Goal: Task Accomplishment & Management: Complete application form

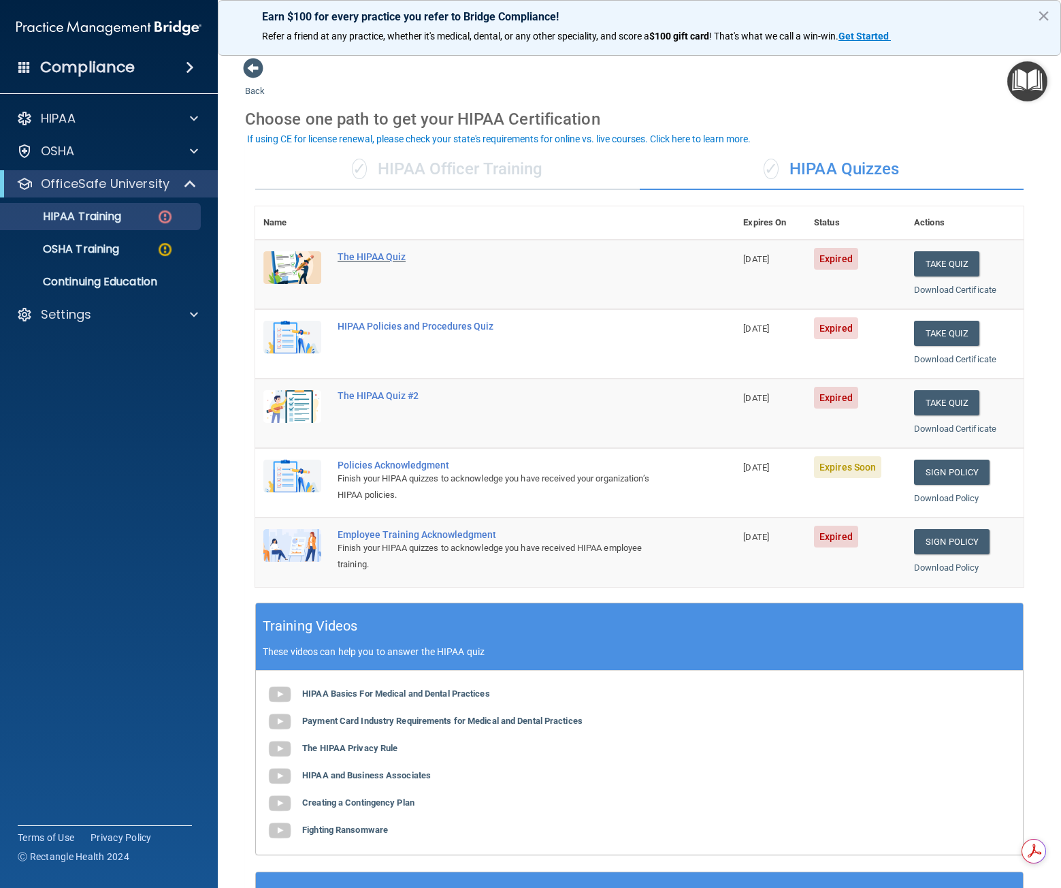
click at [381, 253] on div "The HIPAA Quiz" at bounding box center [502, 256] width 329 height 11
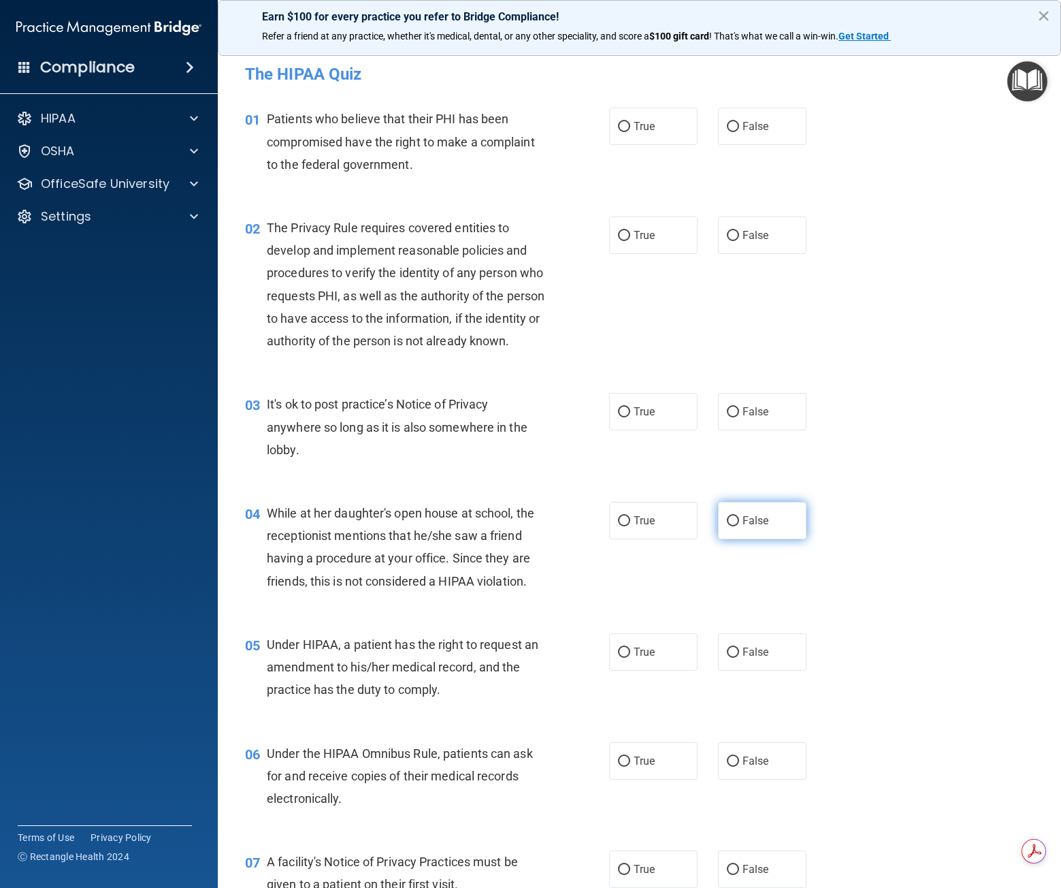
click at [727, 526] on input "False" at bounding box center [733, 521] width 12 height 10
radio input "true"
click at [649, 116] on label "True" at bounding box center [653, 126] width 88 height 37
click at [630, 122] on input "True" at bounding box center [624, 127] width 12 height 10
radio input "true"
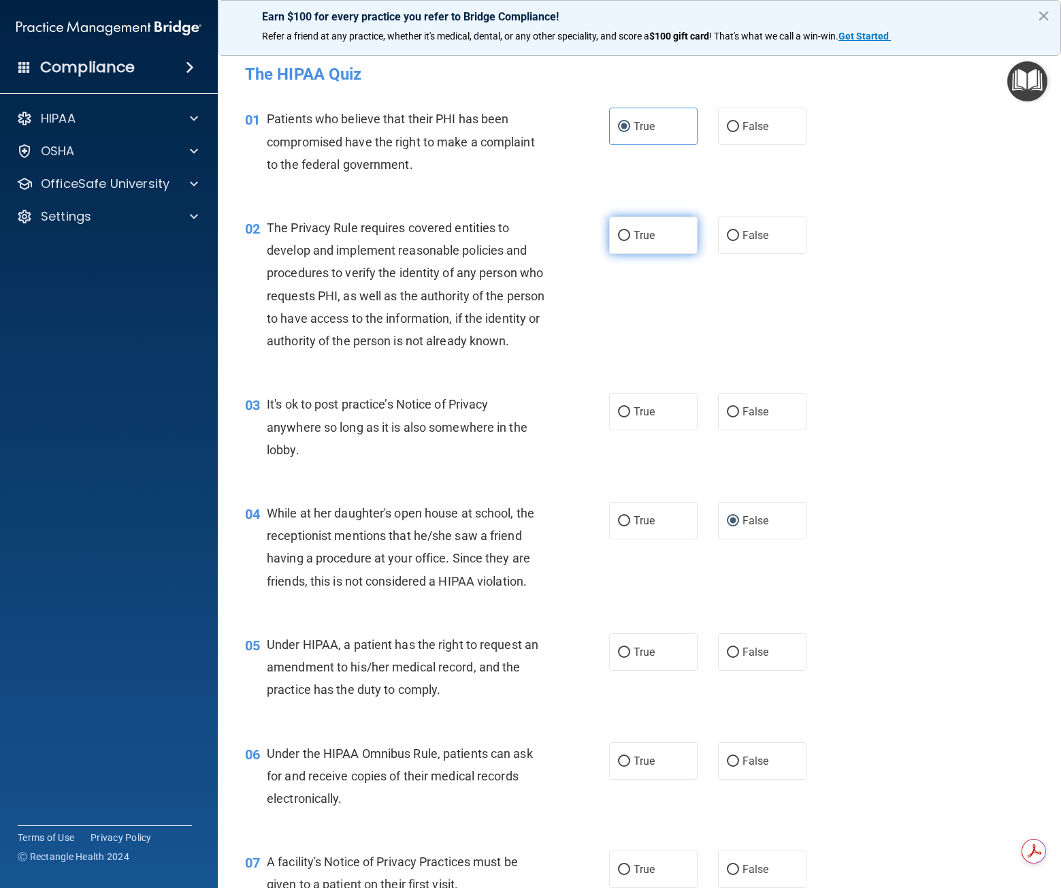
click at [644, 236] on span "True" at bounding box center [644, 235] width 21 height 13
click at [630, 236] on input "True" at bounding box center [624, 236] width 12 height 10
radio input "true"
click at [615, 779] on label "True" at bounding box center [653, 760] width 88 height 37
click at [618, 766] on input "True" at bounding box center [624, 761] width 12 height 10
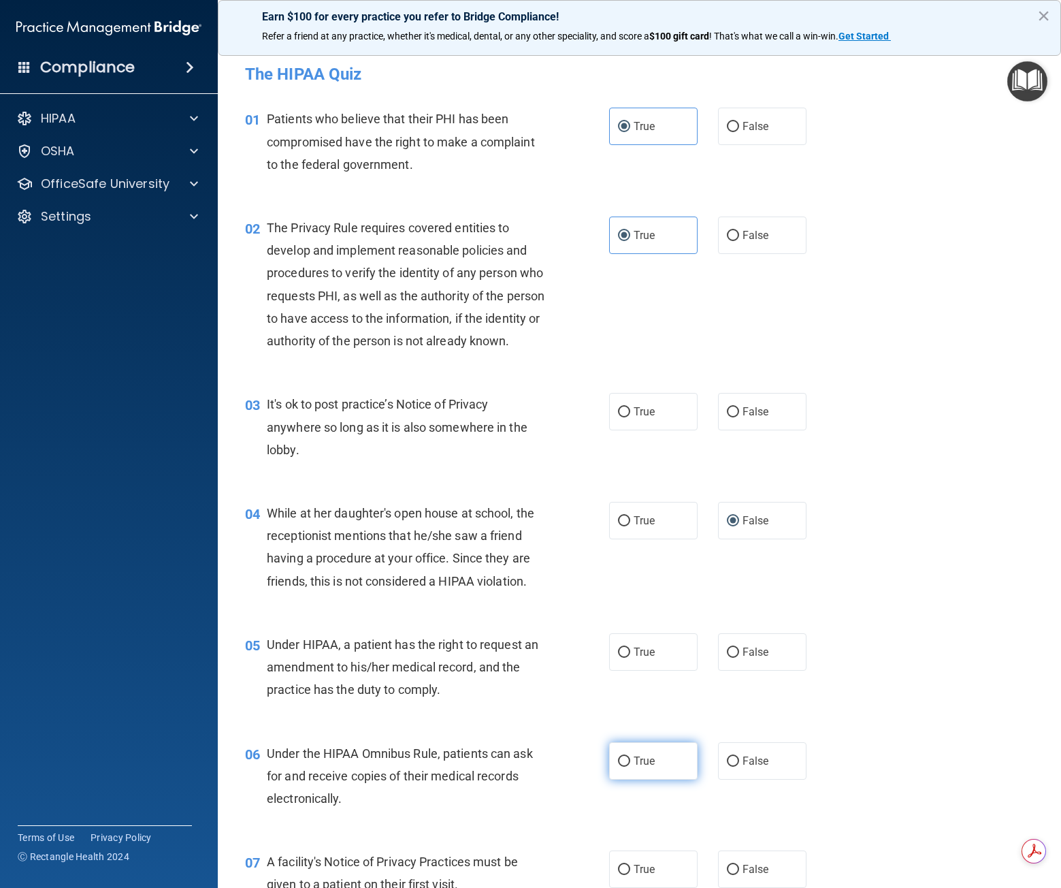
radio input "true"
click at [615, 779] on label "True" at bounding box center [653, 760] width 88 height 37
click at [618, 766] on input "True" at bounding box center [624, 761] width 12 height 10
click at [722, 430] on label "False" at bounding box center [762, 411] width 88 height 37
click at [727, 417] on input "False" at bounding box center [733, 412] width 12 height 10
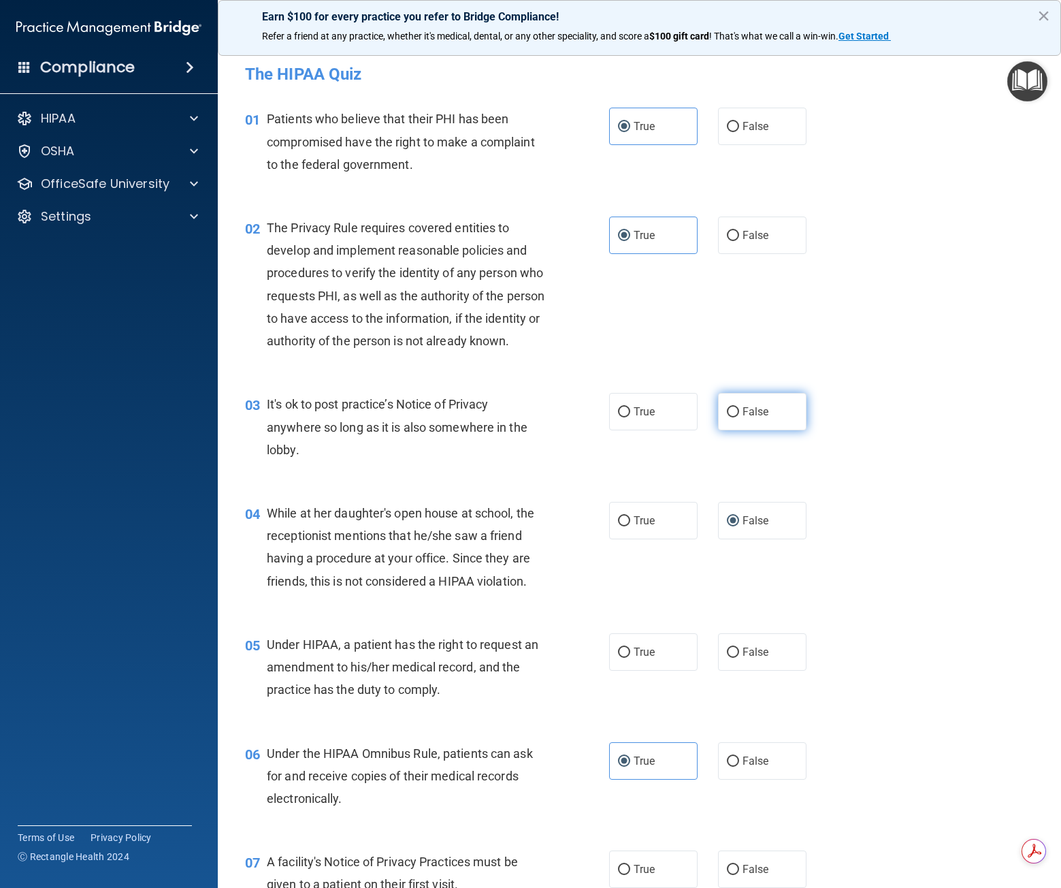
radio input "true"
click at [766, 670] on label "False" at bounding box center [762, 651] width 88 height 37
click at [739, 658] on input "False" at bounding box center [733, 652] width 12 height 10
radio input "true"
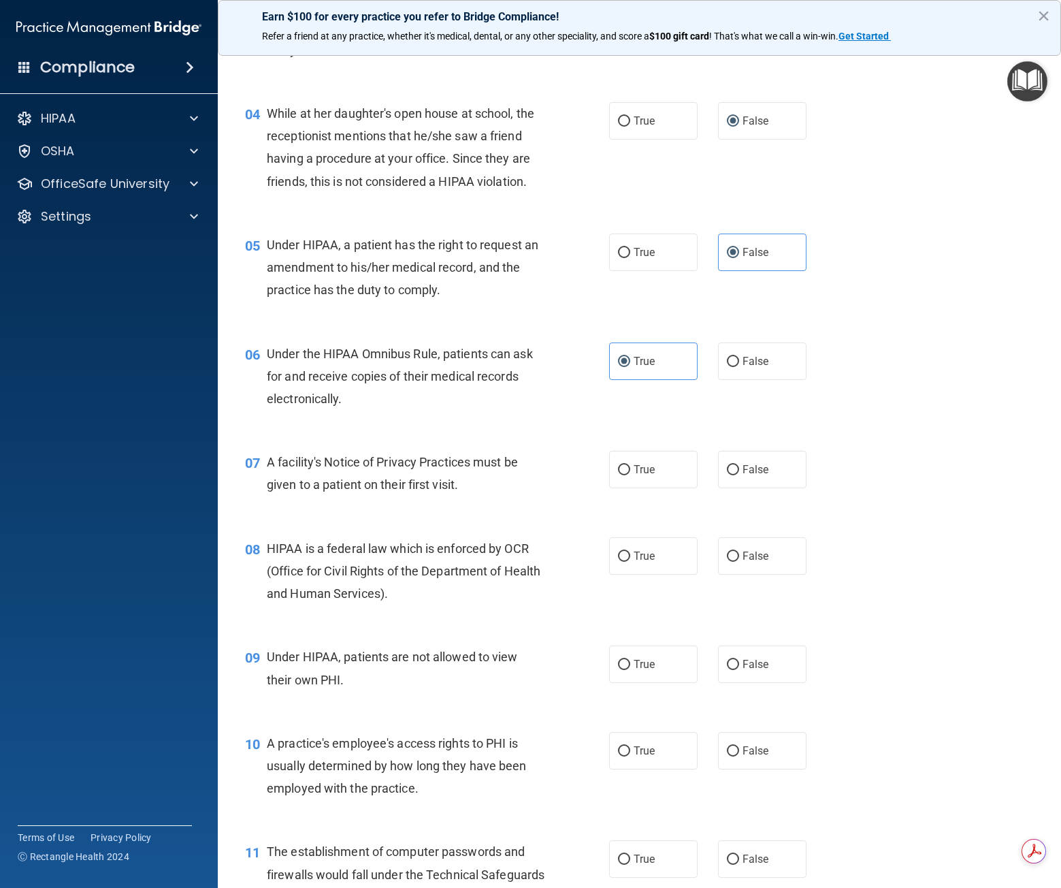
scroll to position [408, 0]
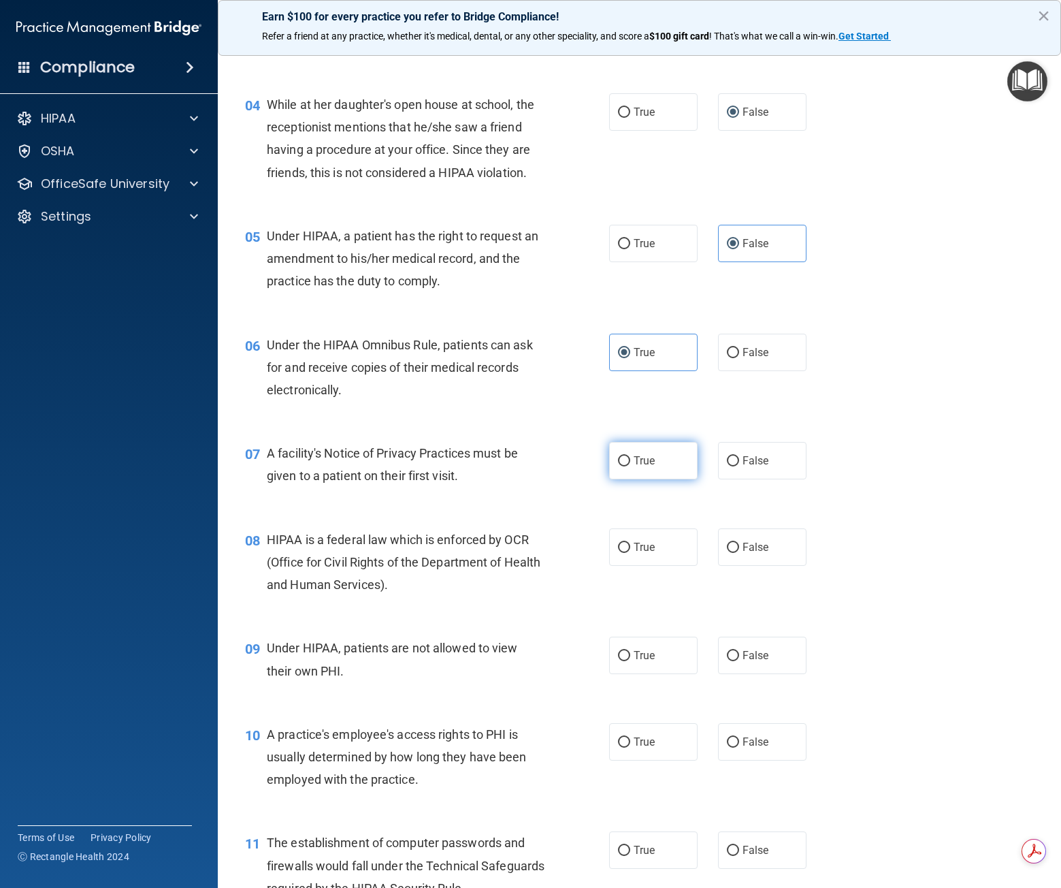
click at [643, 467] on span "True" at bounding box center [644, 460] width 21 height 13
click at [630, 466] on input "True" at bounding box center [624, 461] width 12 height 10
radio input "true"
click at [623, 553] on input "True" at bounding box center [624, 548] width 12 height 10
radio input "true"
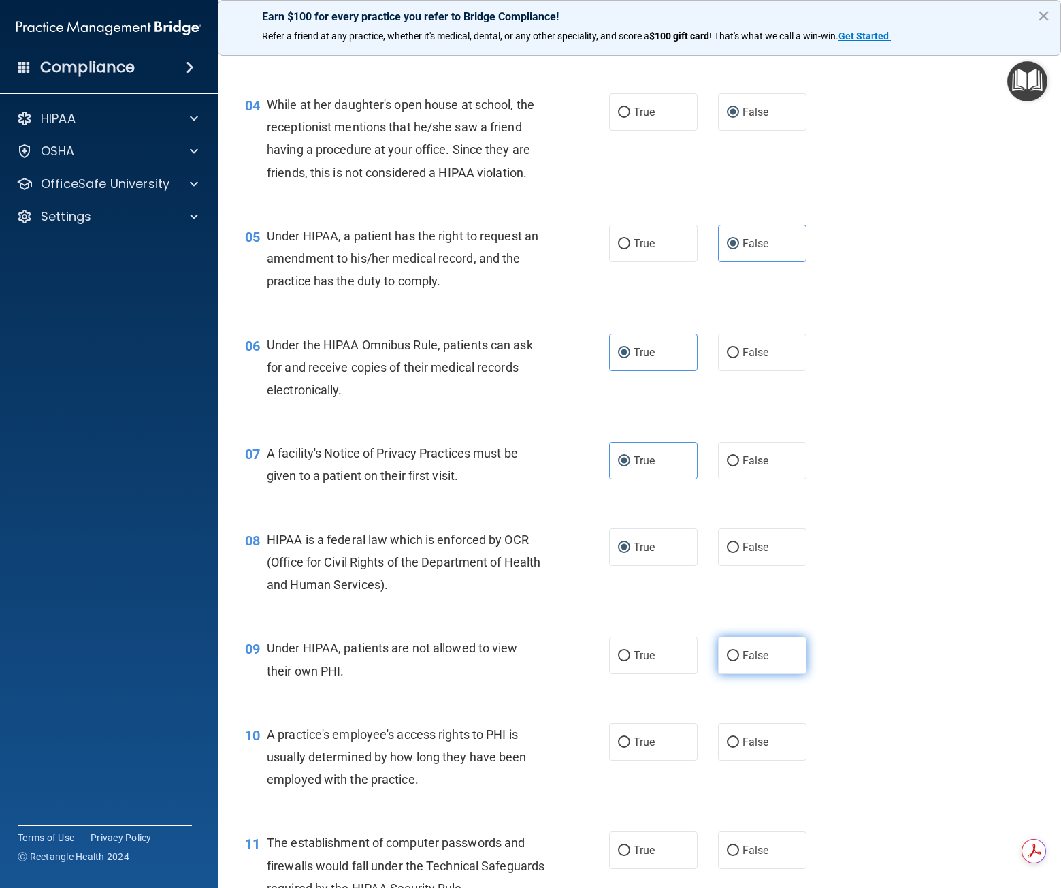
click at [740, 674] on label "False" at bounding box center [762, 654] width 88 height 37
click at [739, 661] on input "False" at bounding box center [733, 656] width 12 height 10
radio input "true"
click at [776, 756] on label "False" at bounding box center [762, 741] width 88 height 37
click at [739, 747] on input "False" at bounding box center [733, 742] width 12 height 10
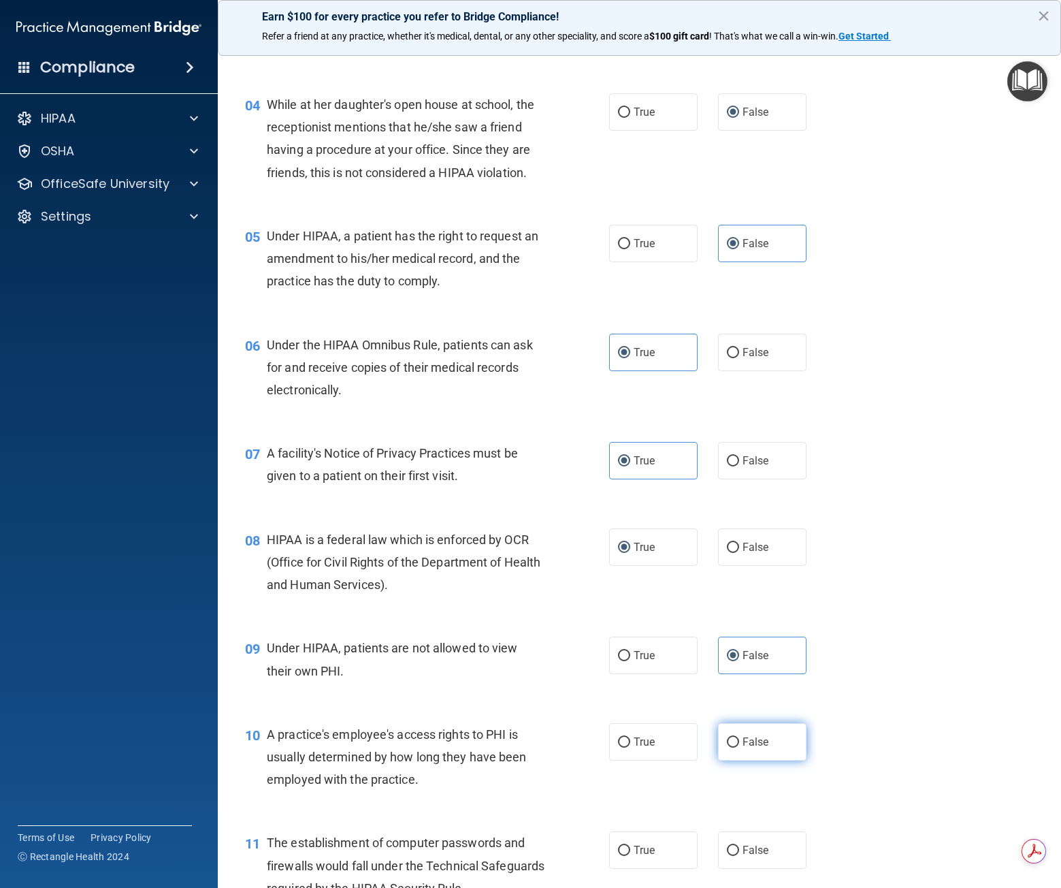
radio input "true"
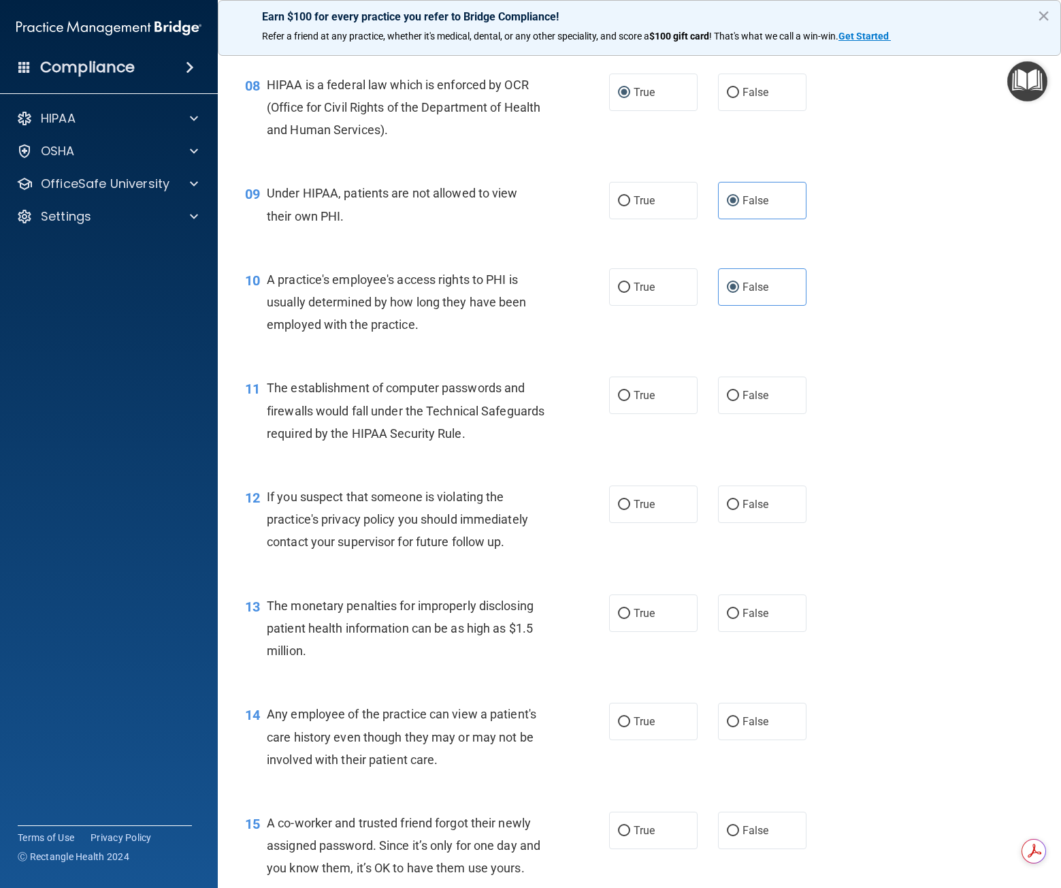
scroll to position [890, 0]
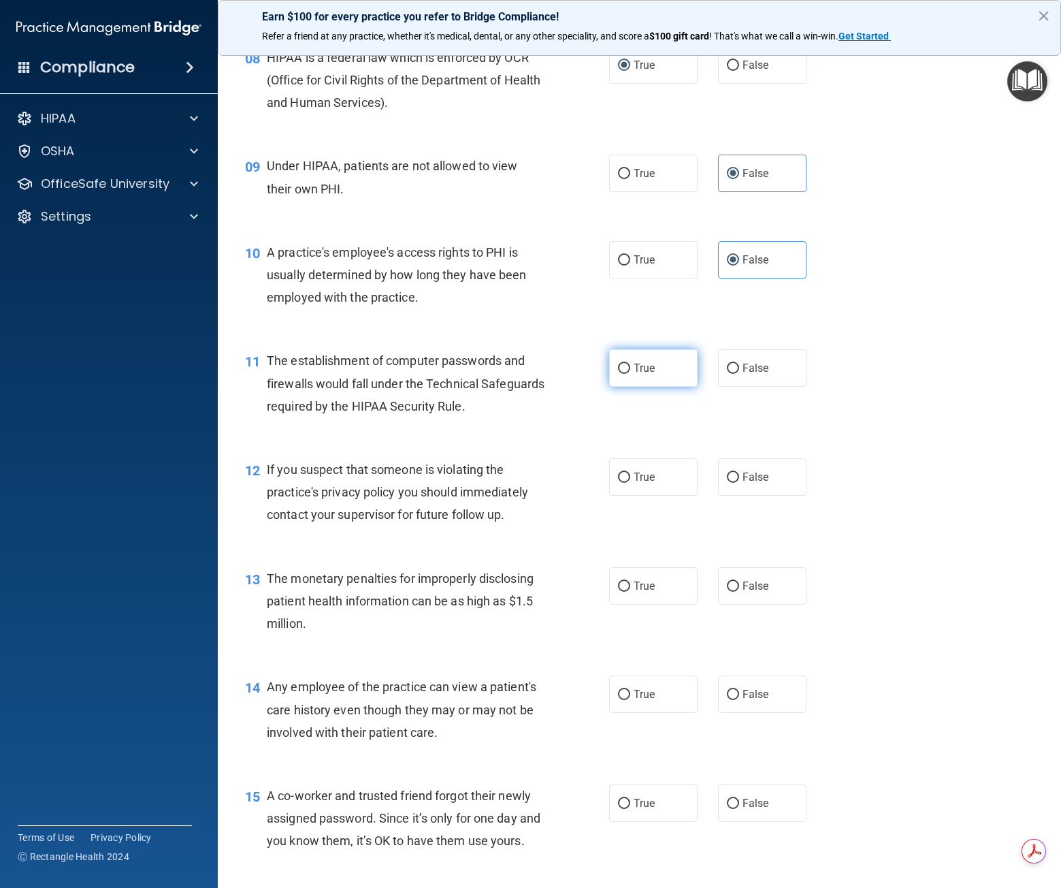
click at [658, 387] on label "True" at bounding box center [653, 367] width 88 height 37
click at [630, 374] on input "True" at bounding box center [624, 368] width 12 height 10
radio input "true"
click at [621, 483] on input "True" at bounding box center [624, 477] width 12 height 10
radio input "true"
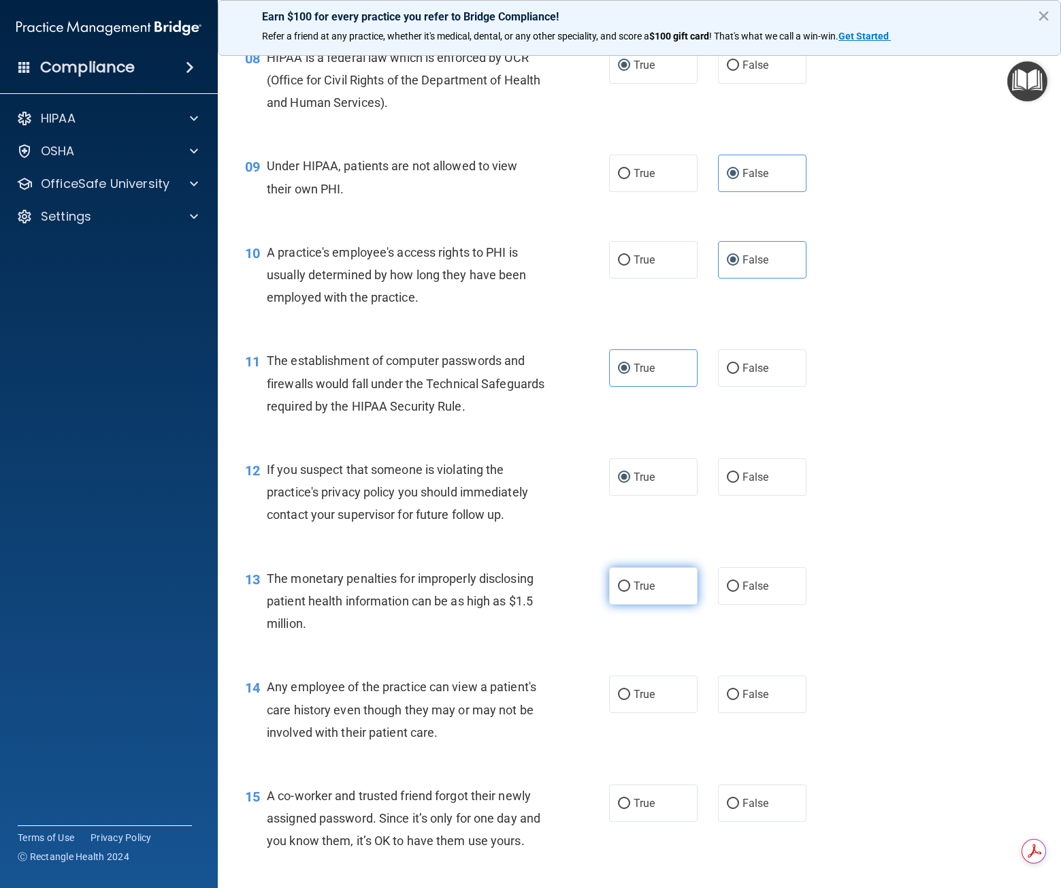
click at [634, 592] on span "True" at bounding box center [644, 585] width 21 height 13
click at [628, 592] on input "True" at bounding box center [624, 586] width 12 height 10
radio input "true"
click at [732, 713] on label "False" at bounding box center [762, 693] width 88 height 37
click at [732, 700] on input "False" at bounding box center [733, 695] width 12 height 10
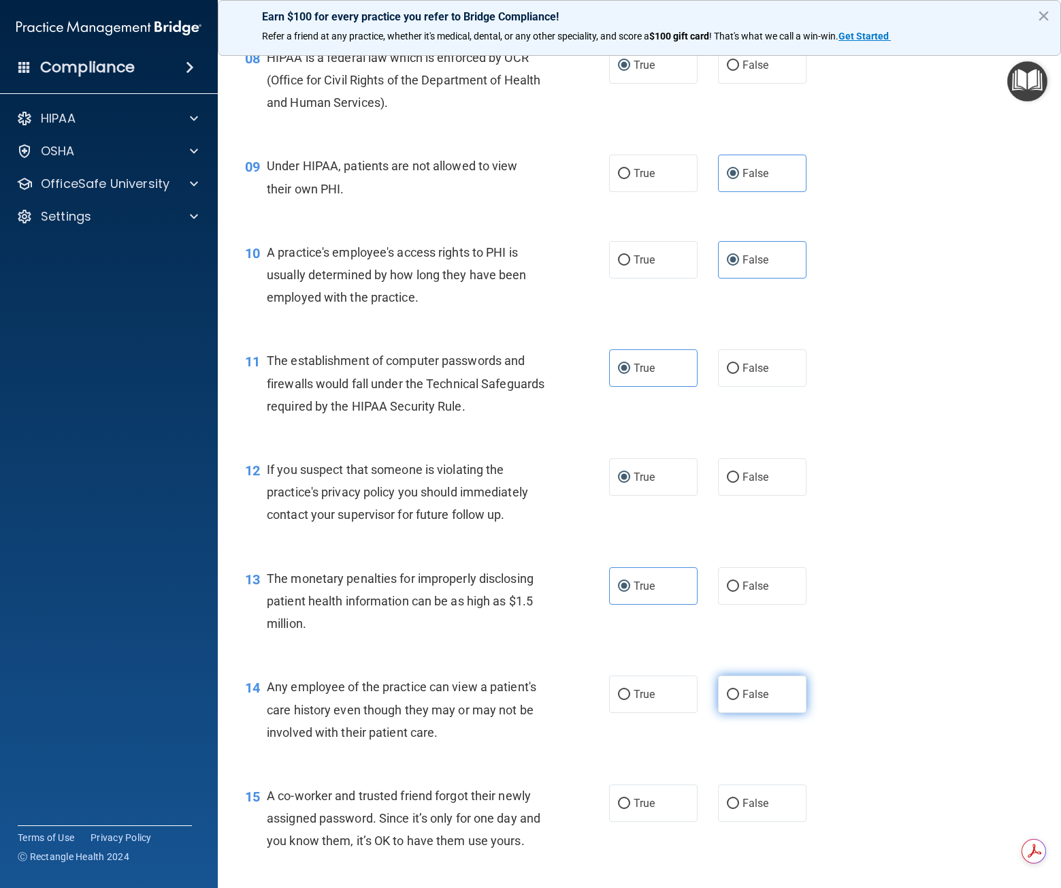
radio input "true"
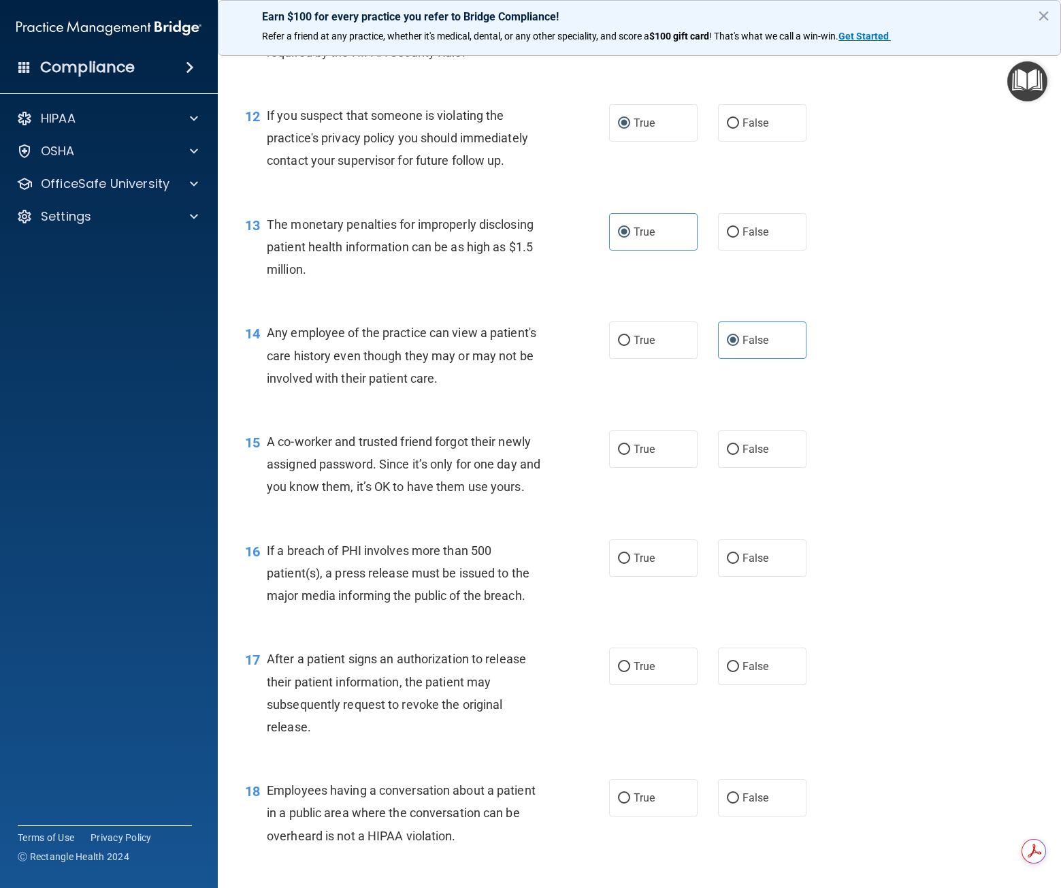
scroll to position [1280, 0]
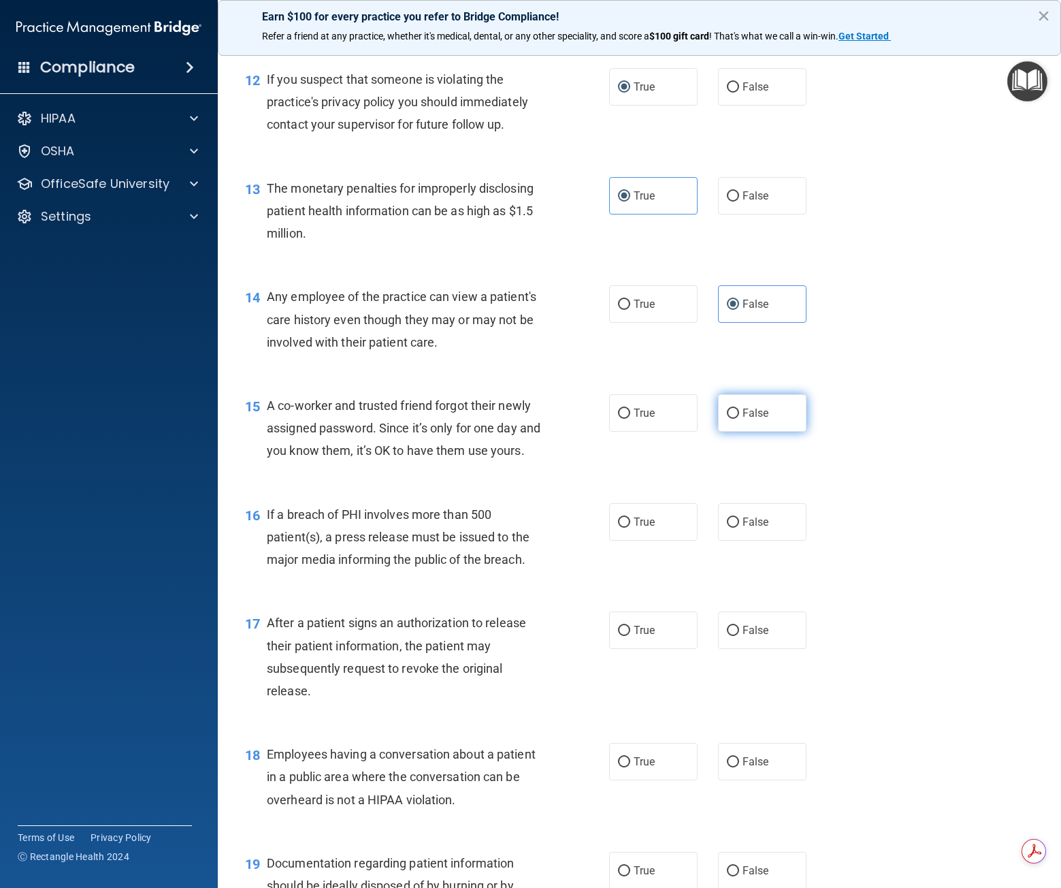
click at [780, 432] on label "False" at bounding box center [762, 412] width 88 height 37
click at [739, 419] on input "False" at bounding box center [733, 413] width 12 height 10
radio input "true"
click at [634, 528] on span "True" at bounding box center [644, 521] width 21 height 13
click at [630, 528] on input "True" at bounding box center [624, 522] width 12 height 10
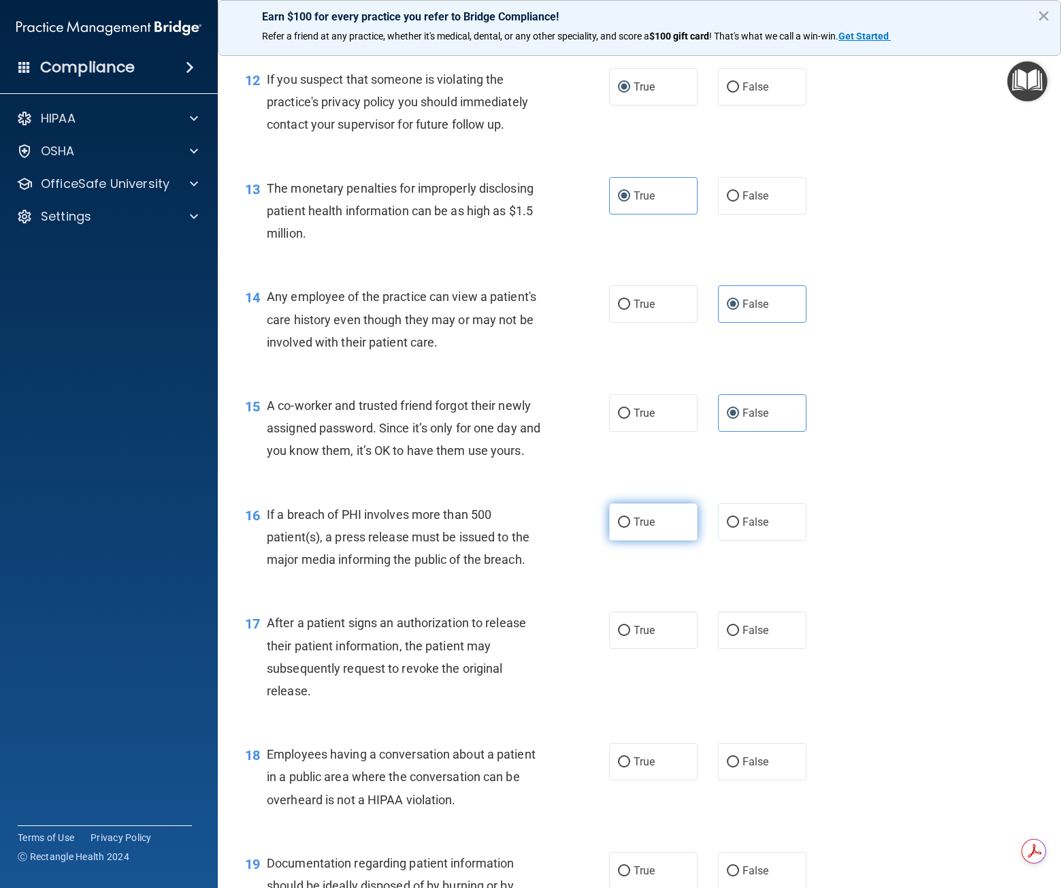
radio input "true"
click at [618, 636] on input "True" at bounding box center [624, 631] width 12 height 10
radio input "true"
click at [748, 768] on span "False" at bounding box center [756, 761] width 27 height 13
click at [739, 767] on input "False" at bounding box center [733, 762] width 12 height 10
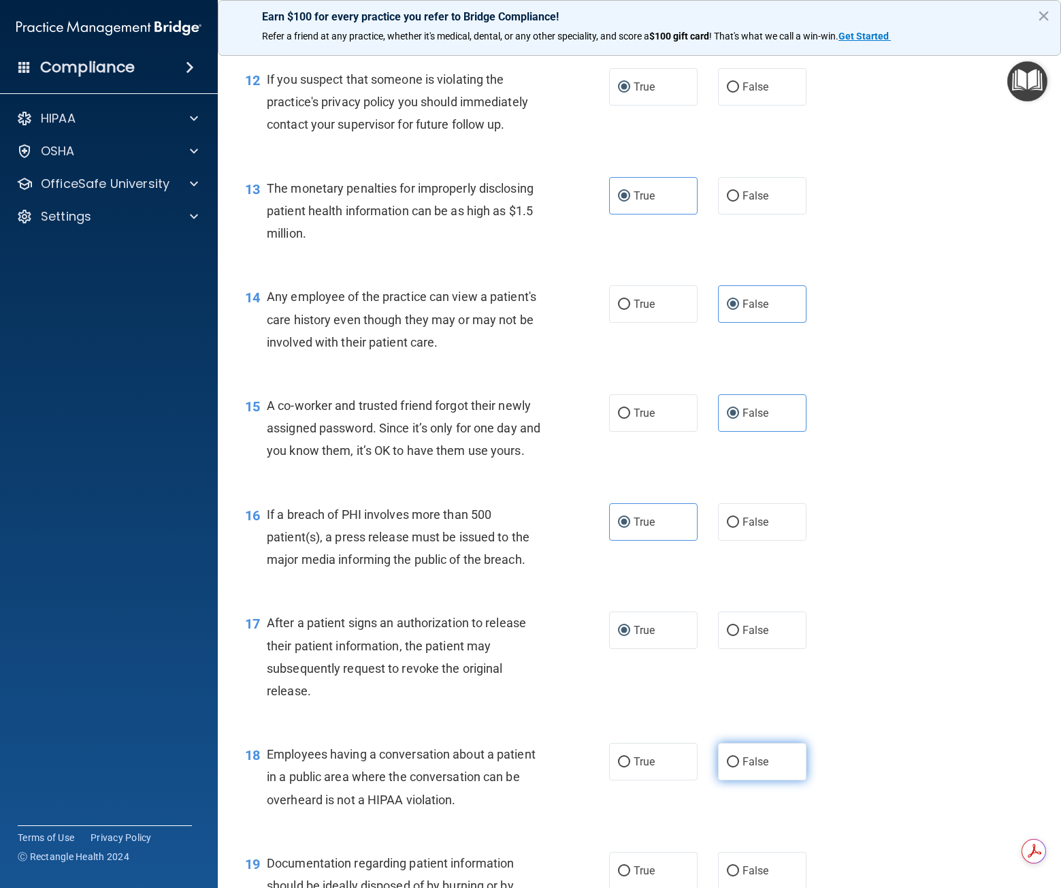
radio input "true"
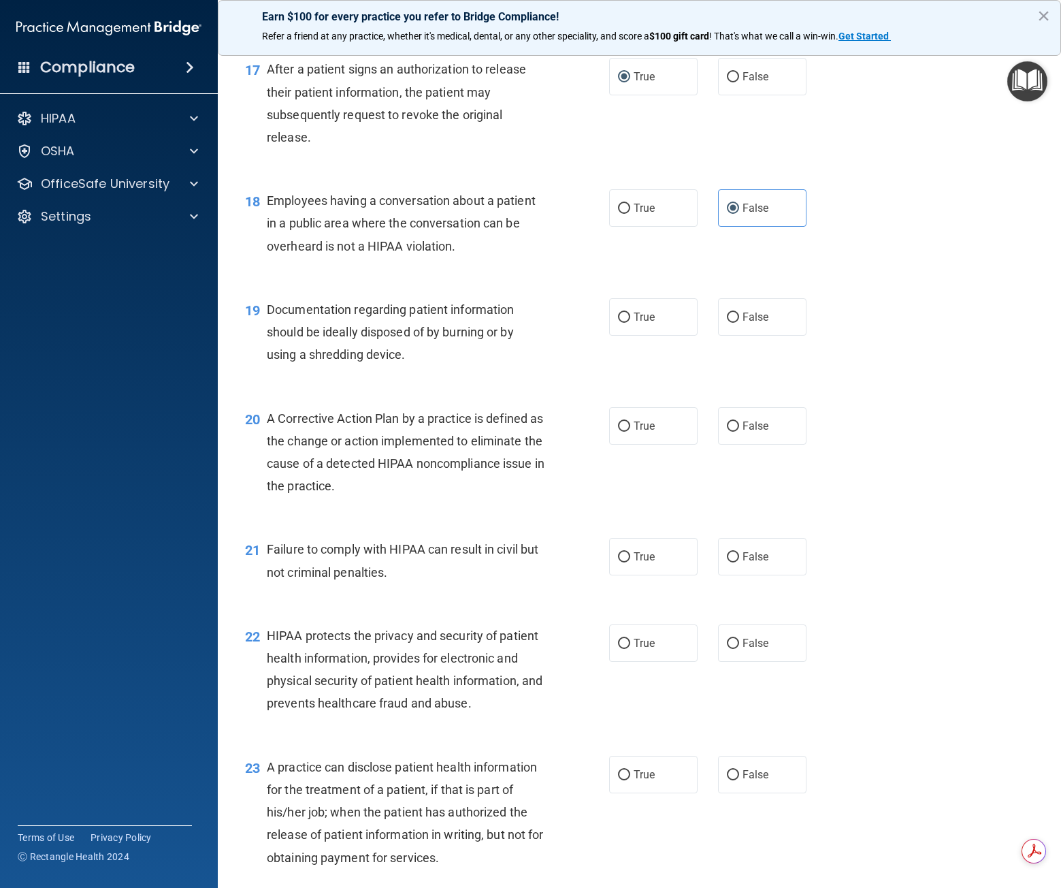
scroll to position [1852, 0]
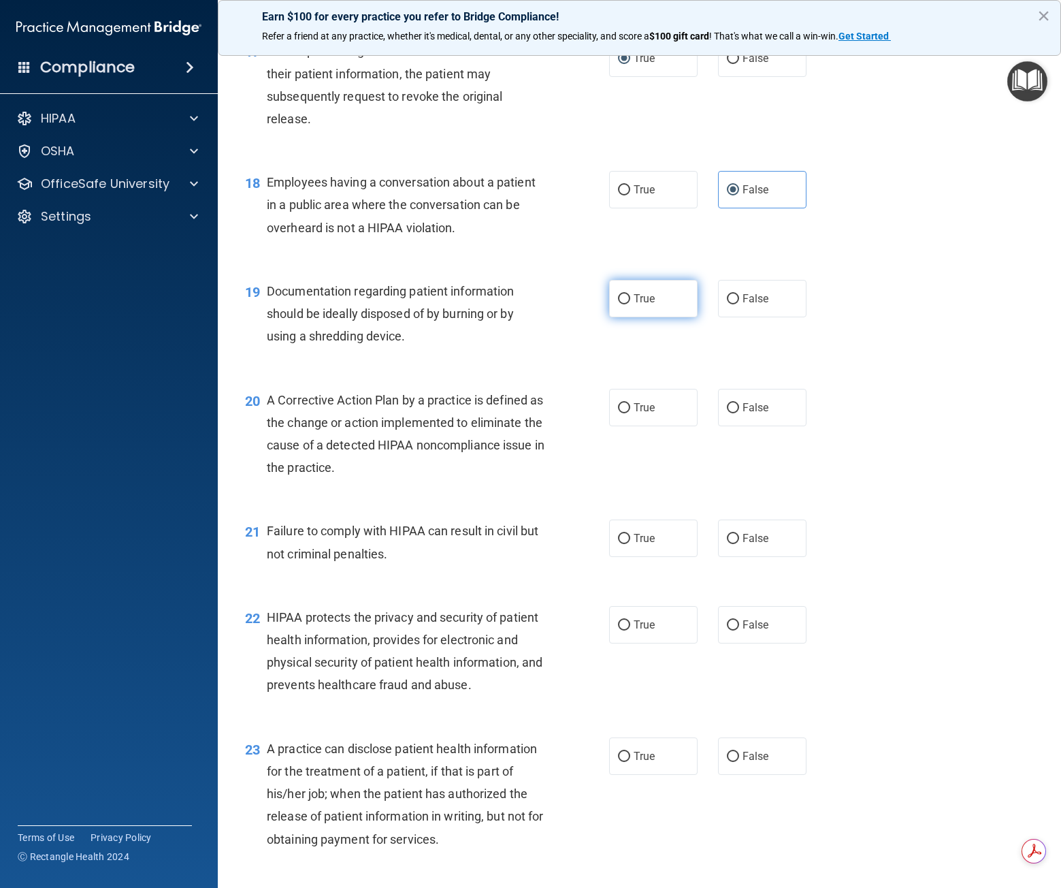
click at [639, 305] on span "True" at bounding box center [644, 298] width 21 height 13
click at [630, 304] on input "True" at bounding box center [624, 299] width 12 height 10
radio input "true"
click at [621, 426] on label "True" at bounding box center [653, 407] width 88 height 37
click at [621, 413] on input "True" at bounding box center [624, 408] width 12 height 10
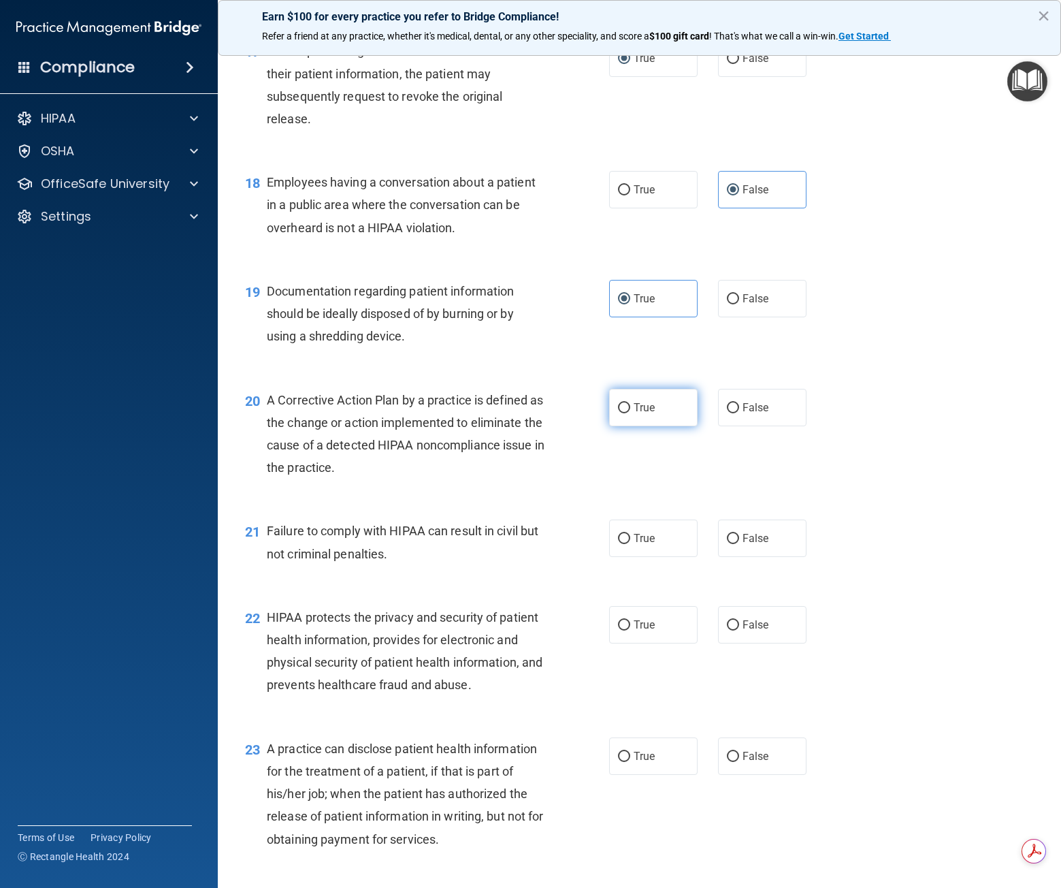
radio input "true"
click at [744, 545] on span "False" at bounding box center [756, 538] width 27 height 13
click at [739, 544] on input "False" at bounding box center [733, 539] width 12 height 10
radio input "true"
click at [634, 631] on span "True" at bounding box center [644, 624] width 21 height 13
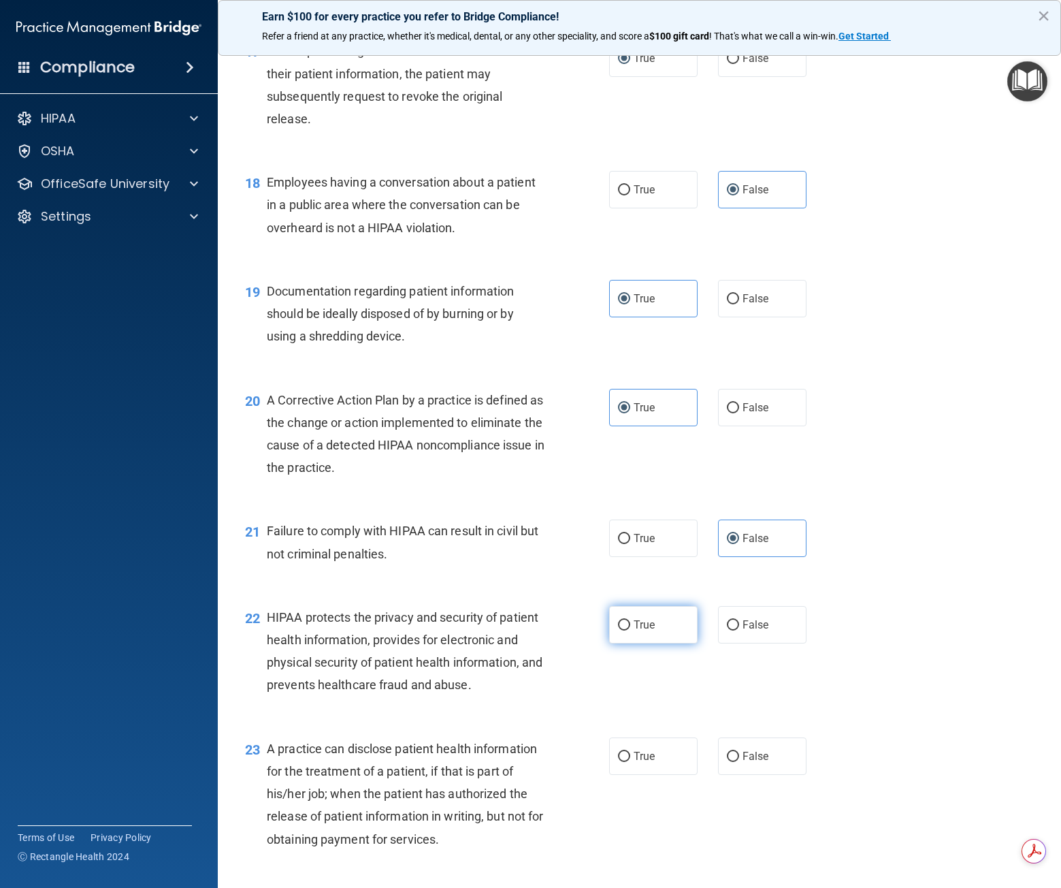
click at [630, 630] on input "True" at bounding box center [624, 625] width 12 height 10
radio input "true"
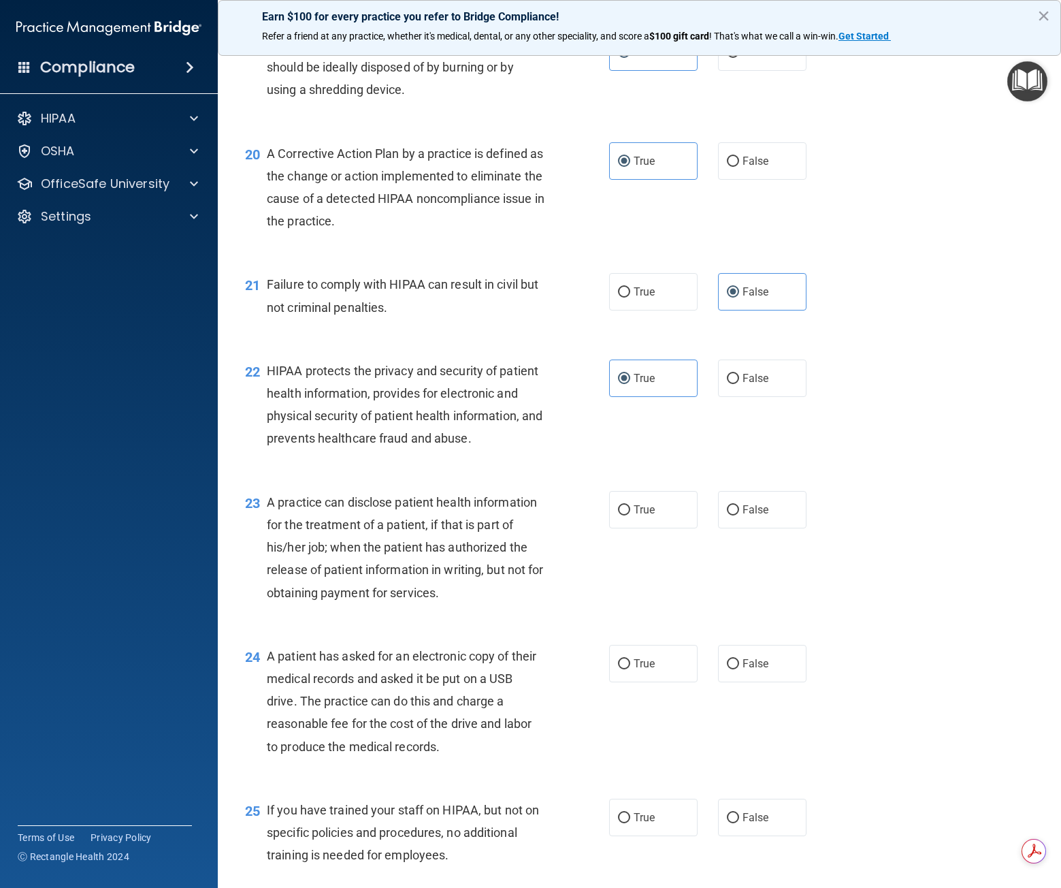
scroll to position [2179, 0]
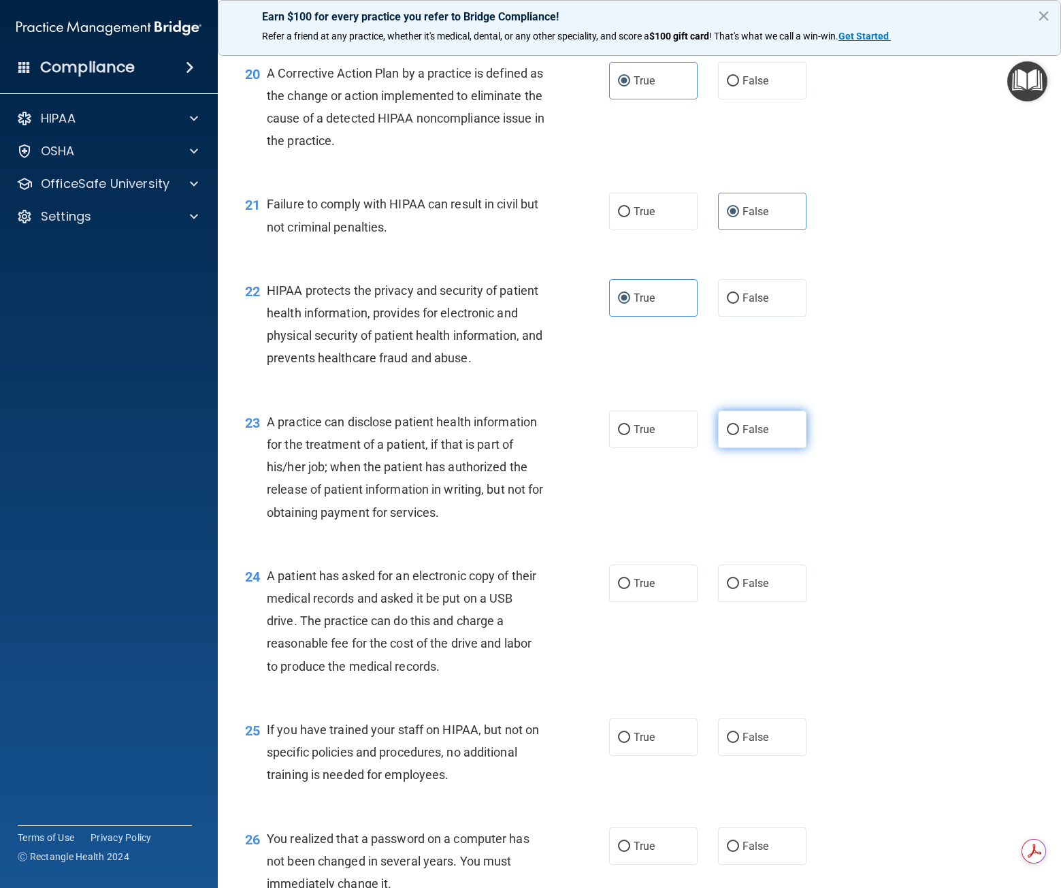
click at [745, 436] on span "False" at bounding box center [756, 429] width 27 height 13
click at [739, 435] on input "False" at bounding box center [733, 430] width 12 height 10
radio input "true"
click at [631, 602] on label "True" at bounding box center [653, 582] width 88 height 37
click at [630, 589] on input "True" at bounding box center [624, 584] width 12 height 10
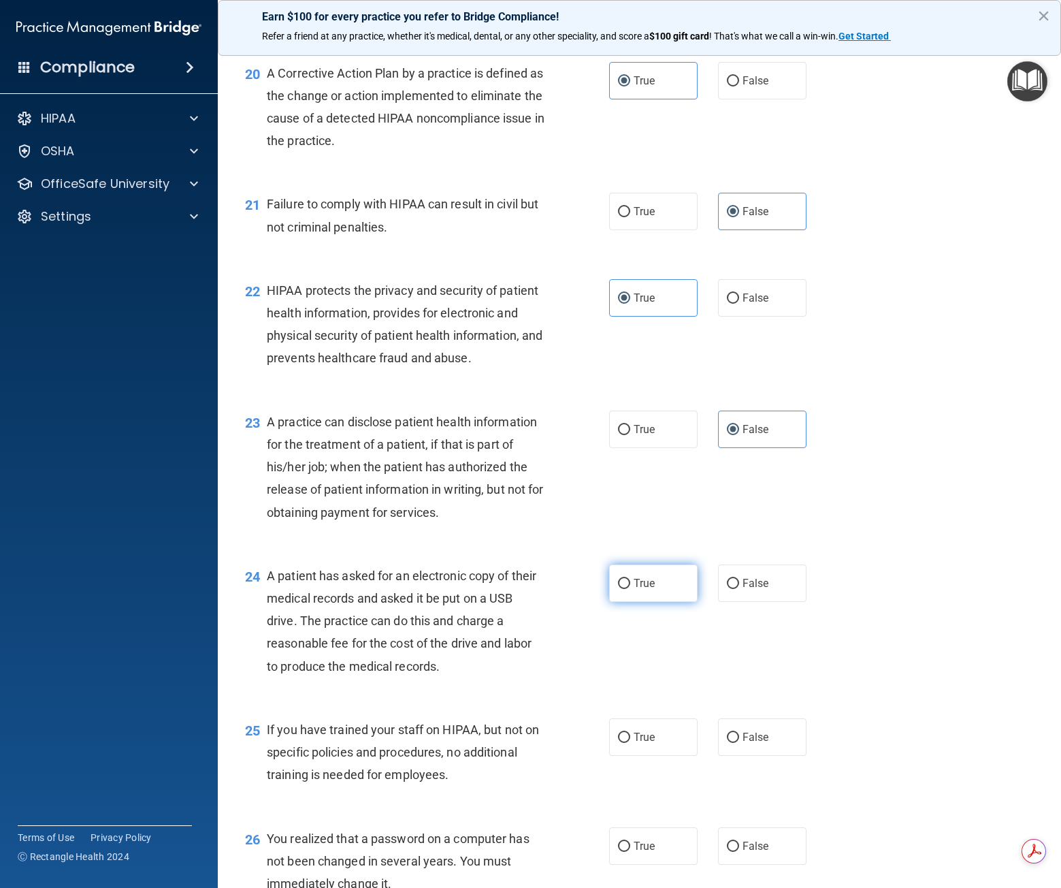
radio input "true"
click at [753, 743] on span "False" at bounding box center [756, 736] width 27 height 13
click at [739, 743] on input "False" at bounding box center [733, 737] width 12 height 10
radio input "true"
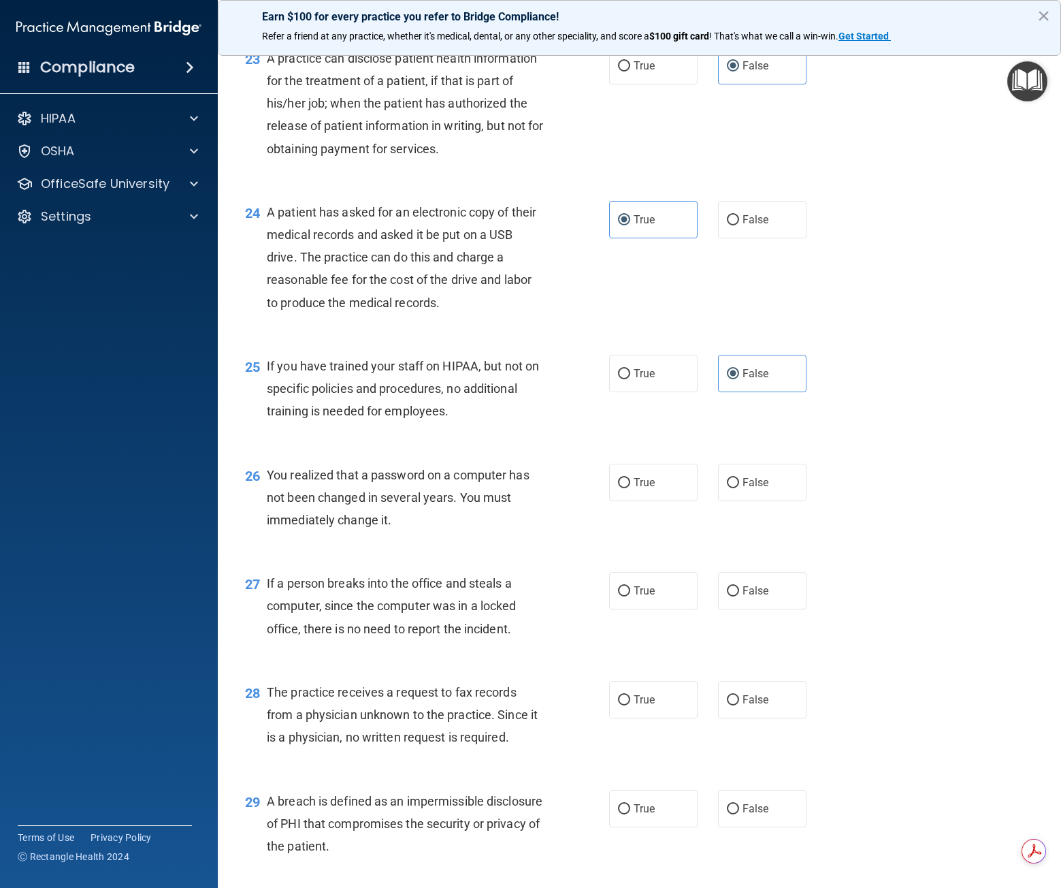
scroll to position [2588, 0]
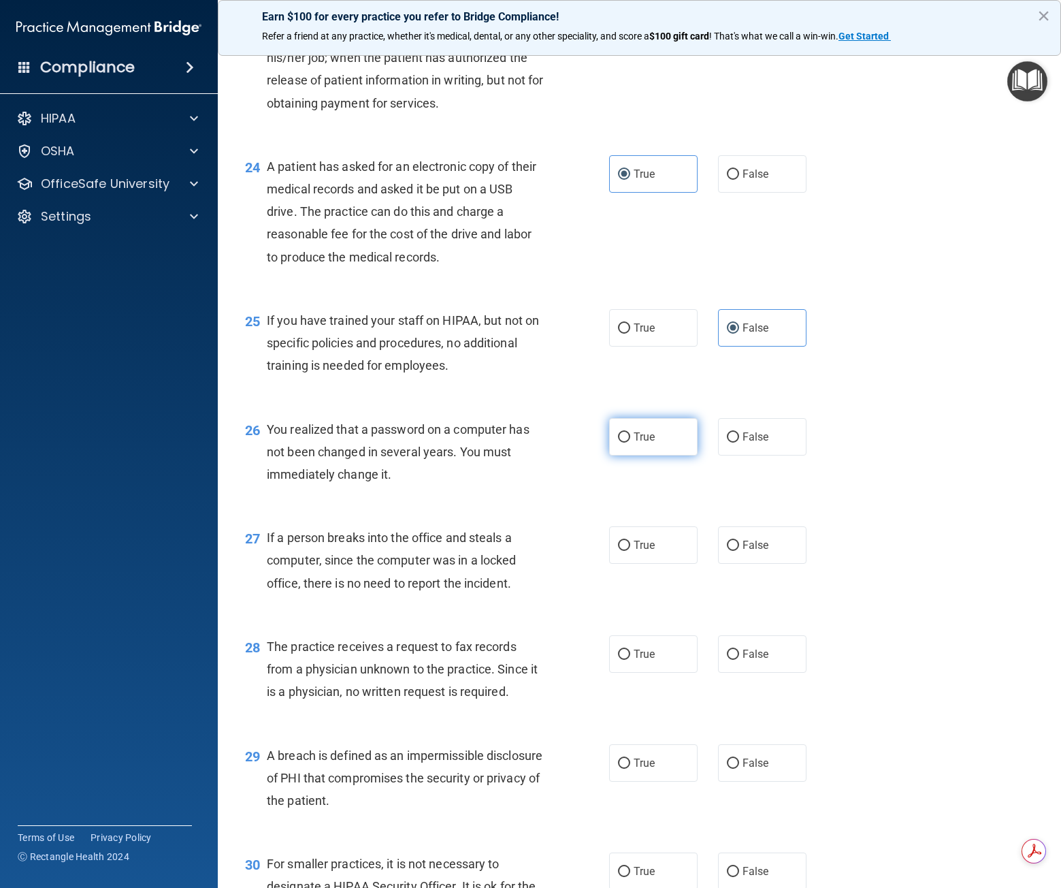
click at [650, 455] on label "True" at bounding box center [653, 436] width 88 height 37
click at [630, 442] on input "True" at bounding box center [624, 437] width 12 height 10
radio input "true"
click at [734, 564] on label "False" at bounding box center [762, 544] width 88 height 37
click at [734, 551] on input "False" at bounding box center [733, 545] width 12 height 10
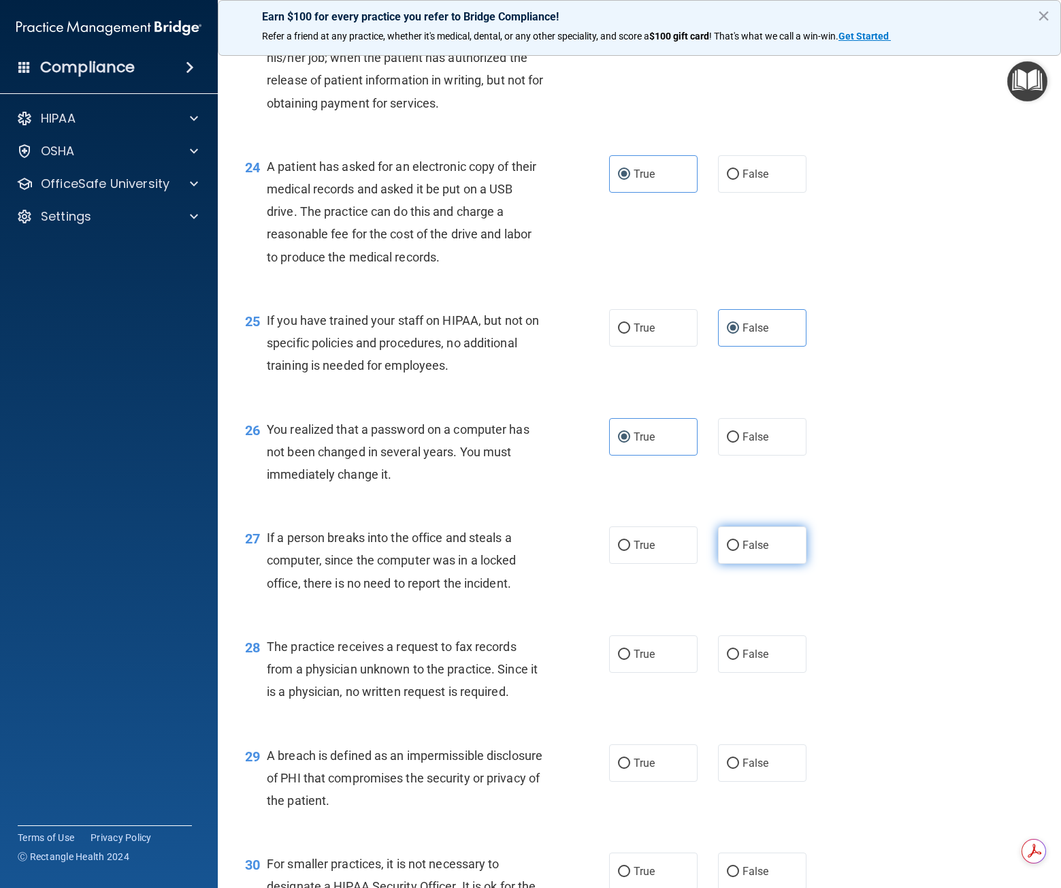
radio input "true"
click at [730, 660] on input "False" at bounding box center [733, 654] width 12 height 10
radio input "true"
click at [637, 781] on label "True" at bounding box center [653, 762] width 88 height 37
click at [630, 768] on input "True" at bounding box center [624, 763] width 12 height 10
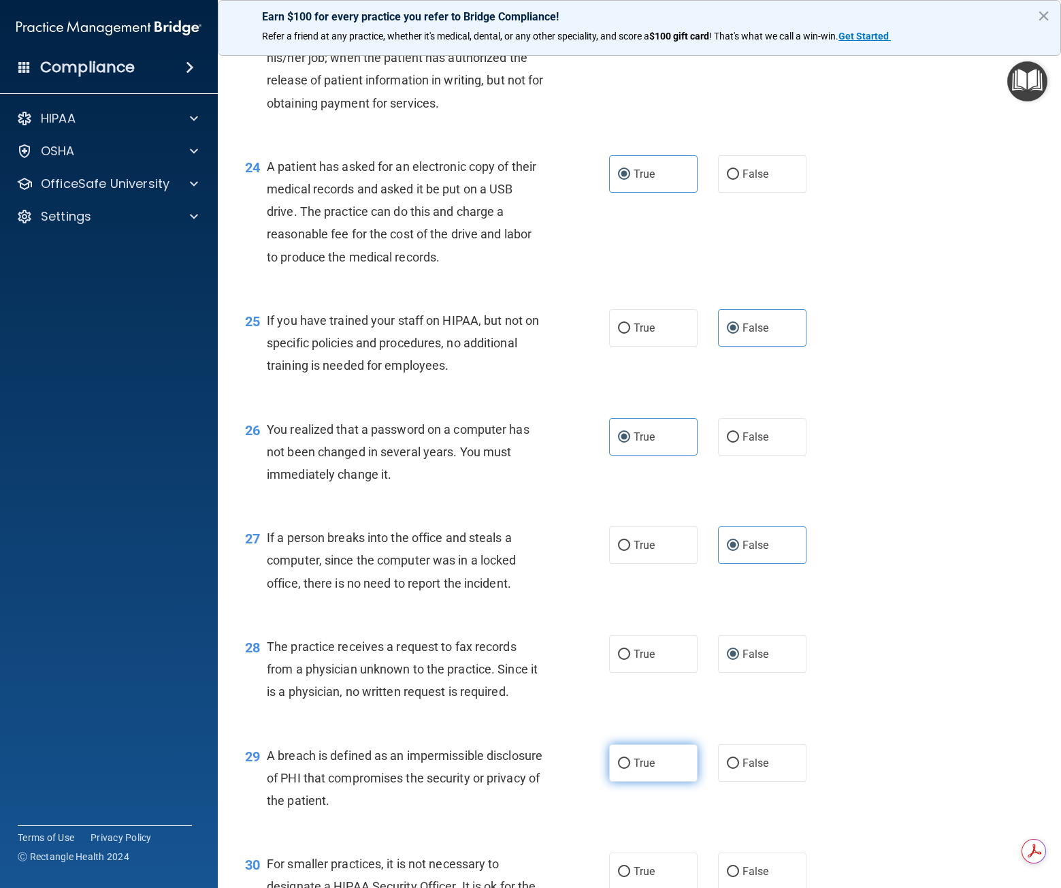
radio input "true"
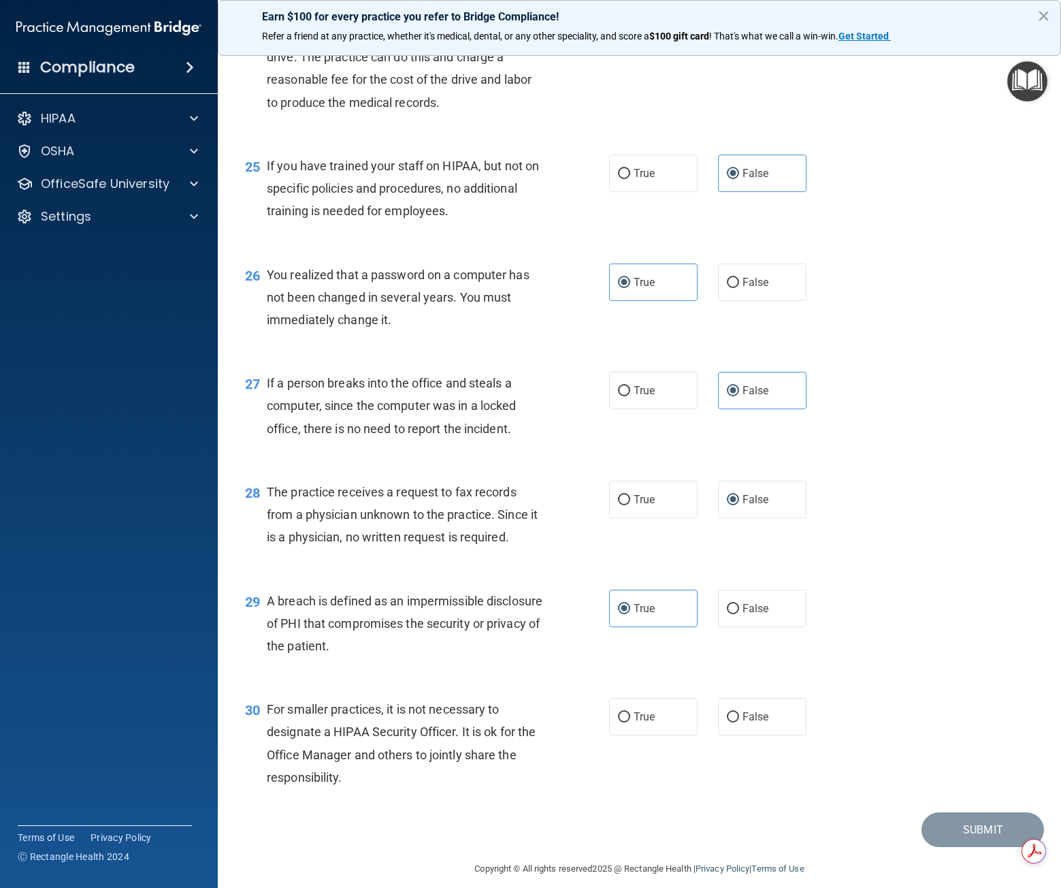
scroll to position [2801, 0]
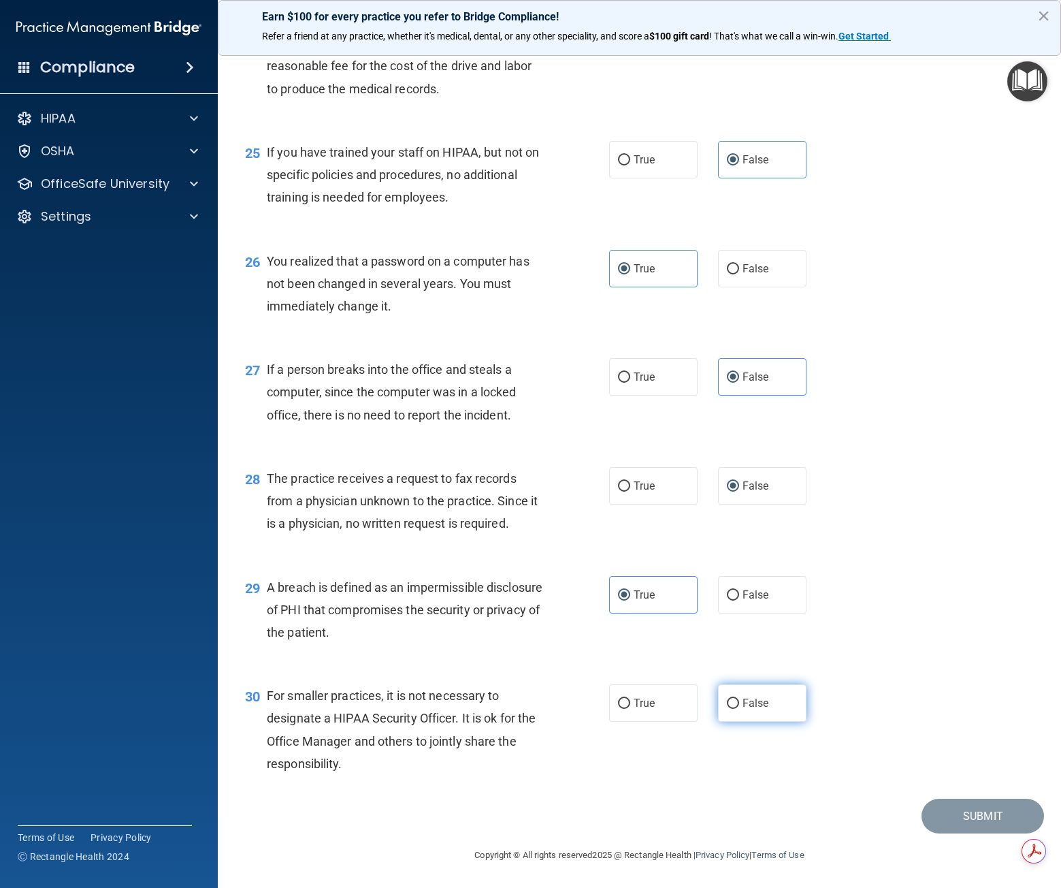
click at [743, 702] on span "False" at bounding box center [756, 702] width 27 height 13
click at [739, 702] on input "False" at bounding box center [733, 703] width 12 height 10
radio input "true"
click at [961, 811] on button "Submit" at bounding box center [983, 815] width 123 height 35
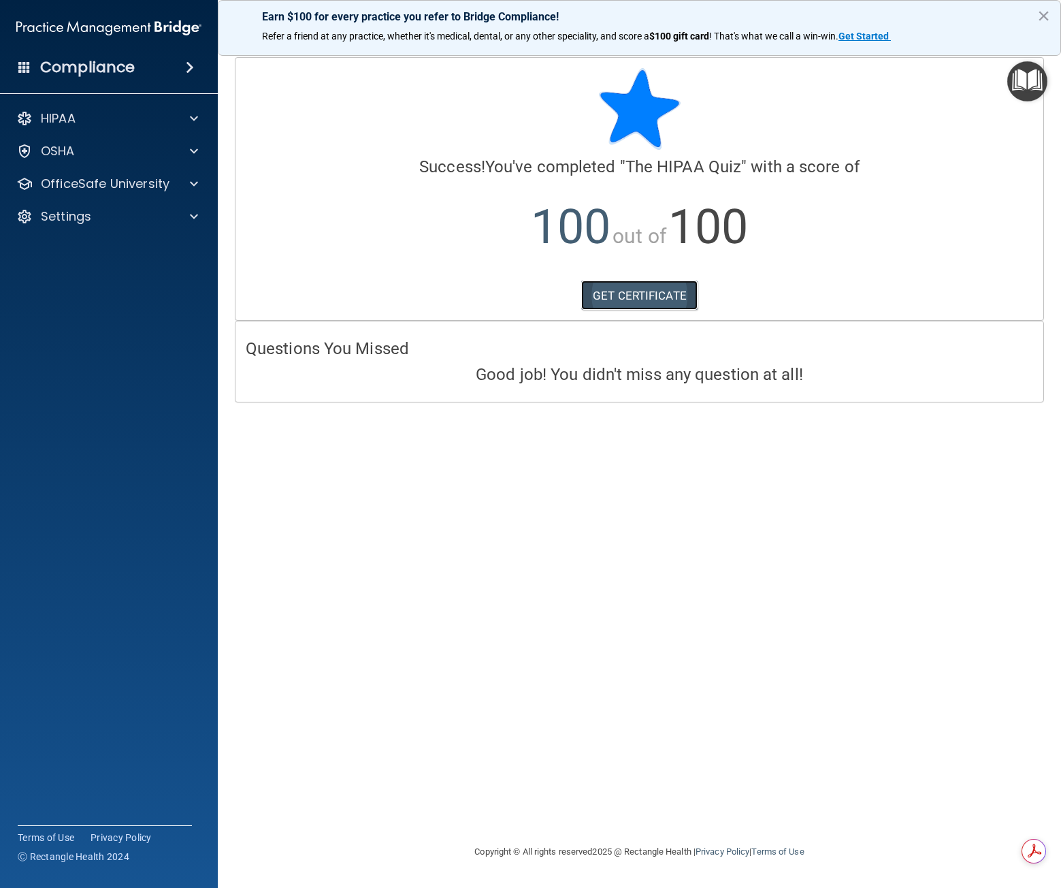
click at [647, 293] on link "GET CERTIFICATE" at bounding box center [639, 295] width 116 height 30
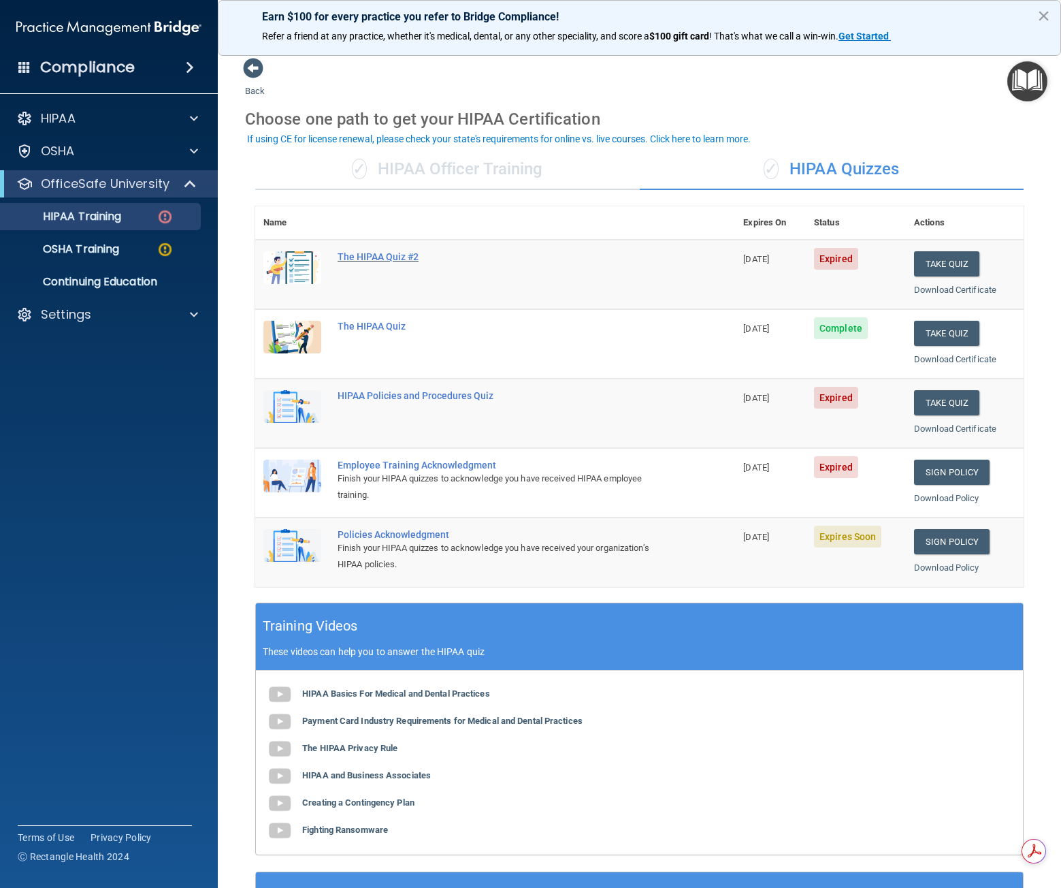
click at [392, 262] on div "The HIPAA Quiz #2" at bounding box center [502, 256] width 329 height 11
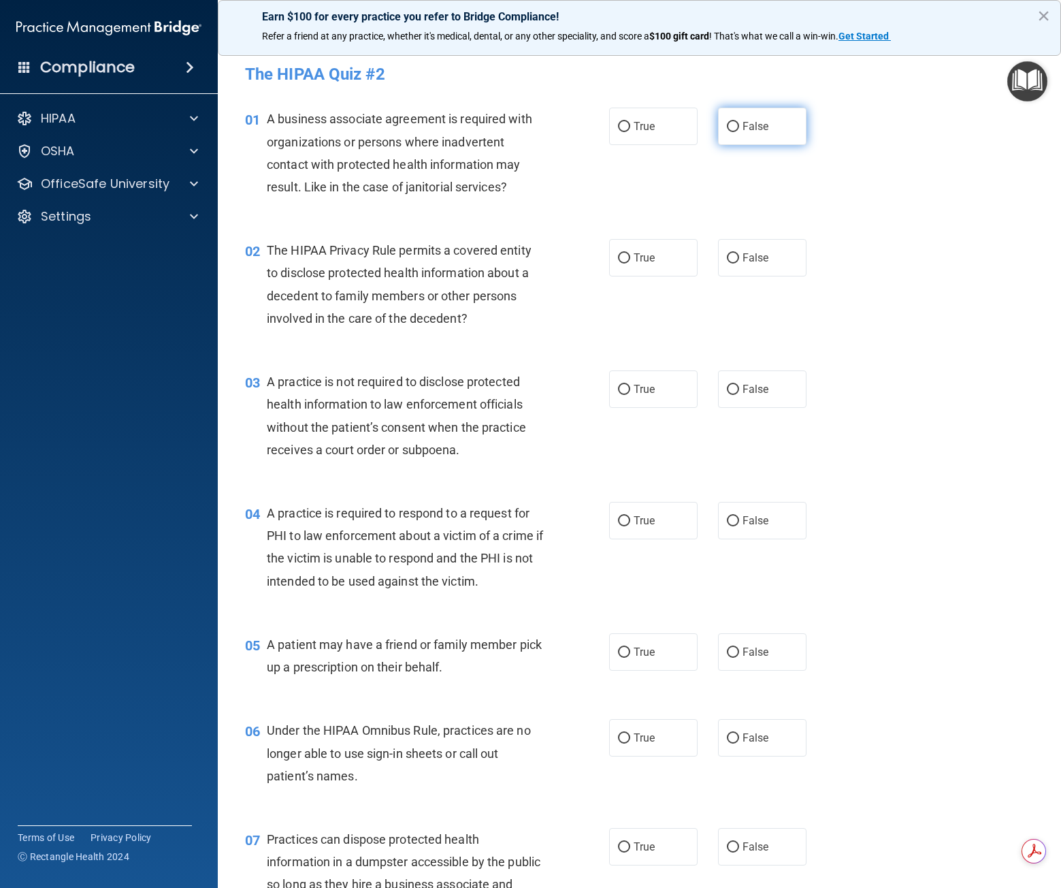
click at [741, 137] on label "False" at bounding box center [762, 126] width 88 height 37
click at [739, 132] on input "False" at bounding box center [733, 127] width 12 height 10
radio input "true"
click at [643, 259] on span "True" at bounding box center [644, 257] width 21 height 13
click at [630, 259] on input "True" at bounding box center [624, 258] width 12 height 10
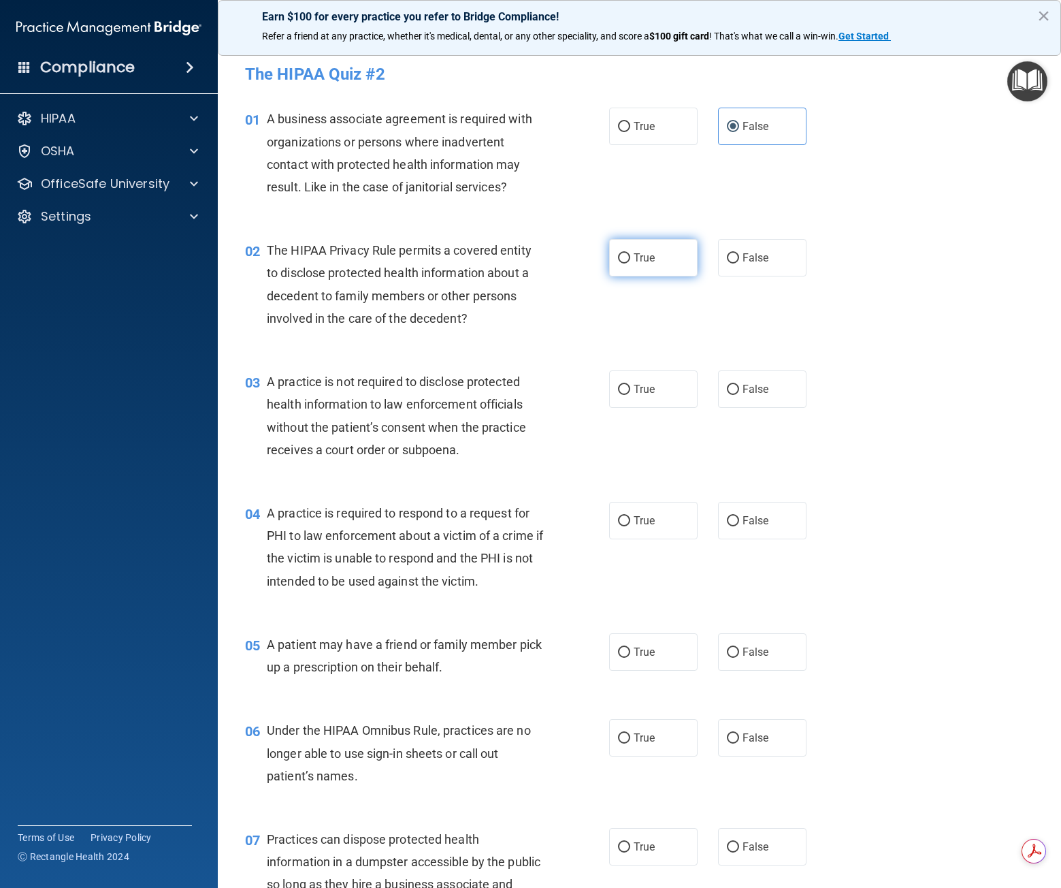
radio input "true"
click at [735, 389] on label "False" at bounding box center [762, 388] width 88 height 37
click at [735, 389] on input "False" at bounding box center [733, 390] width 12 height 10
radio input "true"
click at [636, 512] on label "True" at bounding box center [653, 520] width 88 height 37
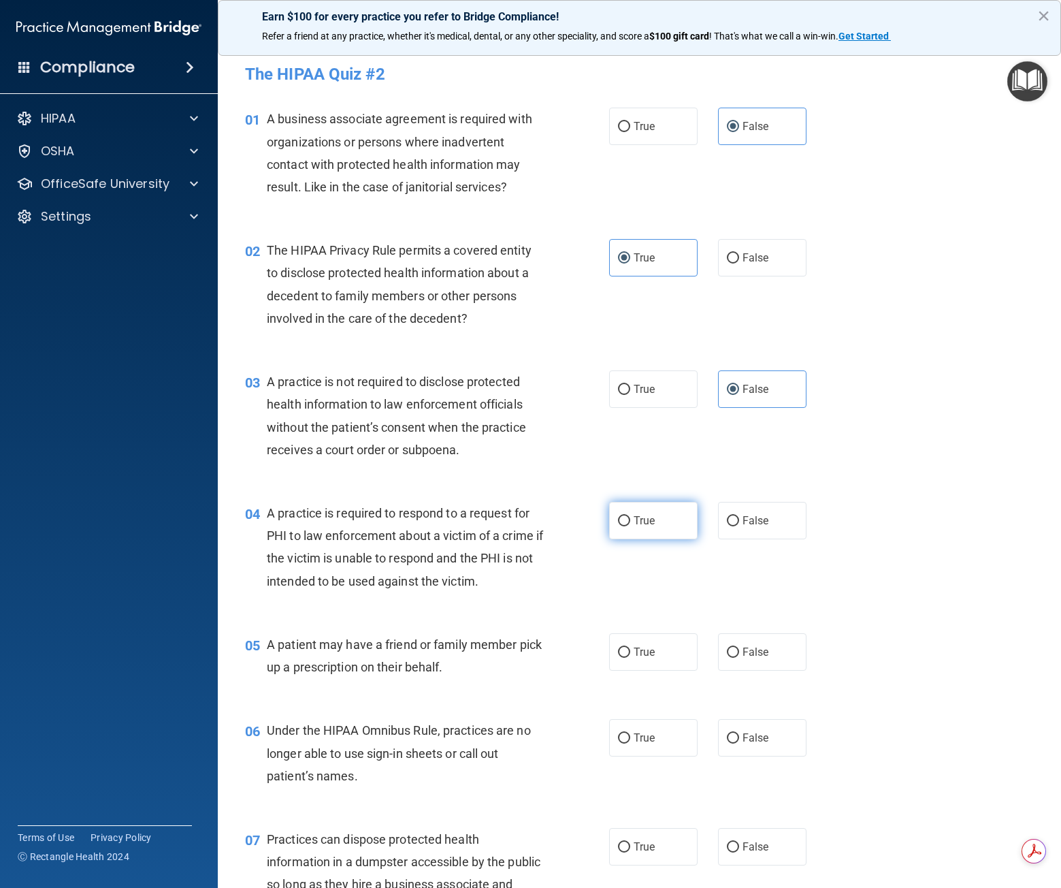
click at [630, 516] on input "True" at bounding box center [624, 521] width 12 height 10
radio input "true"
click at [635, 655] on span "True" at bounding box center [644, 651] width 21 height 13
click at [630, 655] on input "True" at bounding box center [624, 652] width 12 height 10
radio input "true"
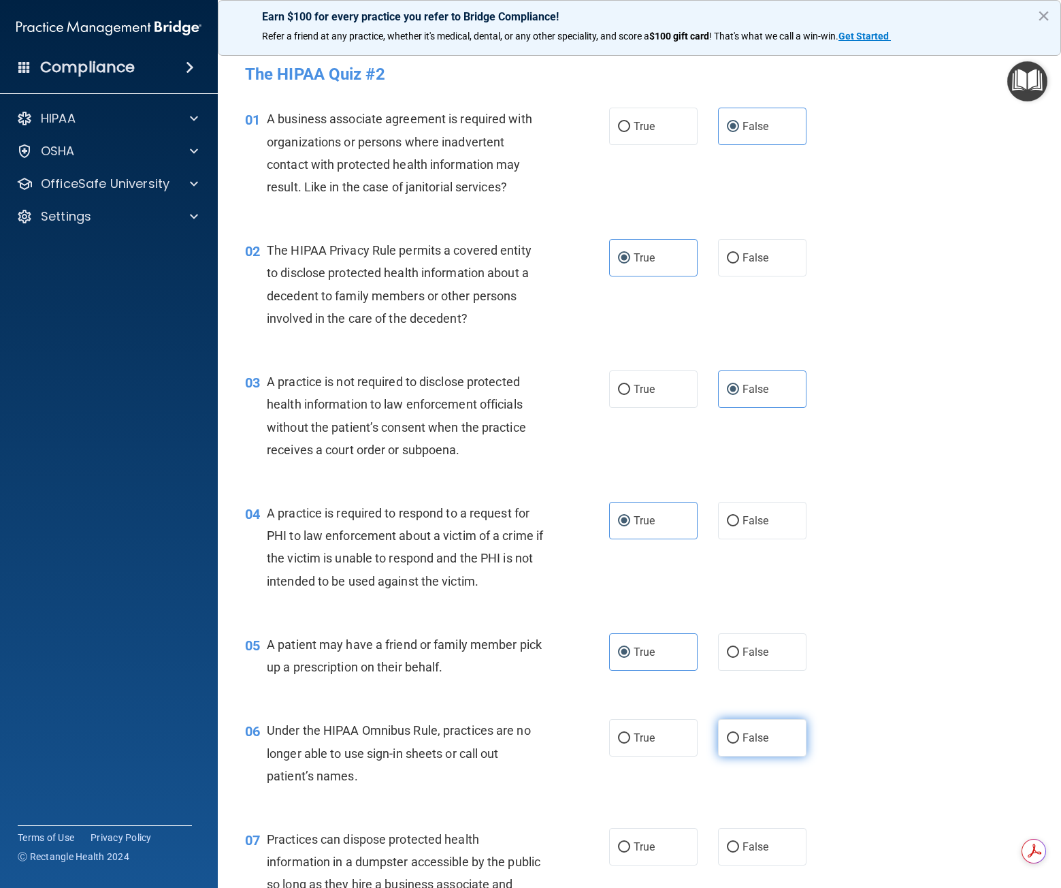
click at [734, 734] on label "False" at bounding box center [762, 737] width 88 height 37
click at [734, 734] on input "False" at bounding box center [733, 738] width 12 height 10
radio input "true"
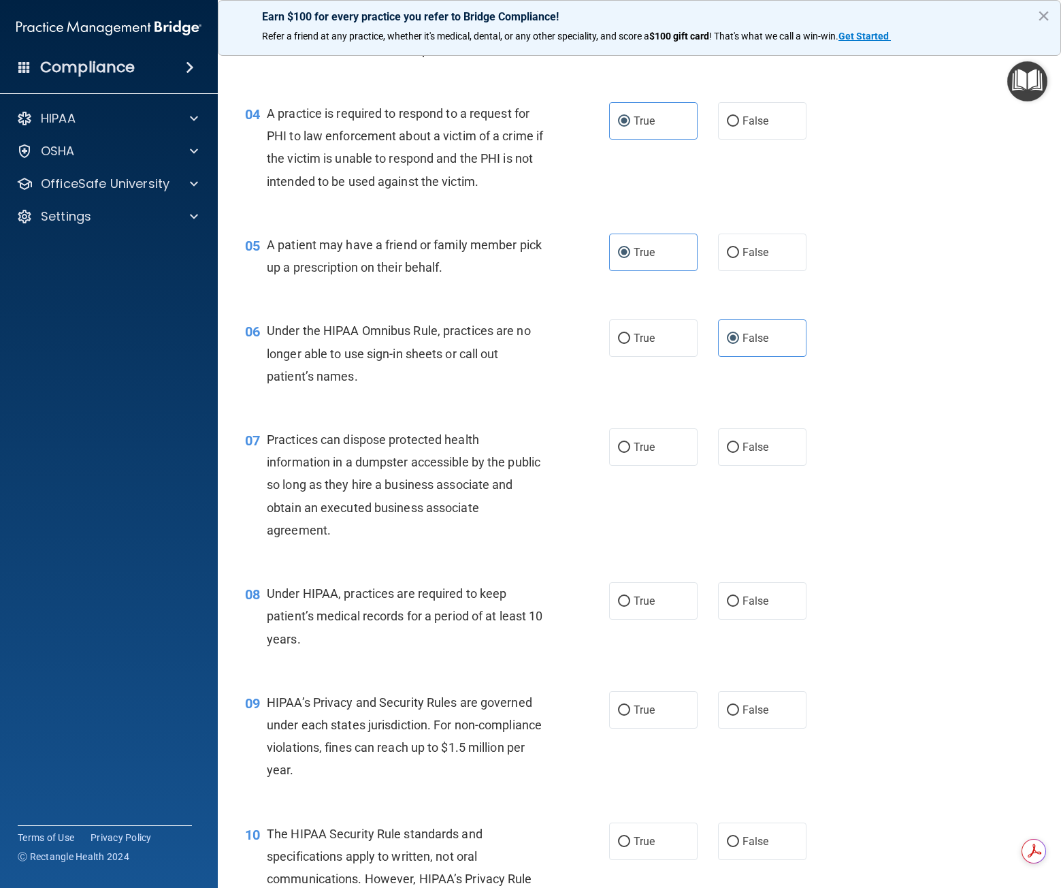
scroll to position [464, 0]
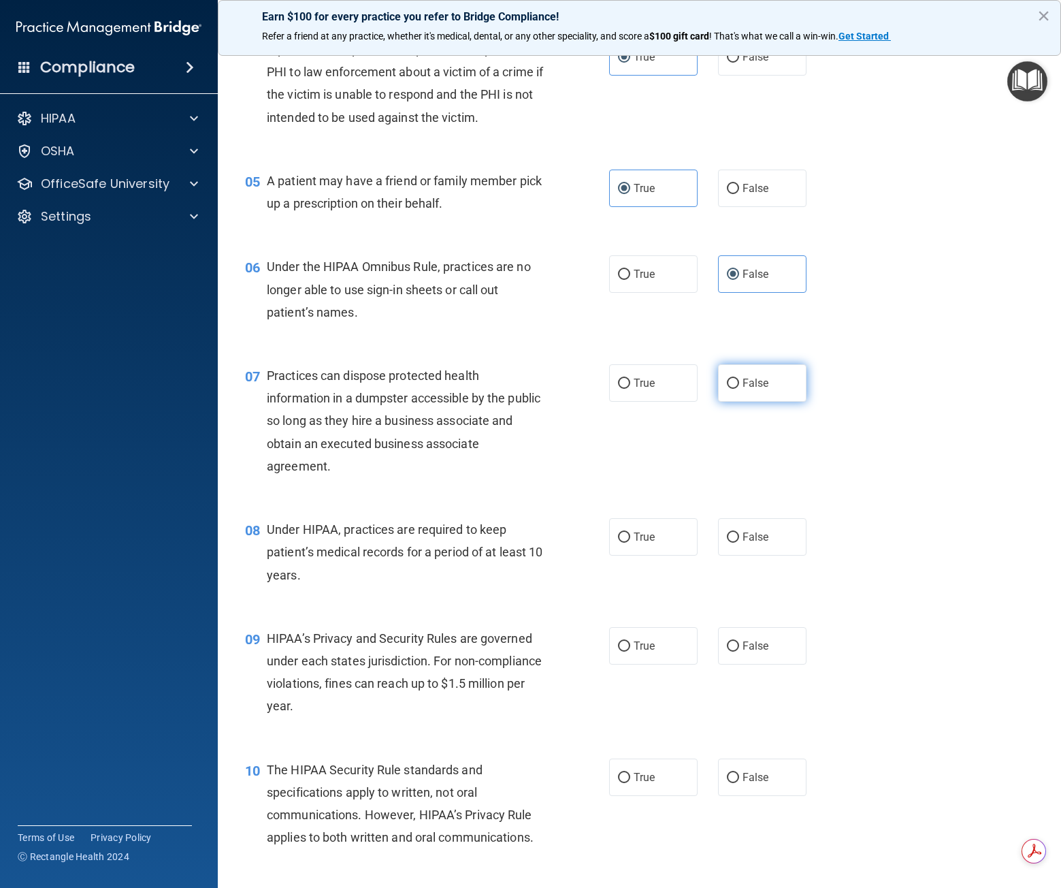
click at [750, 374] on label "False" at bounding box center [762, 382] width 88 height 37
click at [739, 378] on input "False" at bounding box center [733, 383] width 12 height 10
radio input "true"
click at [739, 530] on label "False" at bounding box center [762, 536] width 88 height 37
click at [739, 532] on input "False" at bounding box center [733, 537] width 12 height 10
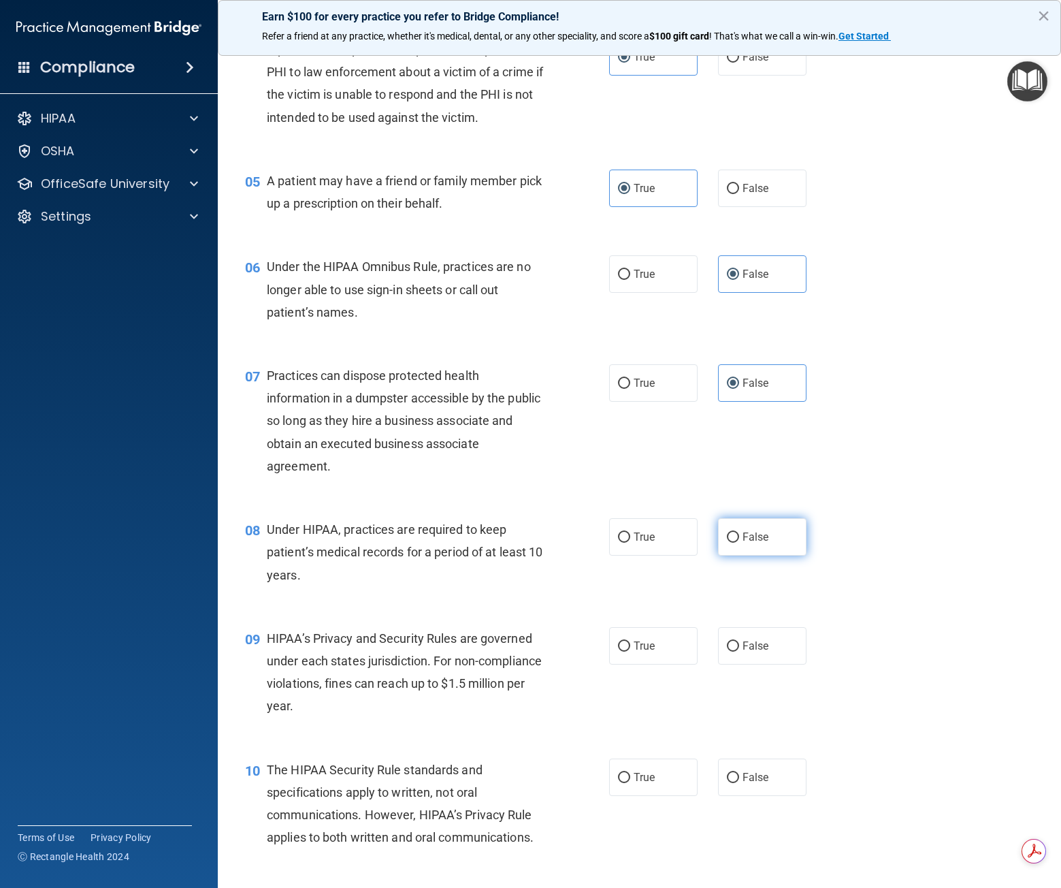
radio input "true"
click at [728, 643] on input "False" at bounding box center [733, 646] width 12 height 10
radio input "true"
click at [609, 786] on label "True" at bounding box center [653, 776] width 88 height 37
click at [618, 783] on input "True" at bounding box center [624, 778] width 12 height 10
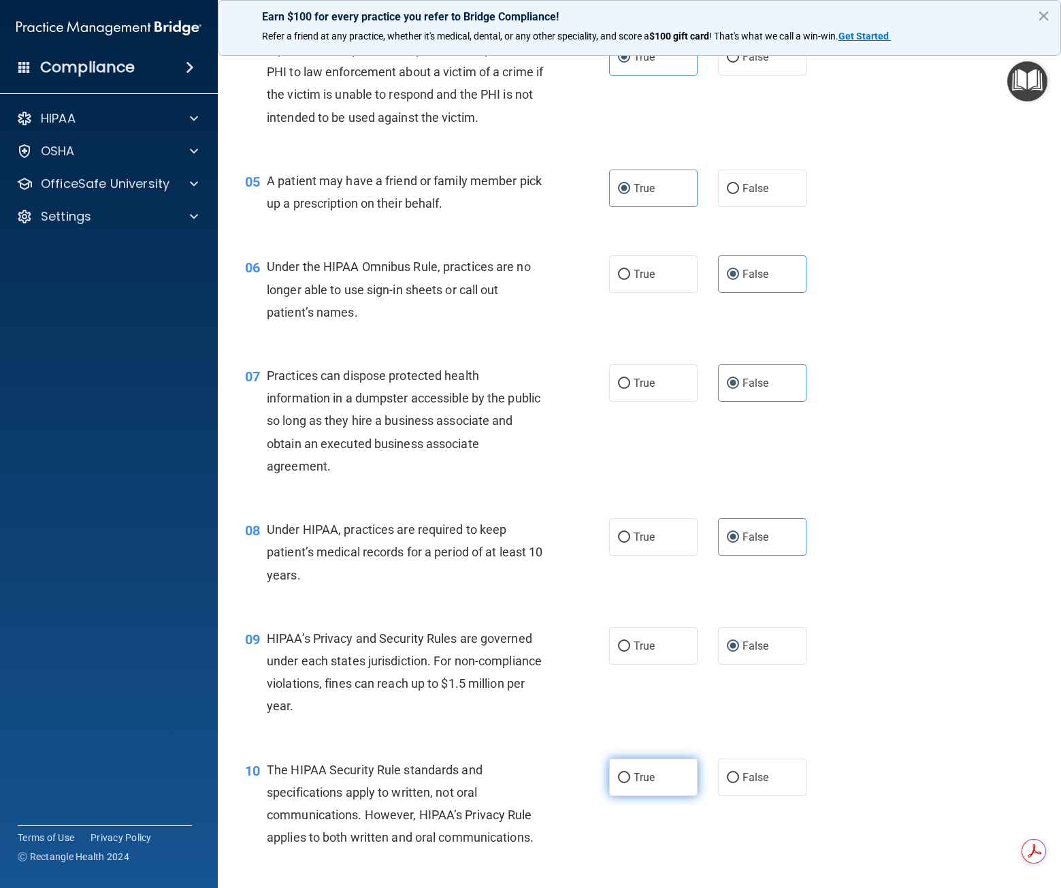
radio input "true"
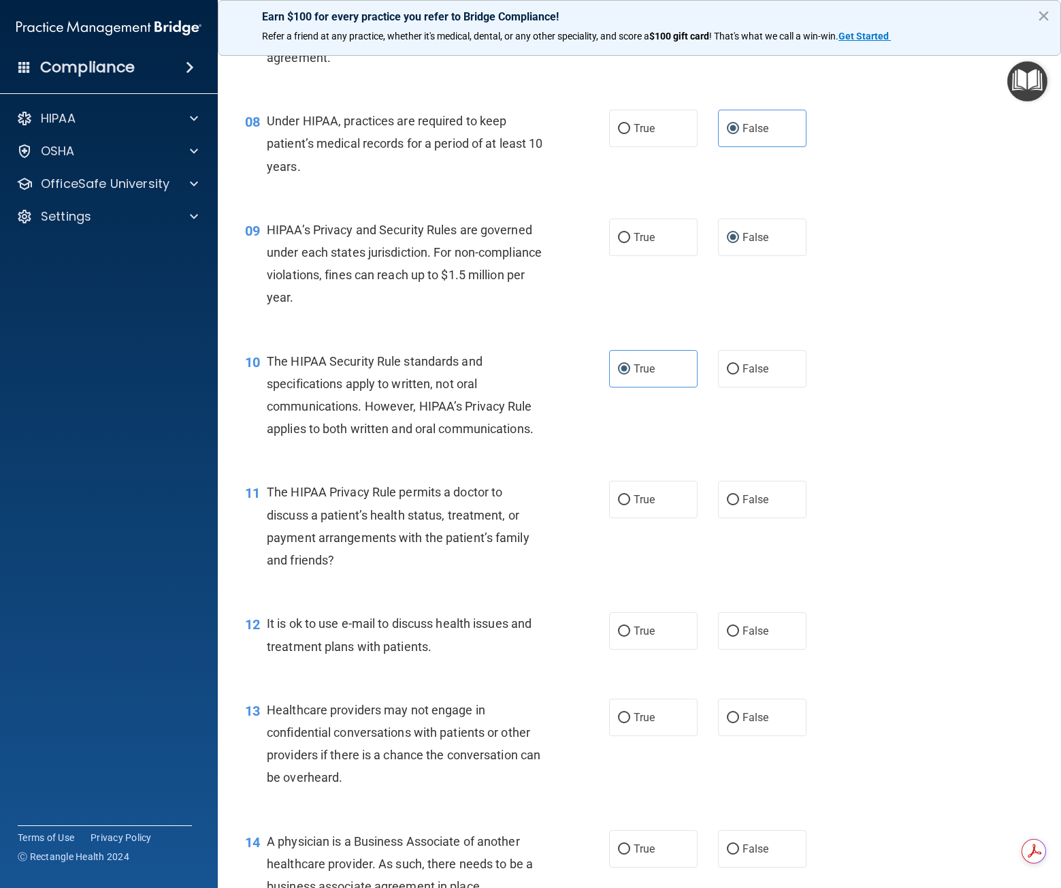
scroll to position [890, 0]
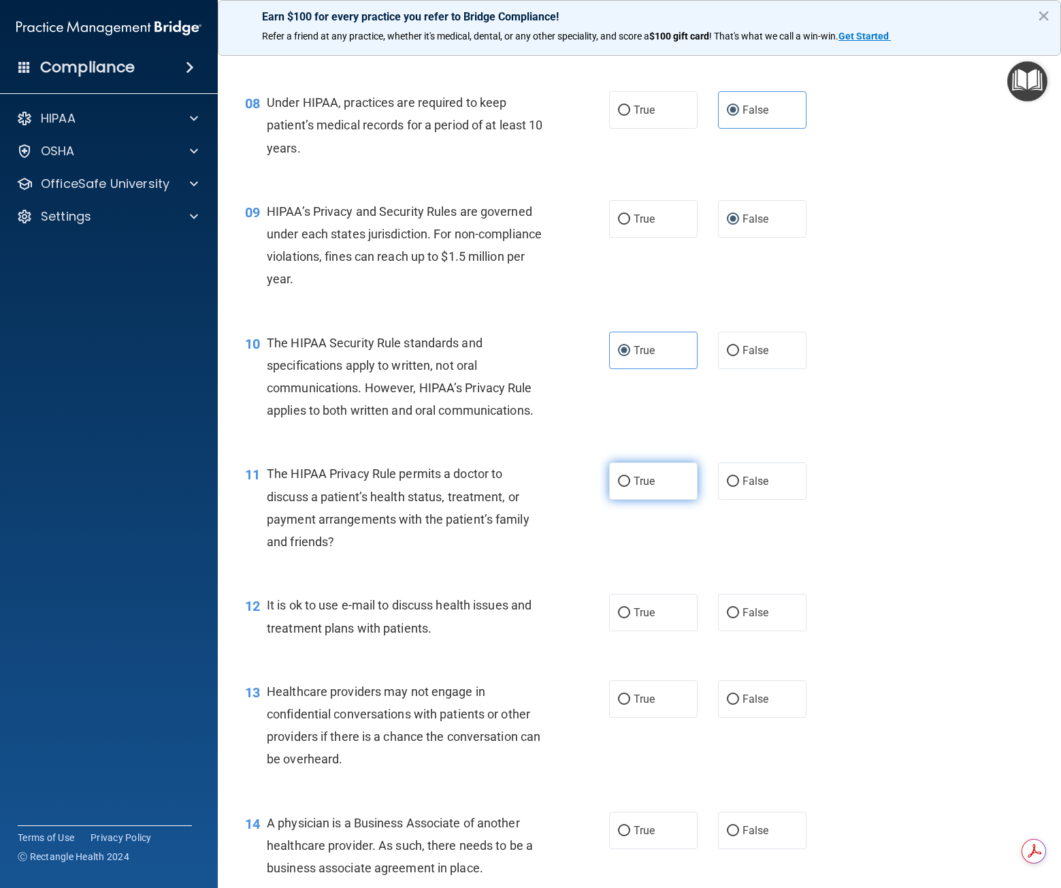
click at [649, 493] on label "True" at bounding box center [653, 480] width 88 height 37
click at [630, 487] on input "True" at bounding box center [624, 481] width 12 height 10
radio input "true"
click at [634, 615] on span "True" at bounding box center [644, 612] width 21 height 13
click at [630, 615] on input "True" at bounding box center [624, 613] width 12 height 10
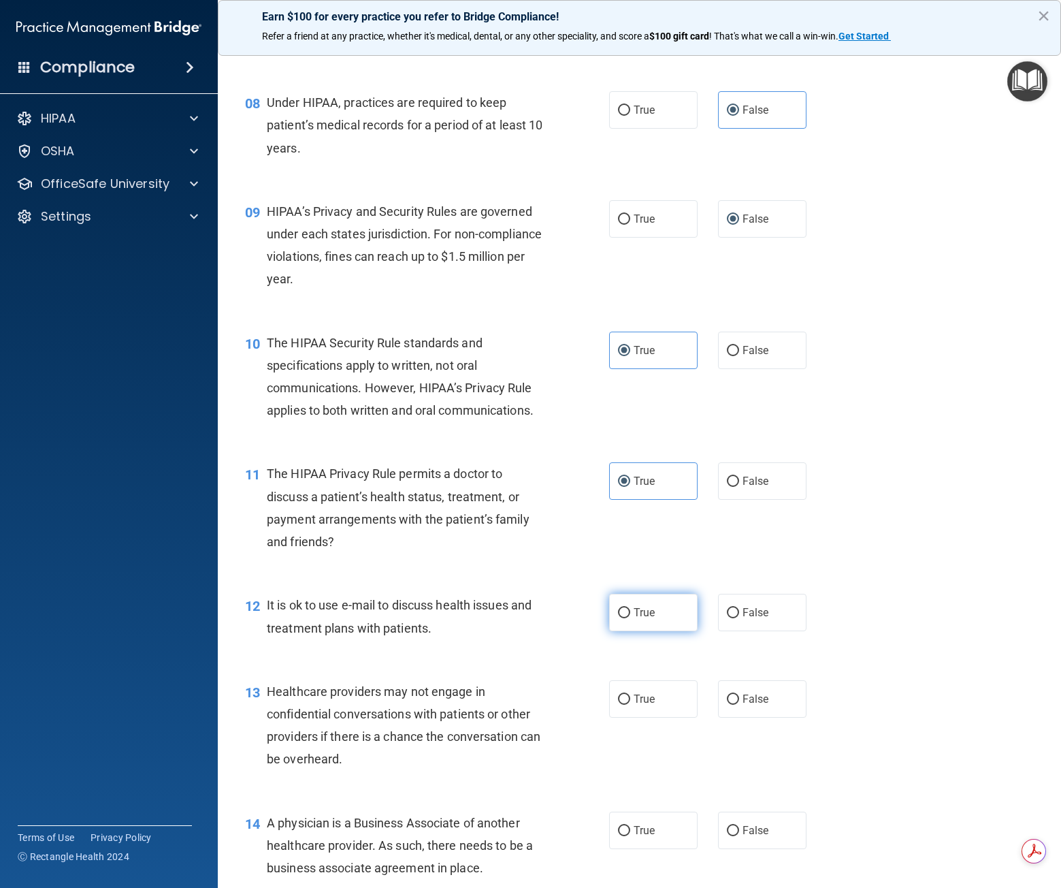
radio input "true"
click at [762, 695] on span "False" at bounding box center [756, 698] width 27 height 13
click at [739, 695] on input "False" at bounding box center [733, 699] width 12 height 10
radio input "true"
click at [732, 837] on label "False" at bounding box center [762, 829] width 88 height 37
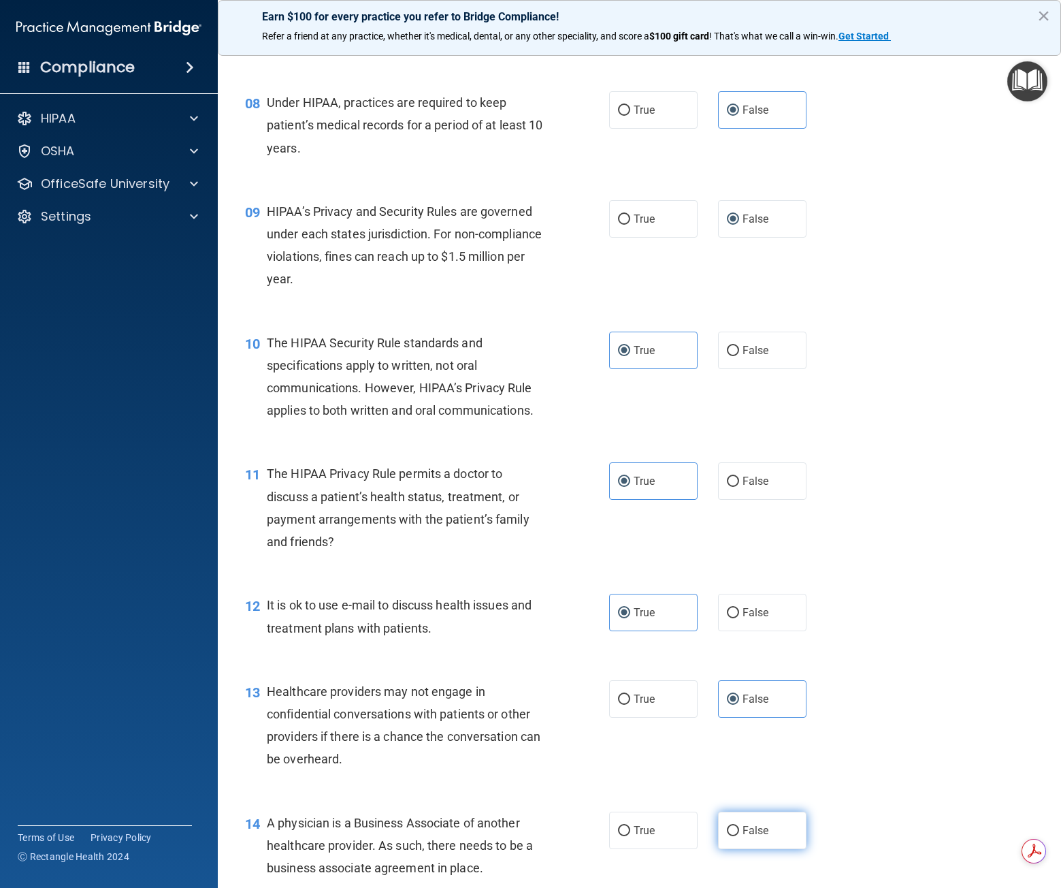
click at [732, 836] on input "False" at bounding box center [733, 831] width 12 height 10
radio input "true"
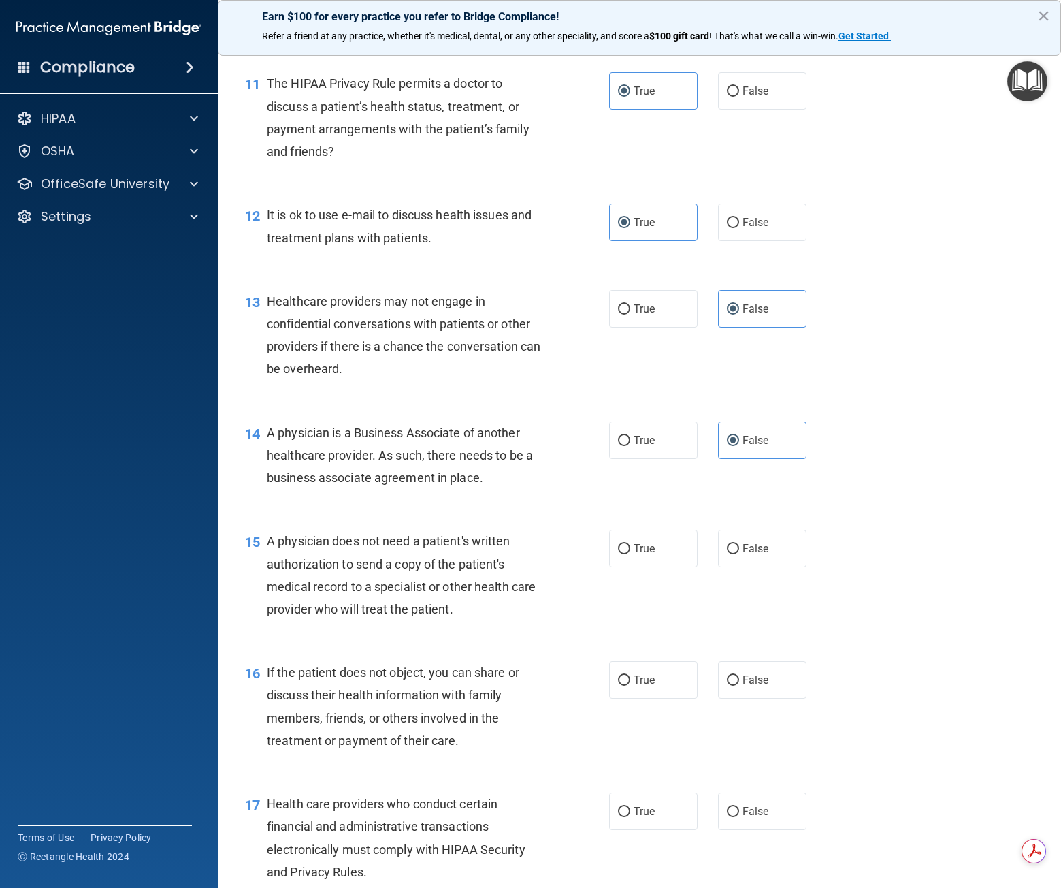
scroll to position [1308, 0]
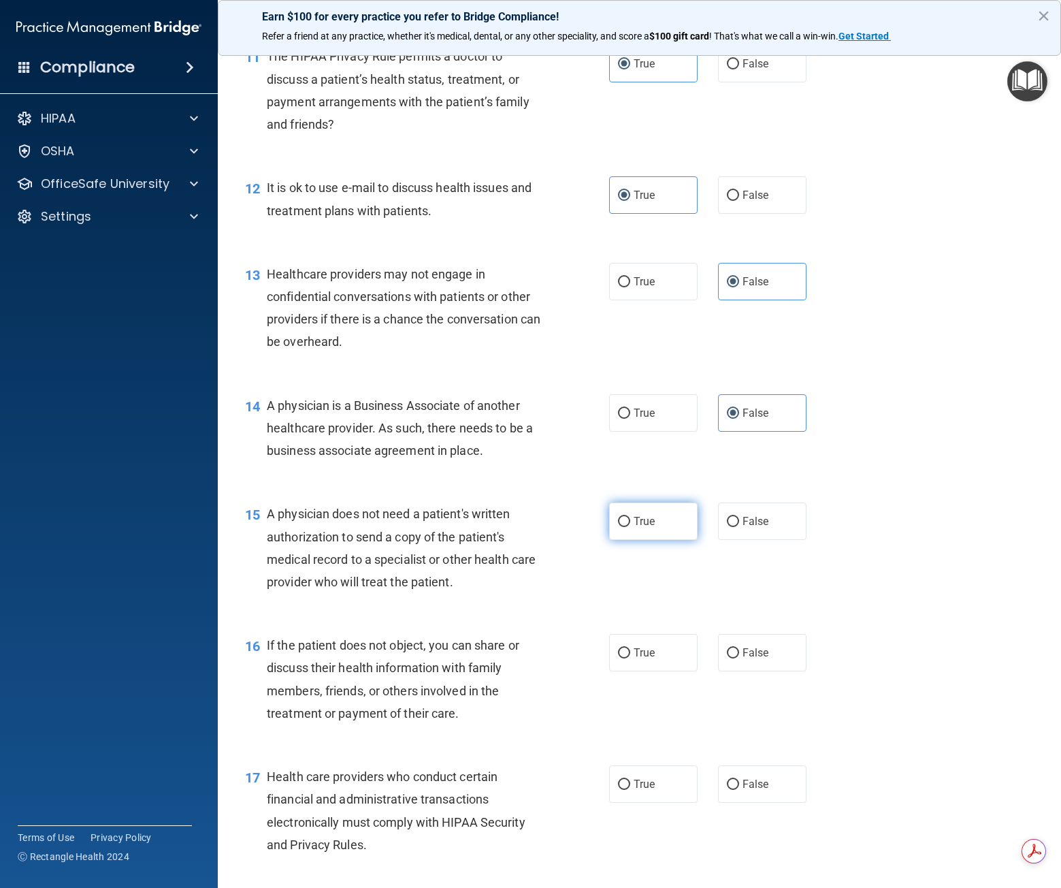
click at [634, 521] on span "True" at bounding box center [644, 521] width 21 height 13
click at [630, 521] on input "True" at bounding box center [624, 522] width 12 height 10
radio input "true"
click at [626, 649] on label "True" at bounding box center [653, 652] width 88 height 37
click at [626, 649] on input "True" at bounding box center [624, 653] width 12 height 10
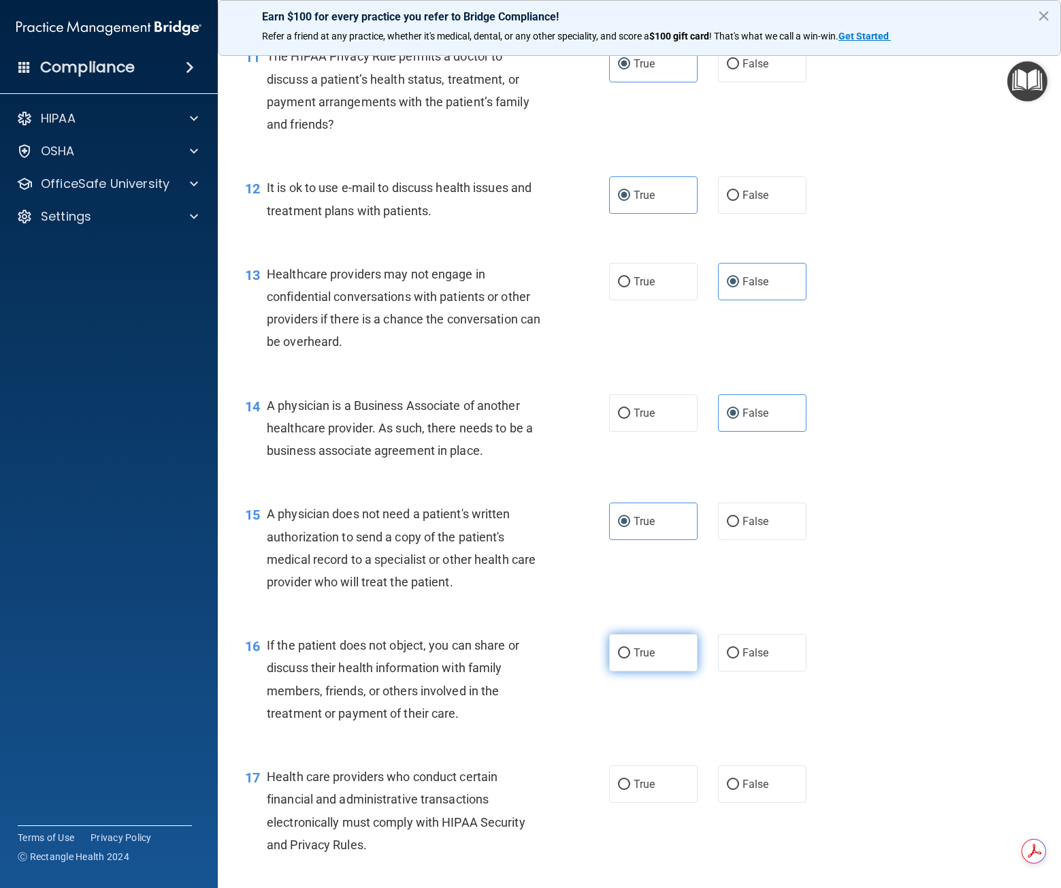
radio input "true"
click at [637, 784] on span "True" at bounding box center [644, 783] width 21 height 13
click at [630, 784] on input "True" at bounding box center [624, 784] width 12 height 10
radio input "true"
click at [1050, 883] on main "- The HIPAA Quiz #2 This quiz doesn’t expire until [DATE]. Are you sure you wan…" at bounding box center [639, 466] width 843 height 844
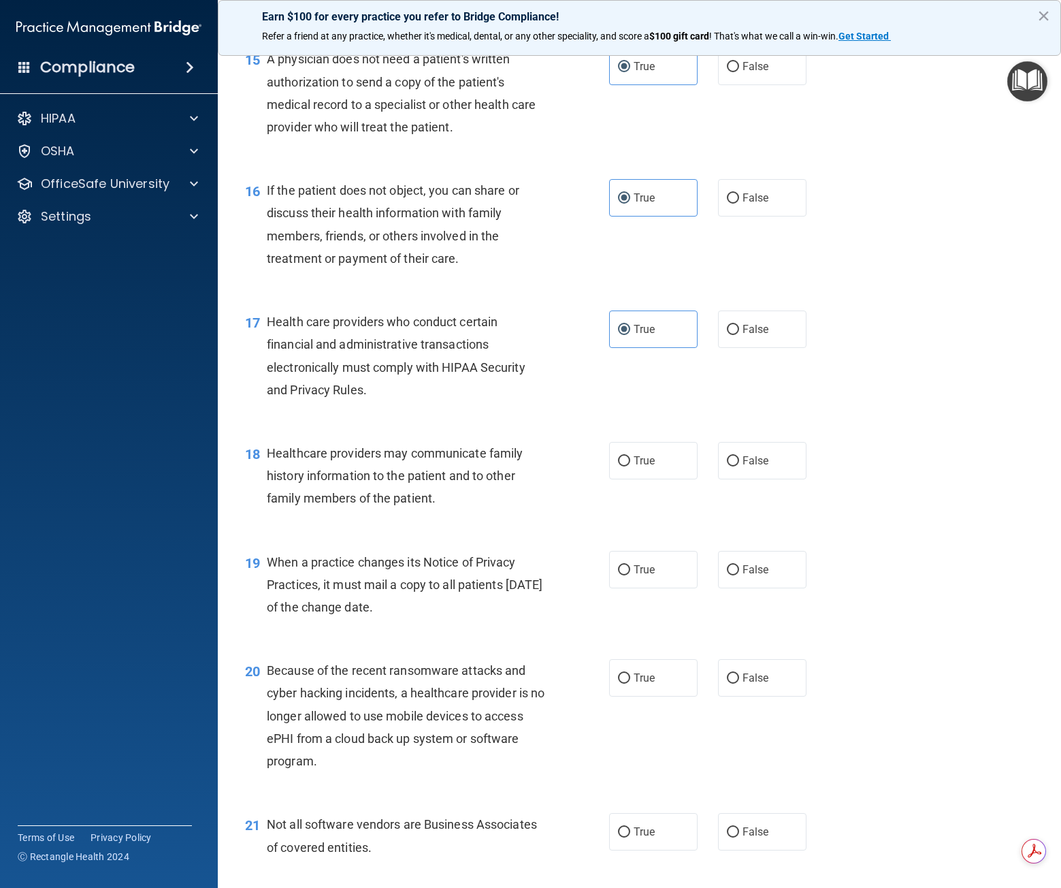
scroll to position [1780, 0]
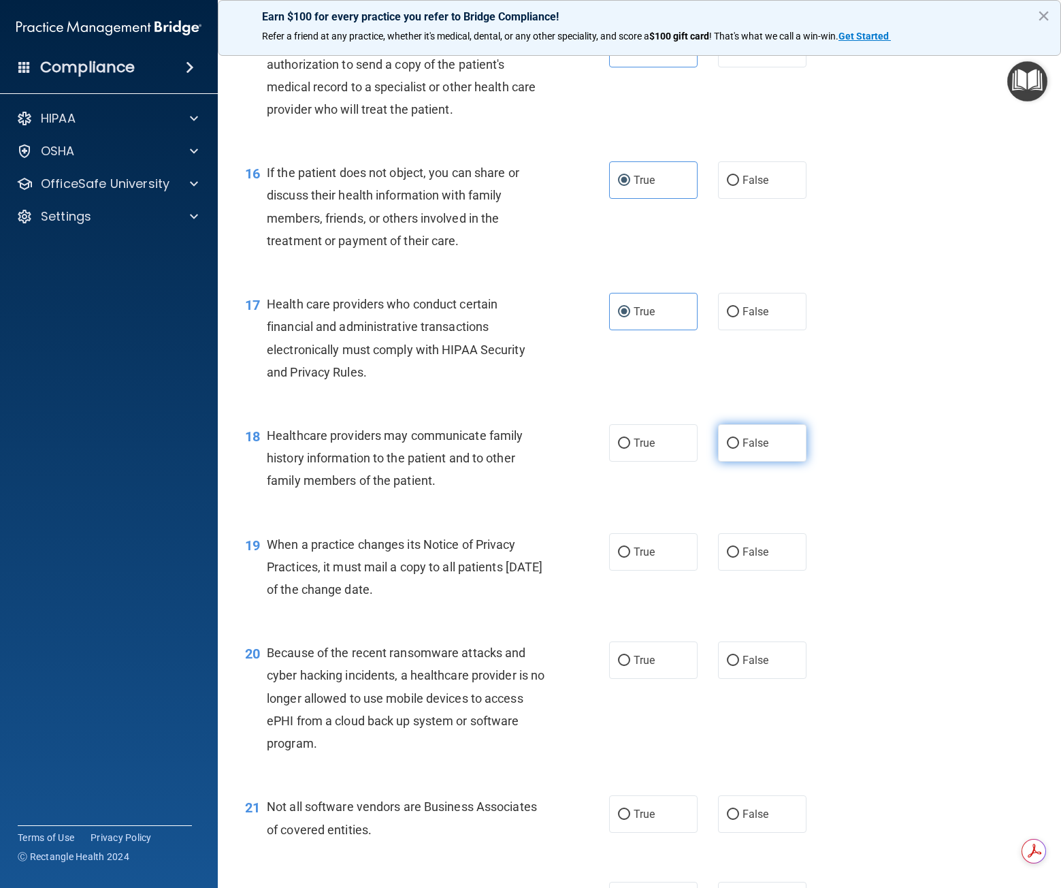
click at [744, 447] on span "False" at bounding box center [756, 442] width 27 height 13
click at [739, 447] on input "False" at bounding box center [733, 443] width 12 height 10
radio input "true"
click at [733, 553] on label "False" at bounding box center [762, 551] width 88 height 37
click at [733, 553] on input "False" at bounding box center [733, 552] width 12 height 10
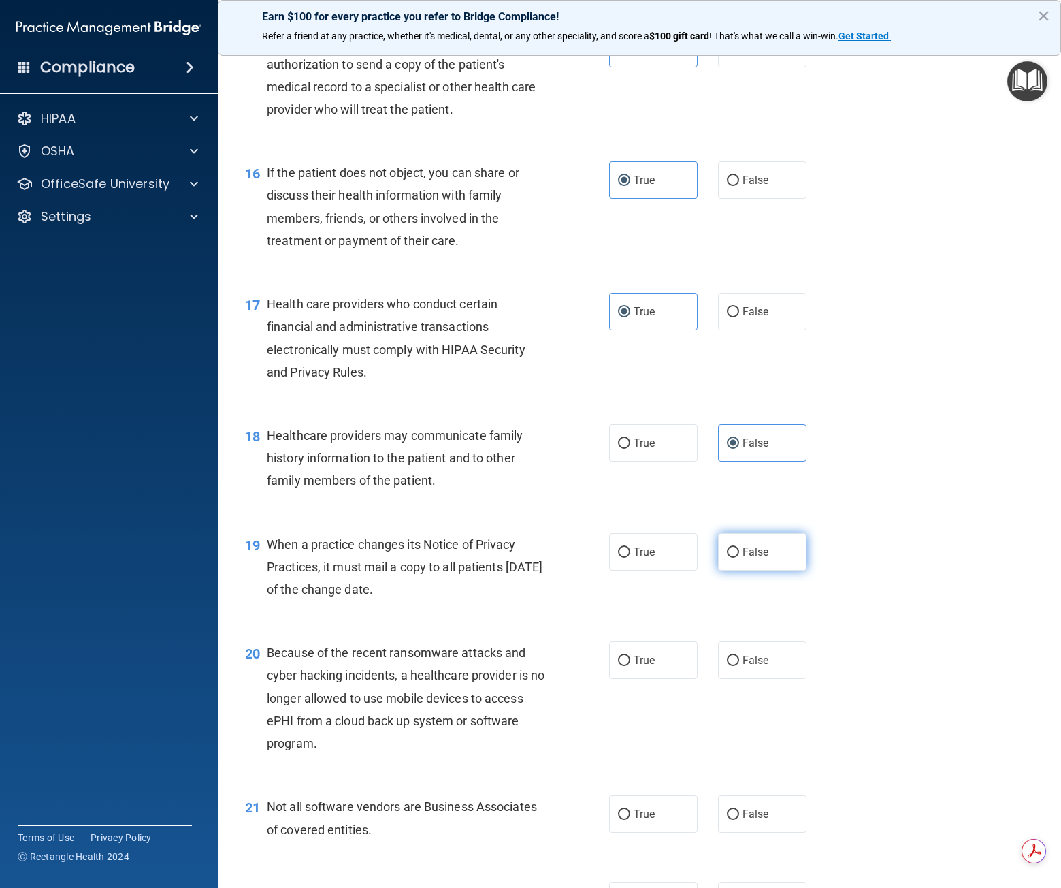
radio input "true"
click at [730, 661] on input "False" at bounding box center [733, 660] width 12 height 10
radio input "true"
click at [618, 820] on input "True" at bounding box center [624, 814] width 12 height 10
radio input "true"
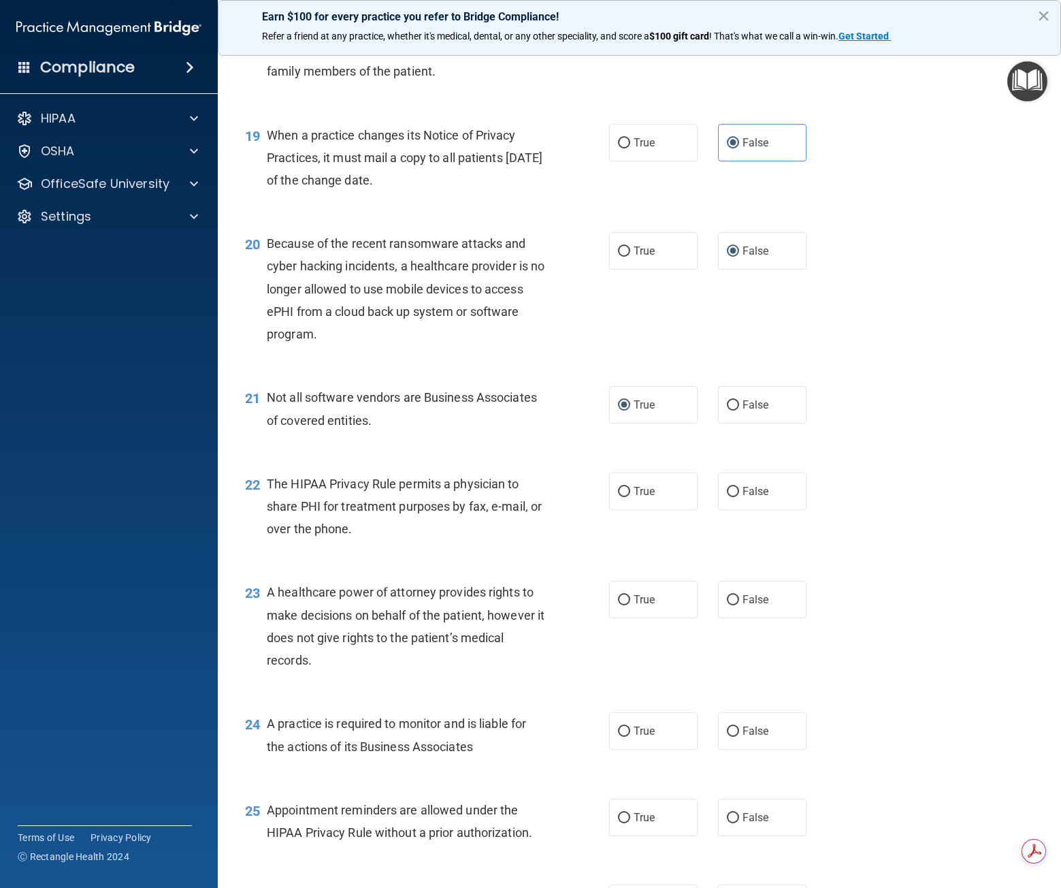
scroll to position [2235, 0]
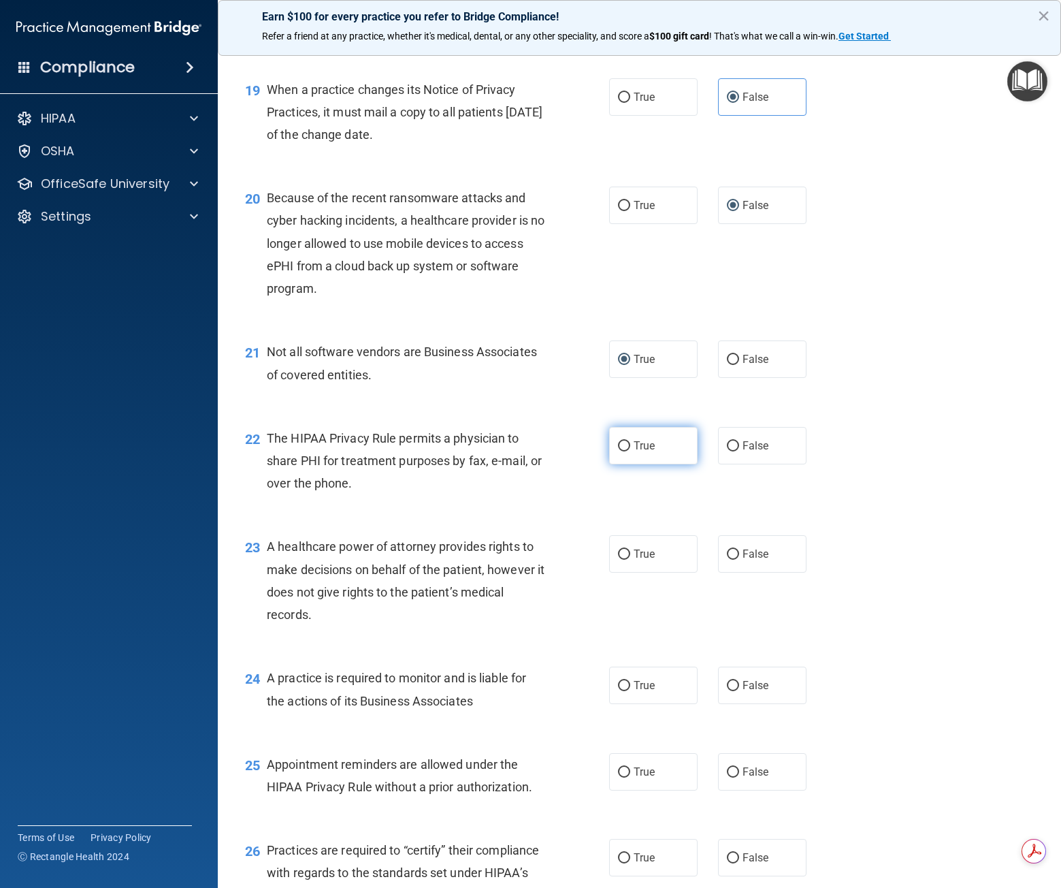
click at [638, 436] on label "True" at bounding box center [653, 445] width 88 height 37
click at [630, 441] on input "True" at bounding box center [624, 446] width 12 height 10
radio input "true"
click at [764, 566] on label "False" at bounding box center [762, 553] width 88 height 37
click at [739, 560] on input "False" at bounding box center [733, 554] width 12 height 10
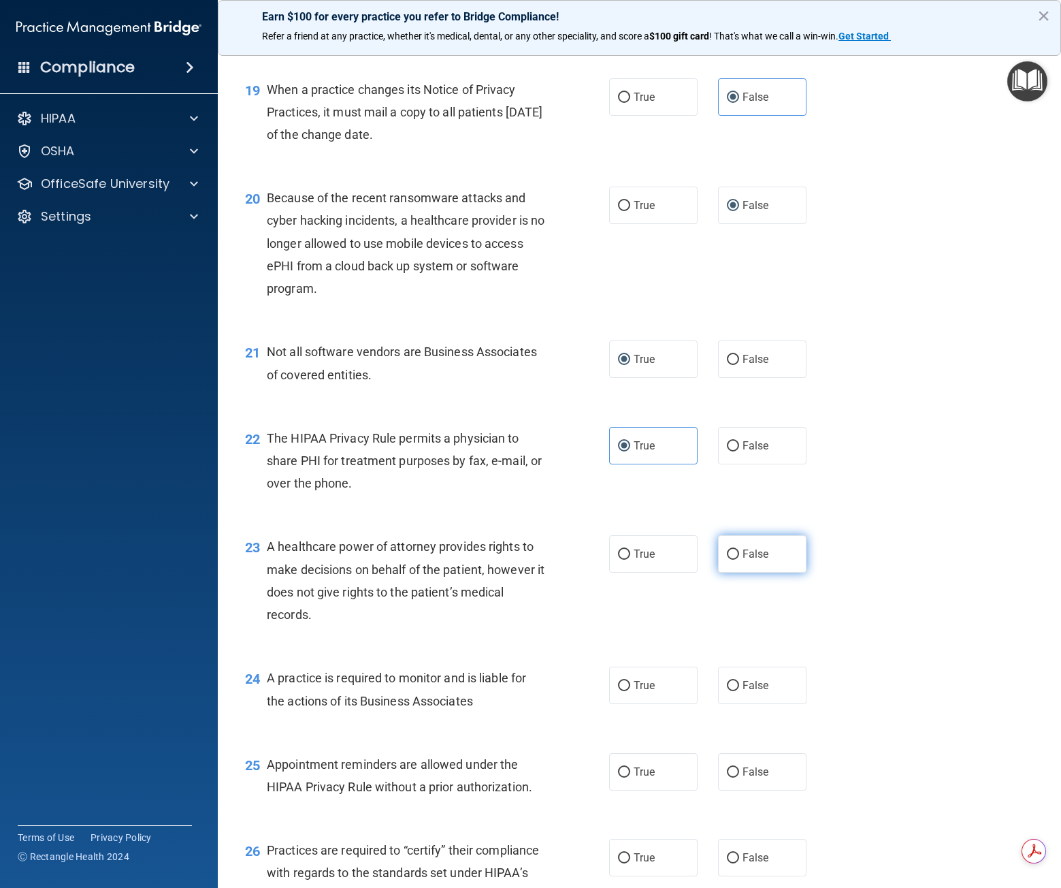
radio input "true"
click at [744, 684] on span "False" at bounding box center [756, 685] width 27 height 13
click at [739, 684] on input "False" at bounding box center [733, 686] width 12 height 10
radio input "true"
click at [634, 771] on span "True" at bounding box center [644, 771] width 21 height 13
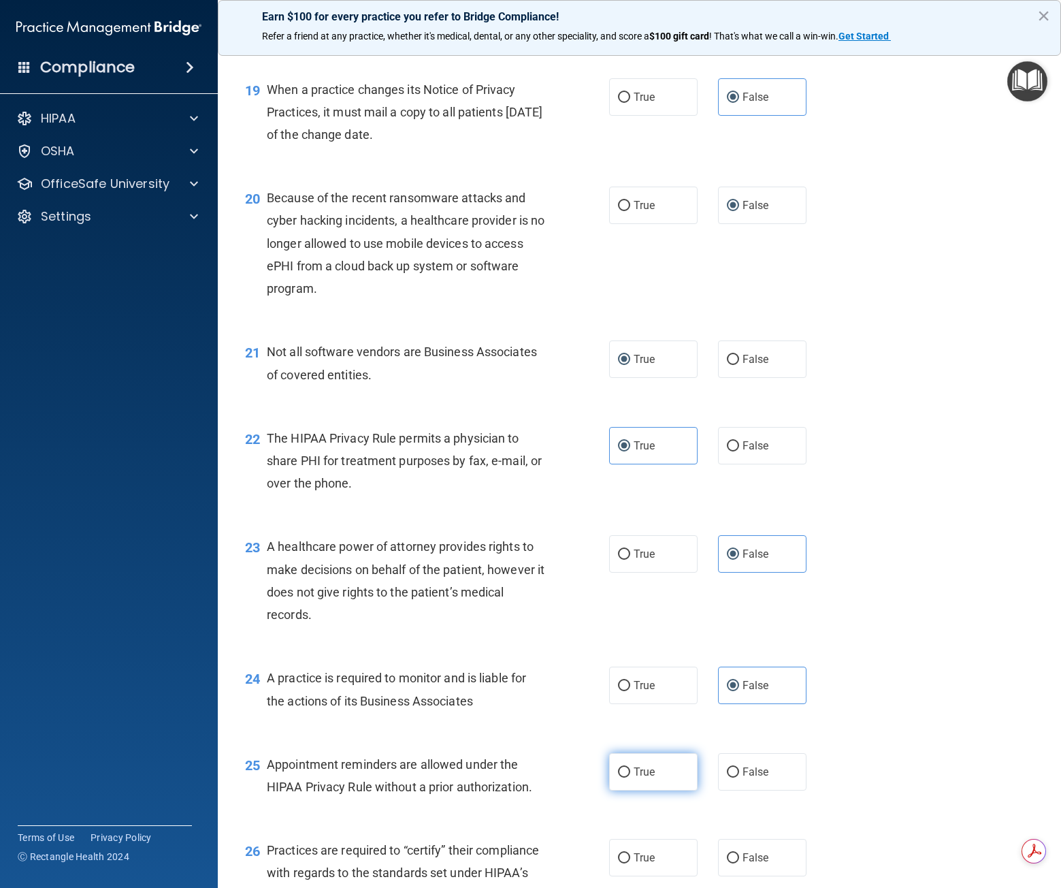
click at [630, 771] on input "True" at bounding box center [624, 772] width 12 height 10
radio input "true"
click at [746, 854] on span "False" at bounding box center [756, 857] width 27 height 13
click at [739, 854] on input "False" at bounding box center [733, 858] width 12 height 10
radio input "true"
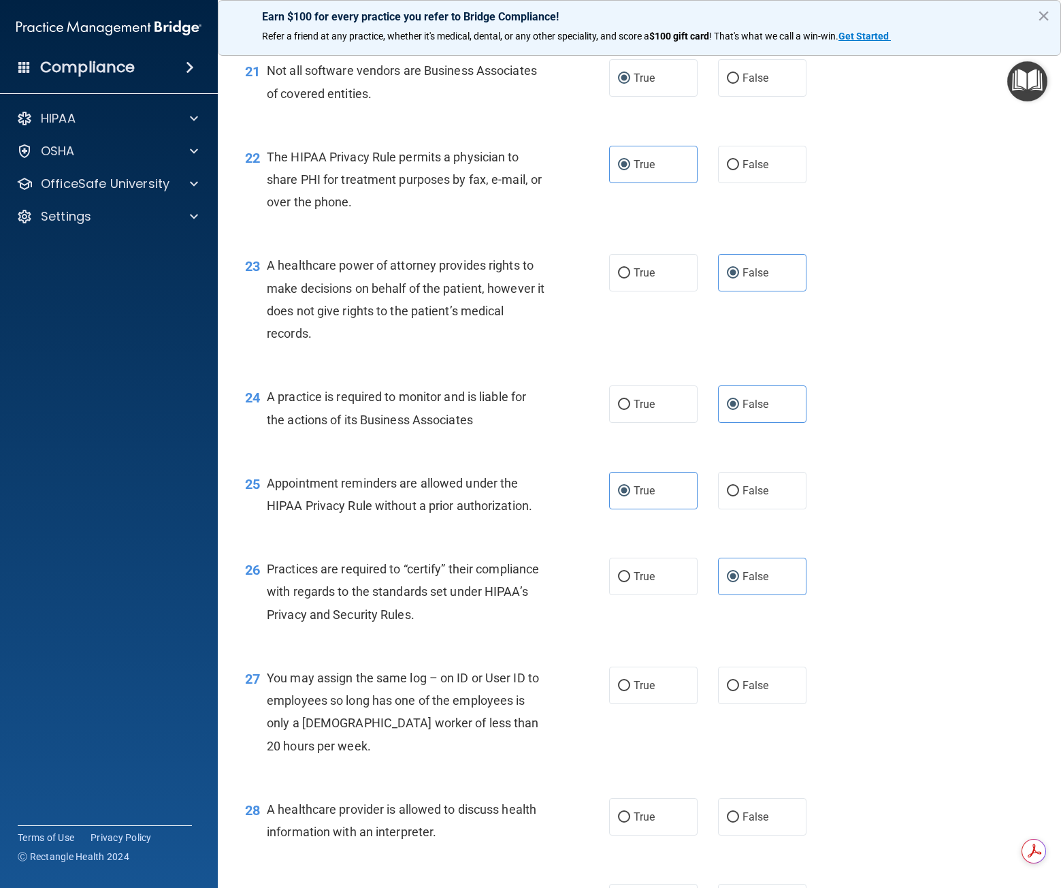
scroll to position [2625, 0]
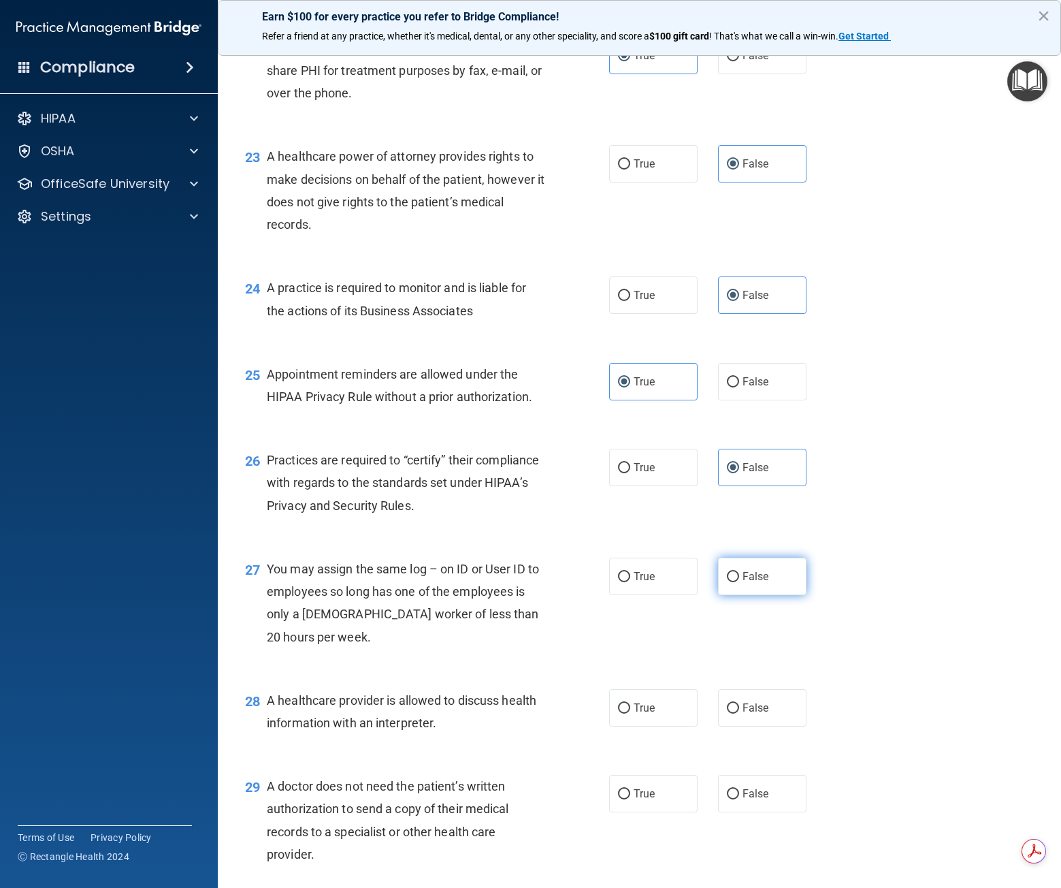
click at [744, 577] on span "False" at bounding box center [756, 576] width 27 height 13
click at [739, 577] on input "False" at bounding box center [733, 577] width 12 height 10
radio input "true"
click at [651, 709] on label "True" at bounding box center [653, 707] width 88 height 37
click at [630, 709] on input "True" at bounding box center [624, 708] width 12 height 10
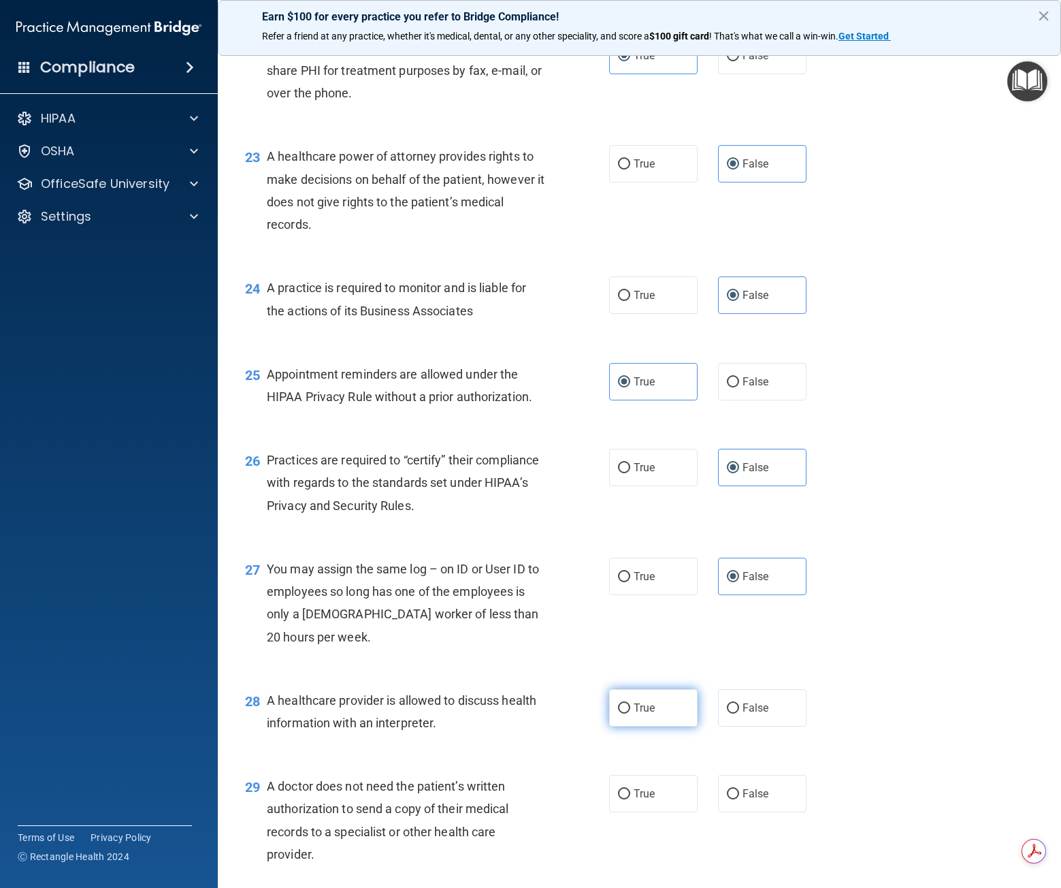
radio input "true"
click at [640, 788] on span "True" at bounding box center [644, 793] width 21 height 13
click at [630, 789] on input "True" at bounding box center [624, 794] width 12 height 10
radio input "true"
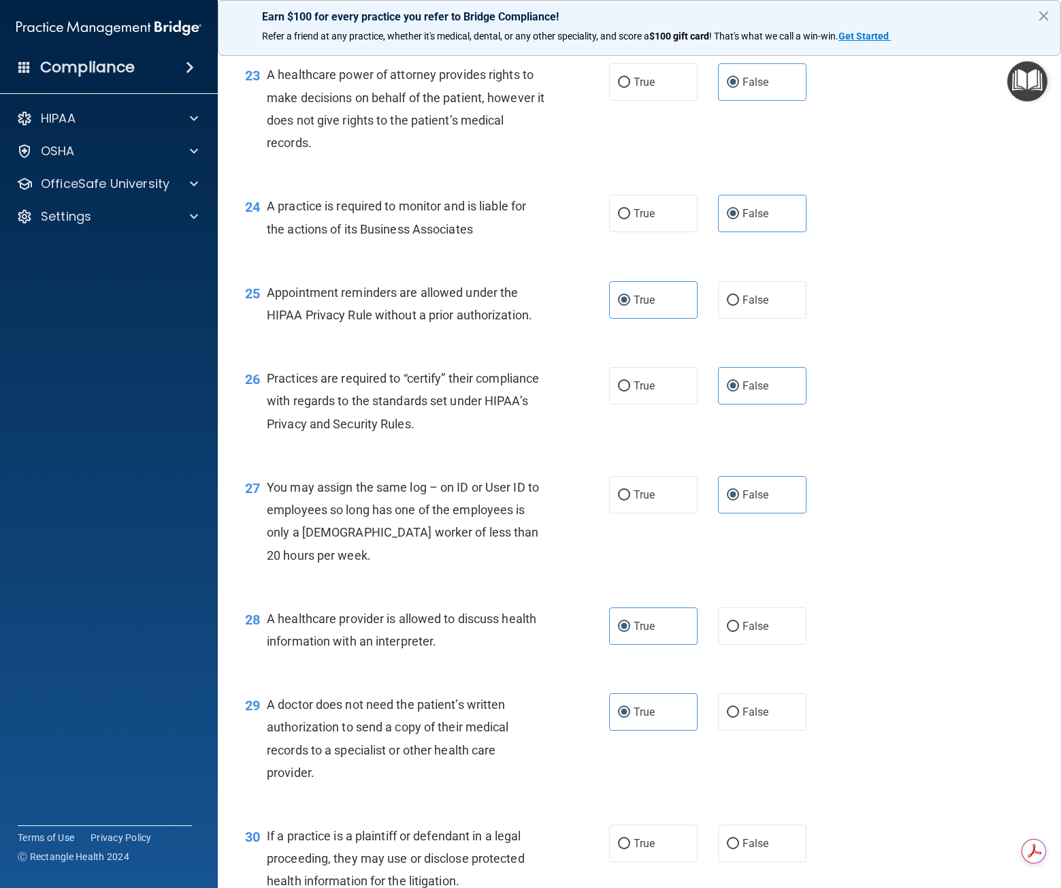
scroll to position [2734, 0]
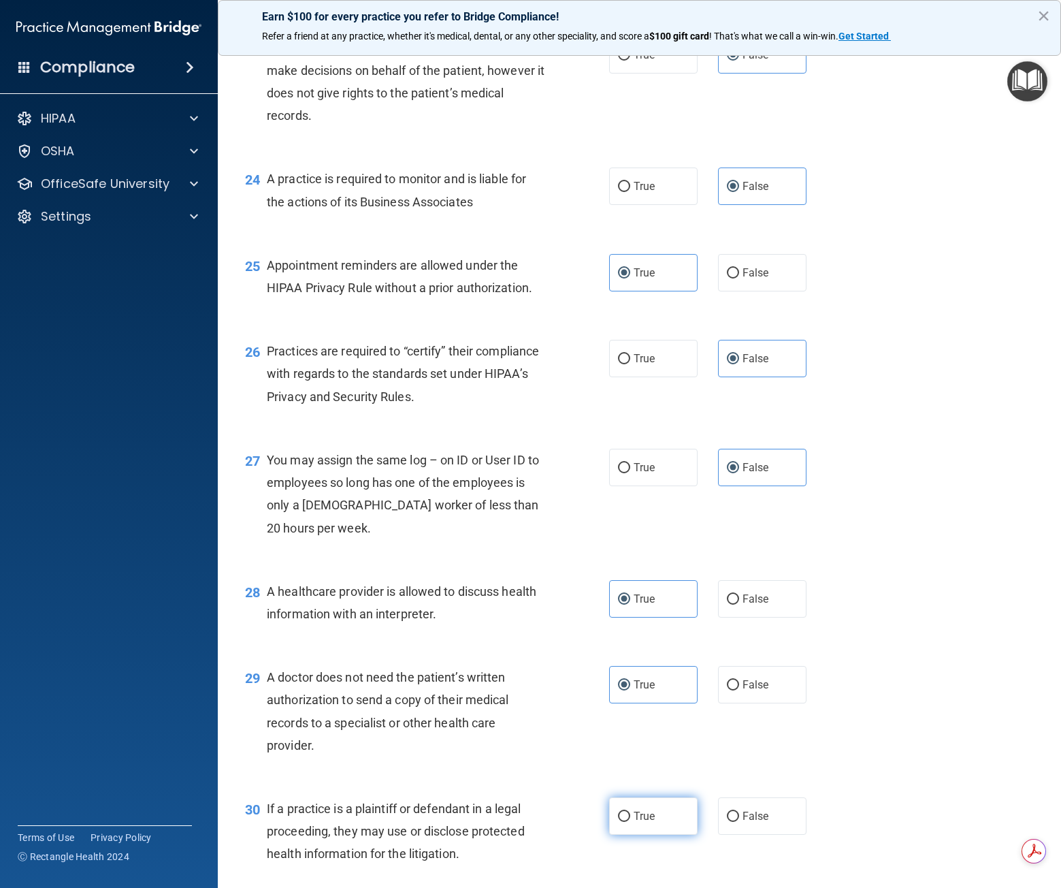
click at [634, 818] on span "True" at bounding box center [644, 815] width 21 height 13
click at [630, 818] on input "True" at bounding box center [624, 816] width 12 height 10
radio input "true"
drag, startPoint x: 1056, startPoint y: 852, endPoint x: 1050, endPoint y: 920, distance: 67.7
drag, startPoint x: 1050, startPoint y: 920, endPoint x: 997, endPoint y: 749, distance: 178.1
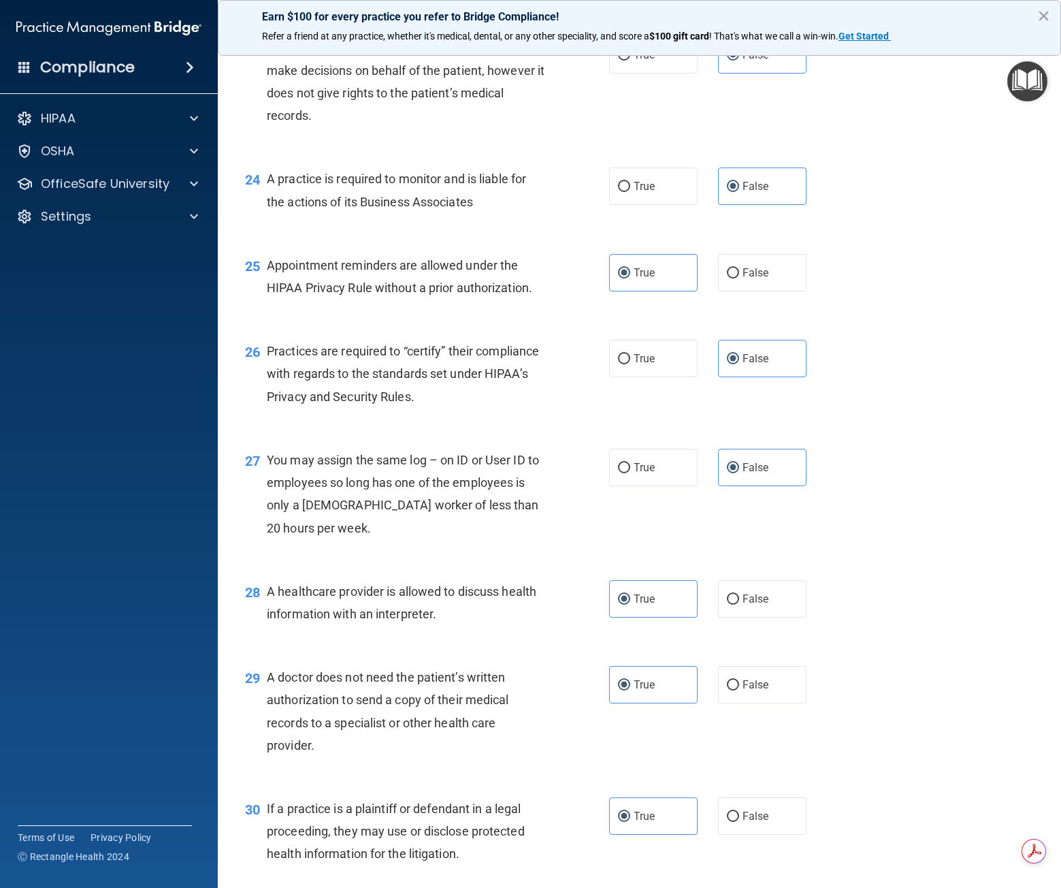
click at [997, 749] on div "29 A doctor does not need the patient’s written authorization to send a copy of…" at bounding box center [639, 714] width 809 height 131
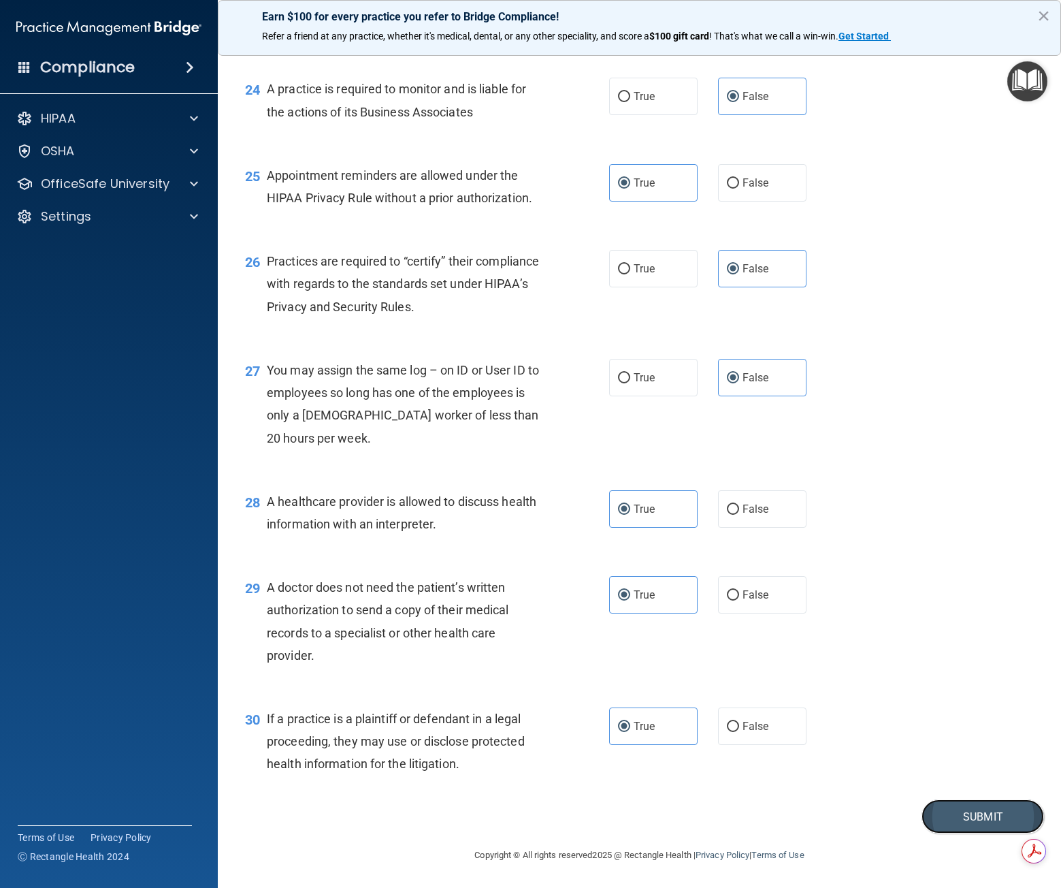
click at [973, 801] on button "Submit" at bounding box center [983, 816] width 123 height 35
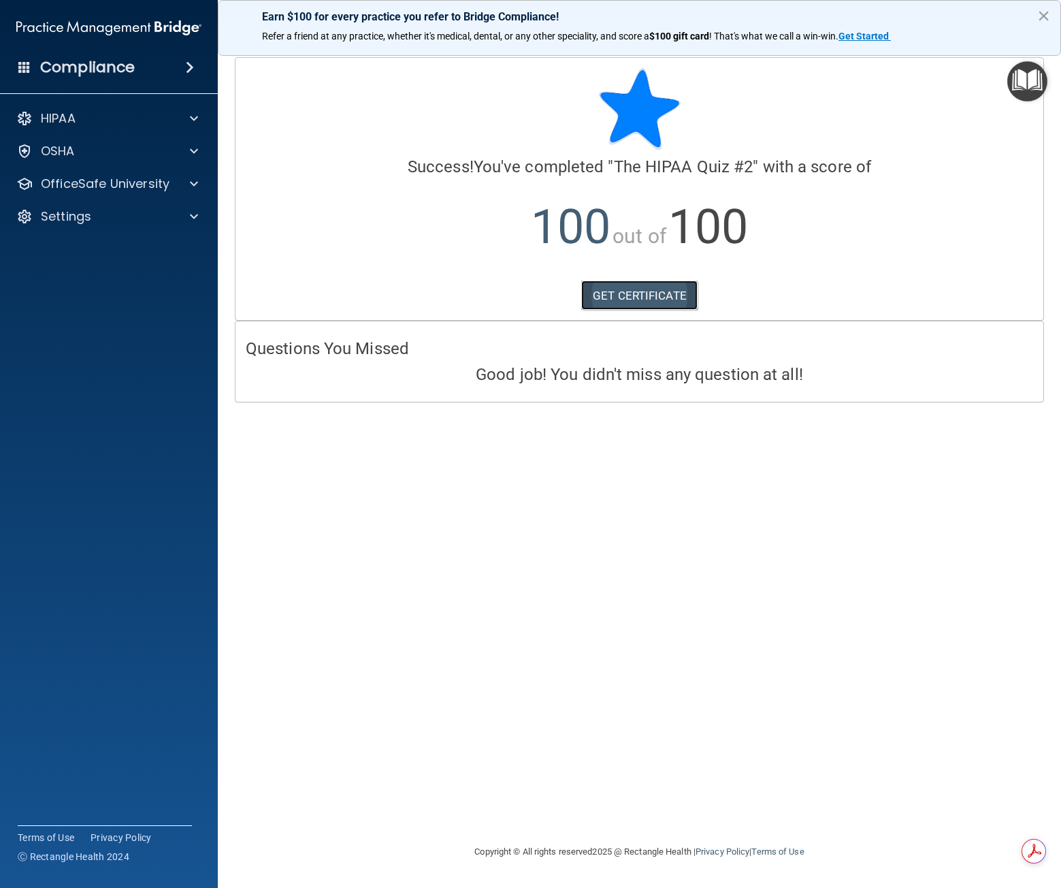
click at [633, 297] on link "GET CERTIFICATE" at bounding box center [639, 295] width 116 height 30
click at [18, 1] on div "Compliance" at bounding box center [109, 41] width 191 height 82
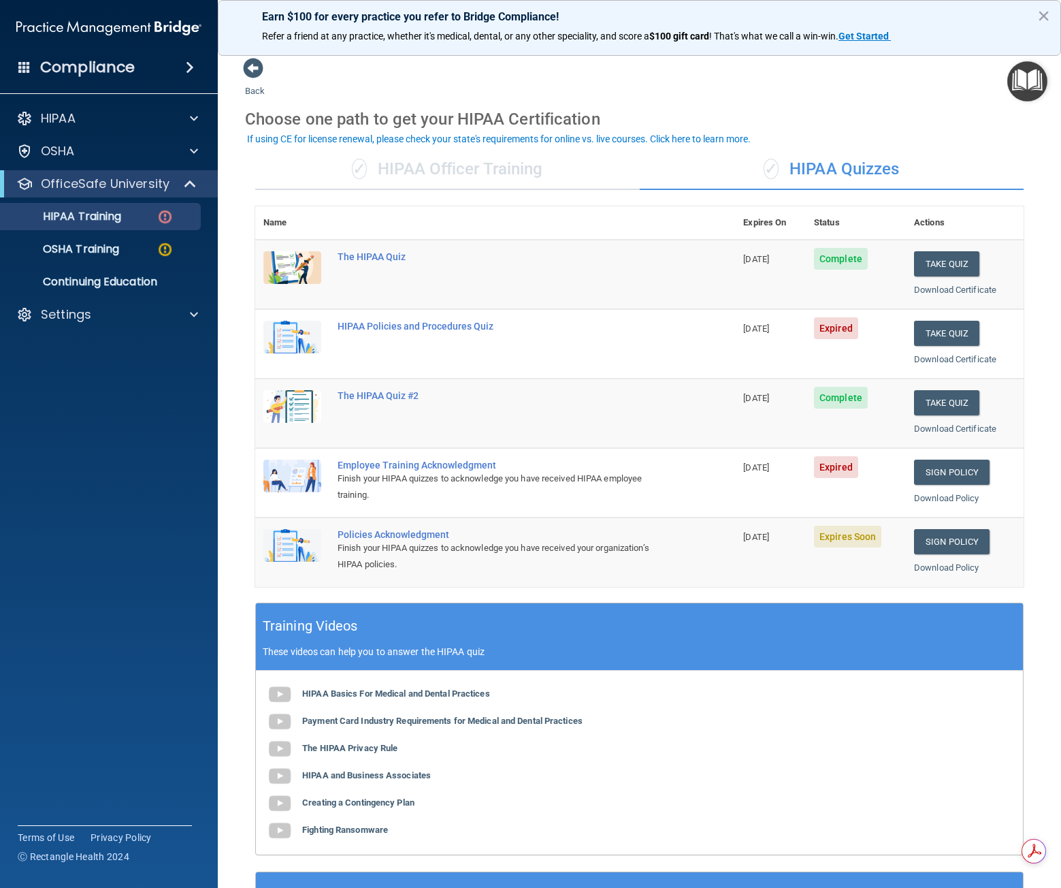
click at [393, 316] on td "HIPAA Policies and Procedures Quiz" at bounding box center [532, 343] width 406 height 69
click at [395, 323] on div "HIPAA Policies and Procedures Quiz" at bounding box center [502, 326] width 329 height 11
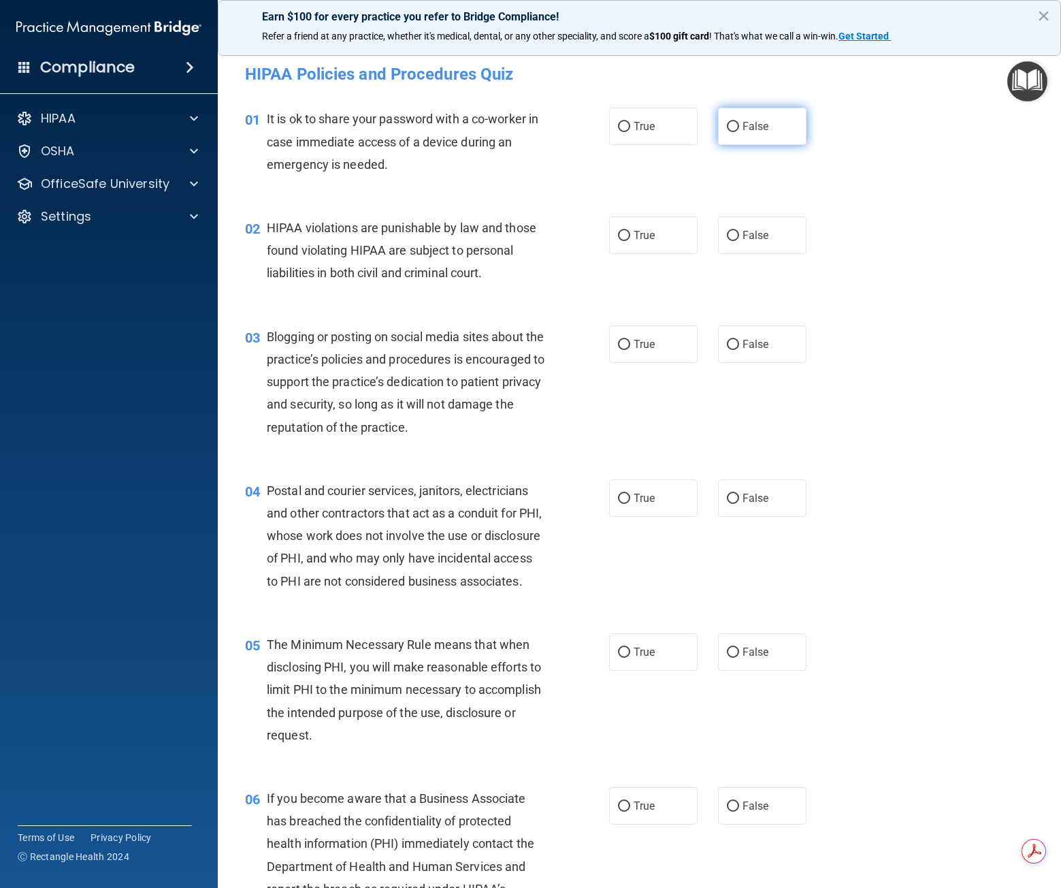
click at [774, 121] on label "False" at bounding box center [762, 126] width 88 height 37
click at [739, 122] on input "False" at bounding box center [733, 127] width 12 height 10
radio input "true"
click at [642, 233] on span "True" at bounding box center [644, 235] width 21 height 13
click at [630, 233] on input "True" at bounding box center [624, 236] width 12 height 10
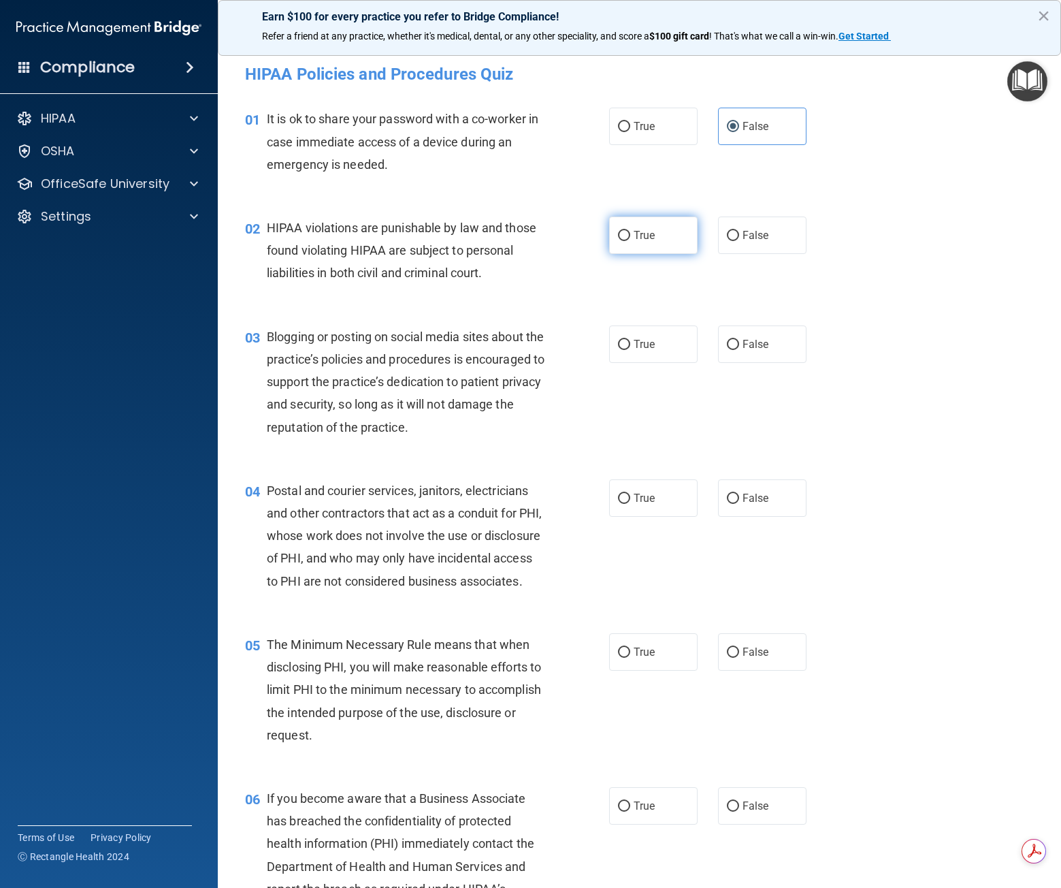
radio input "true"
click at [733, 344] on label "False" at bounding box center [762, 343] width 88 height 37
click at [733, 344] on input "False" at bounding box center [733, 345] width 12 height 10
radio input "true"
click at [634, 502] on span "True" at bounding box center [644, 497] width 21 height 13
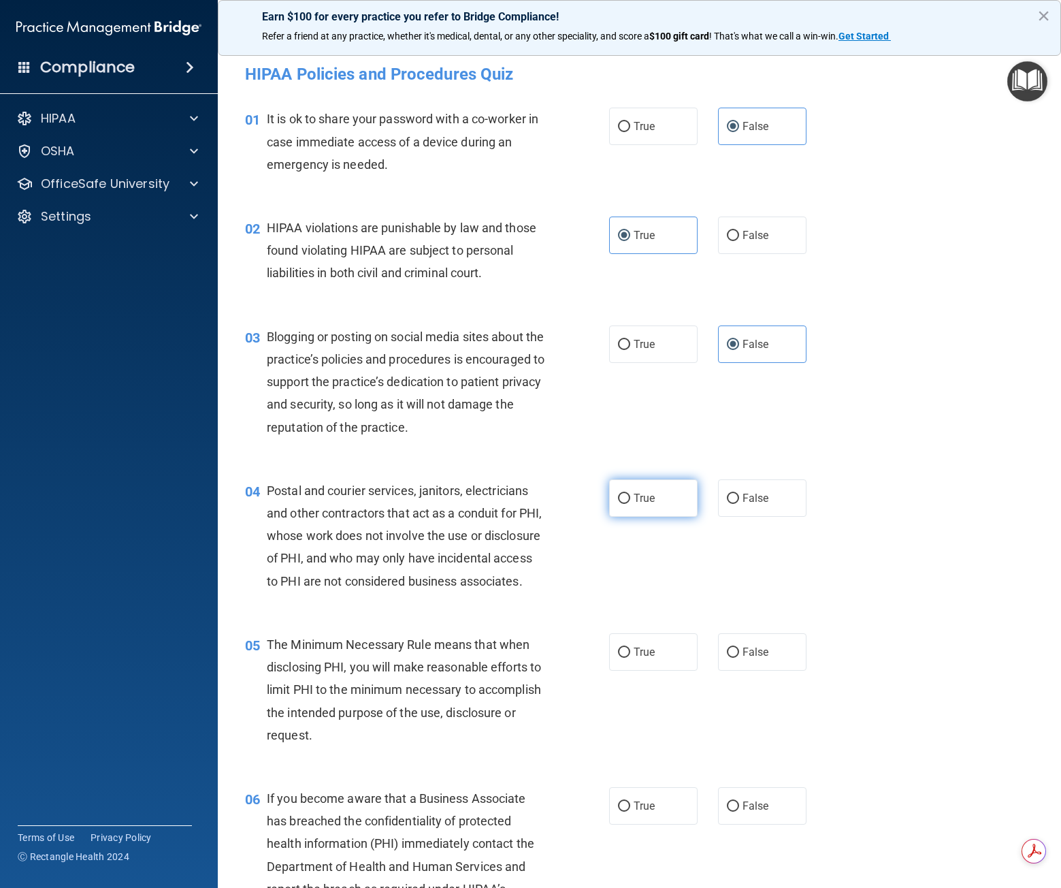
click at [630, 502] on input "True" at bounding box center [624, 498] width 12 height 10
radio input "true"
click at [624, 658] on input "True" at bounding box center [624, 652] width 12 height 10
radio input "true"
click at [734, 820] on label "False" at bounding box center [762, 805] width 88 height 37
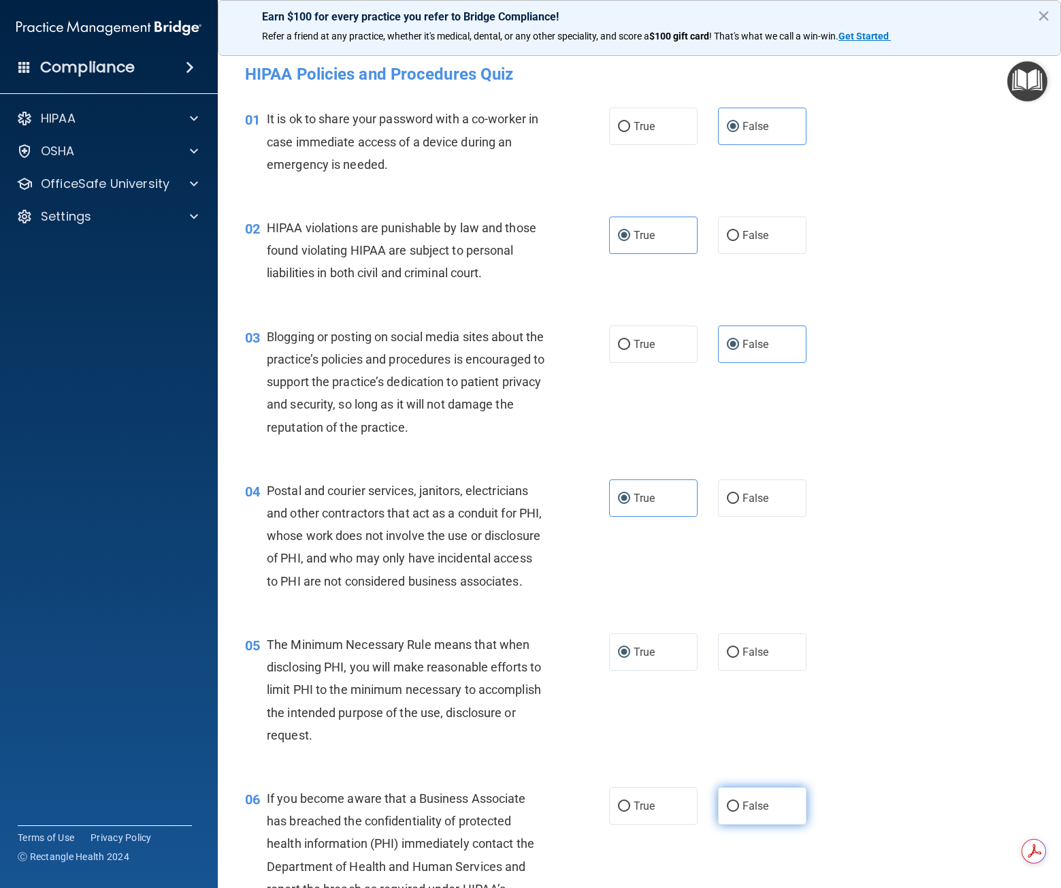
click at [734, 811] on input "False" at bounding box center [733, 806] width 12 height 10
radio input "true"
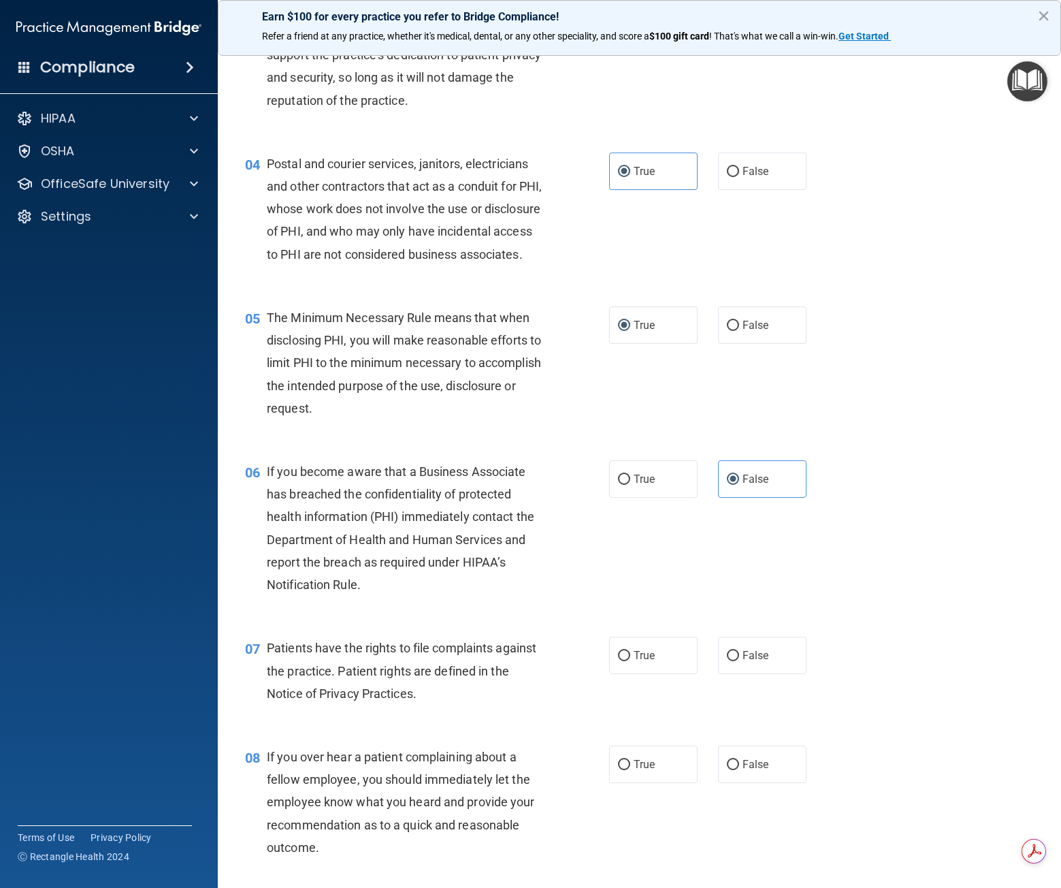
scroll to position [363, 0]
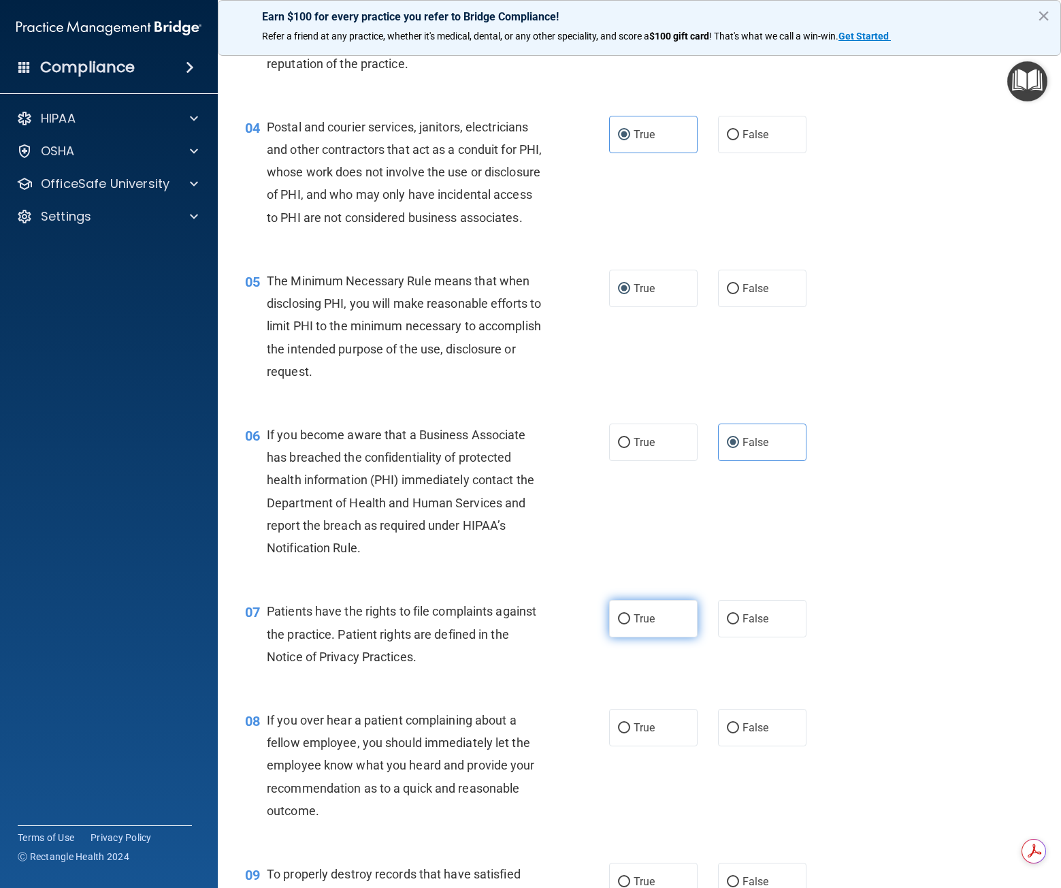
click at [634, 625] on span "True" at bounding box center [644, 618] width 21 height 13
click at [630, 624] on input "True" at bounding box center [624, 619] width 12 height 10
radio input "true"
click at [743, 746] on label "False" at bounding box center [762, 727] width 88 height 37
click at [739, 733] on input "False" at bounding box center [733, 728] width 12 height 10
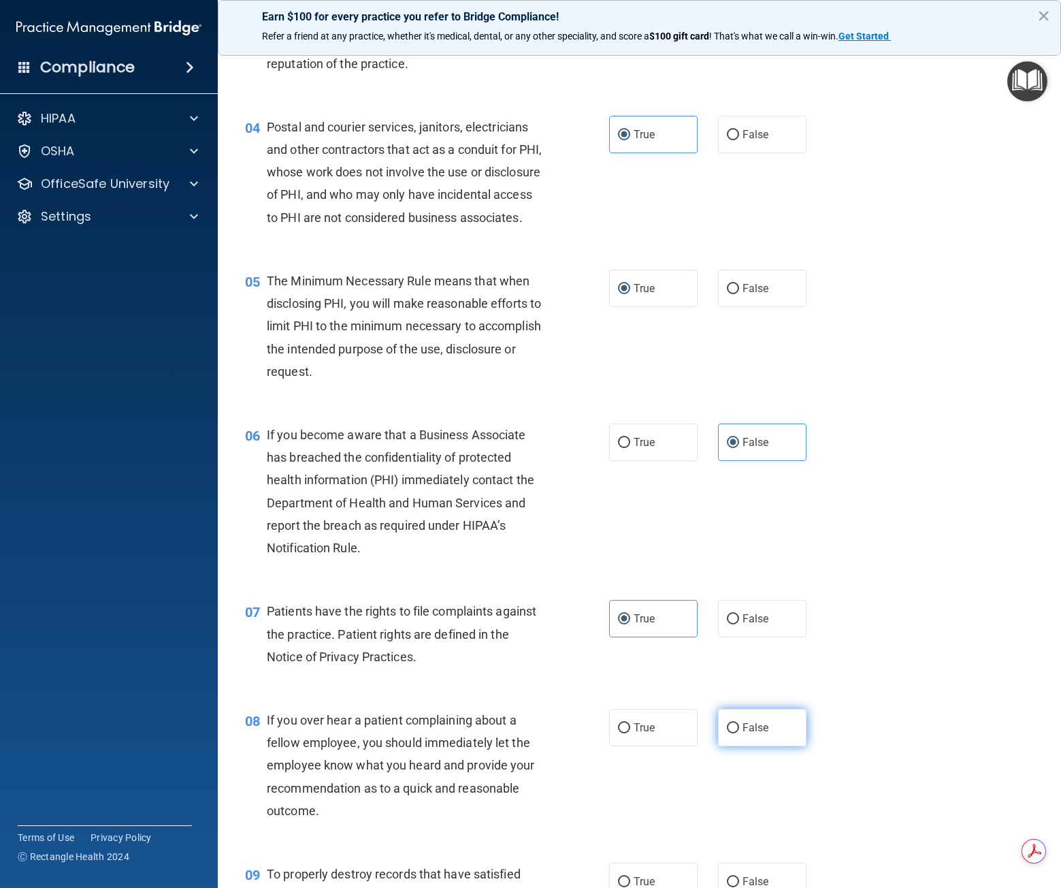
radio input "true"
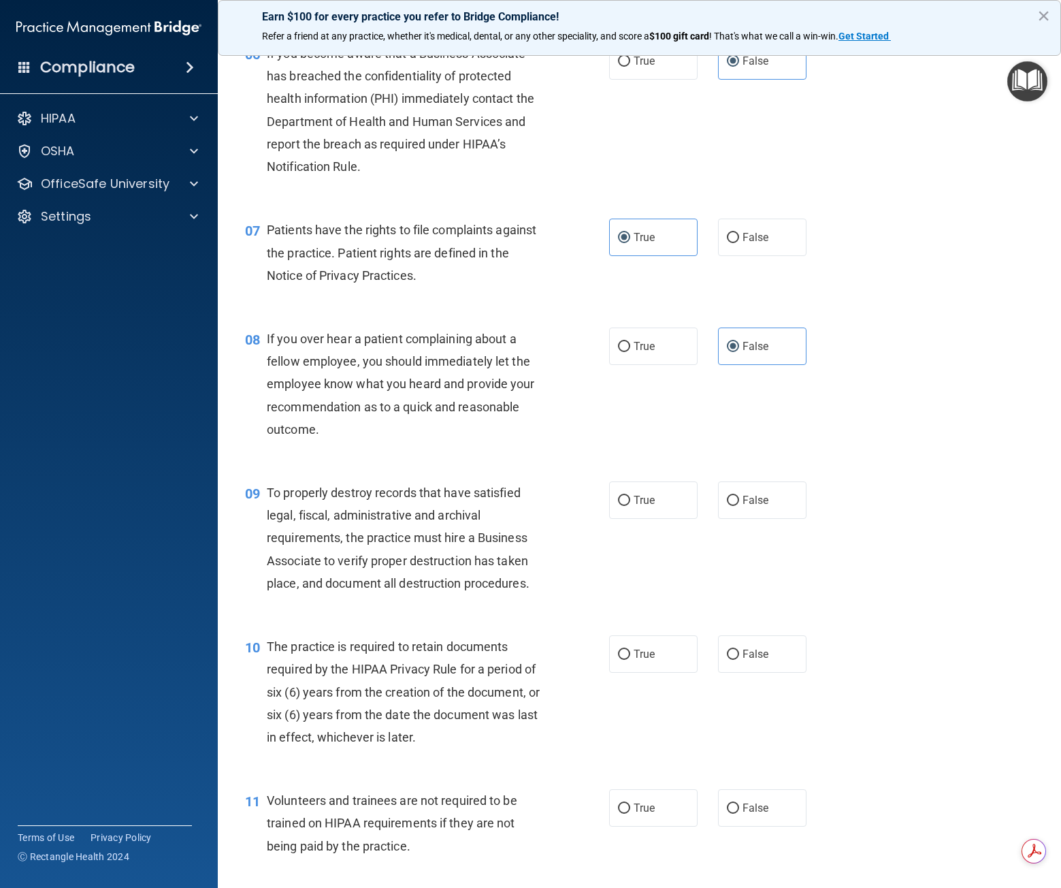
scroll to position [845, 0]
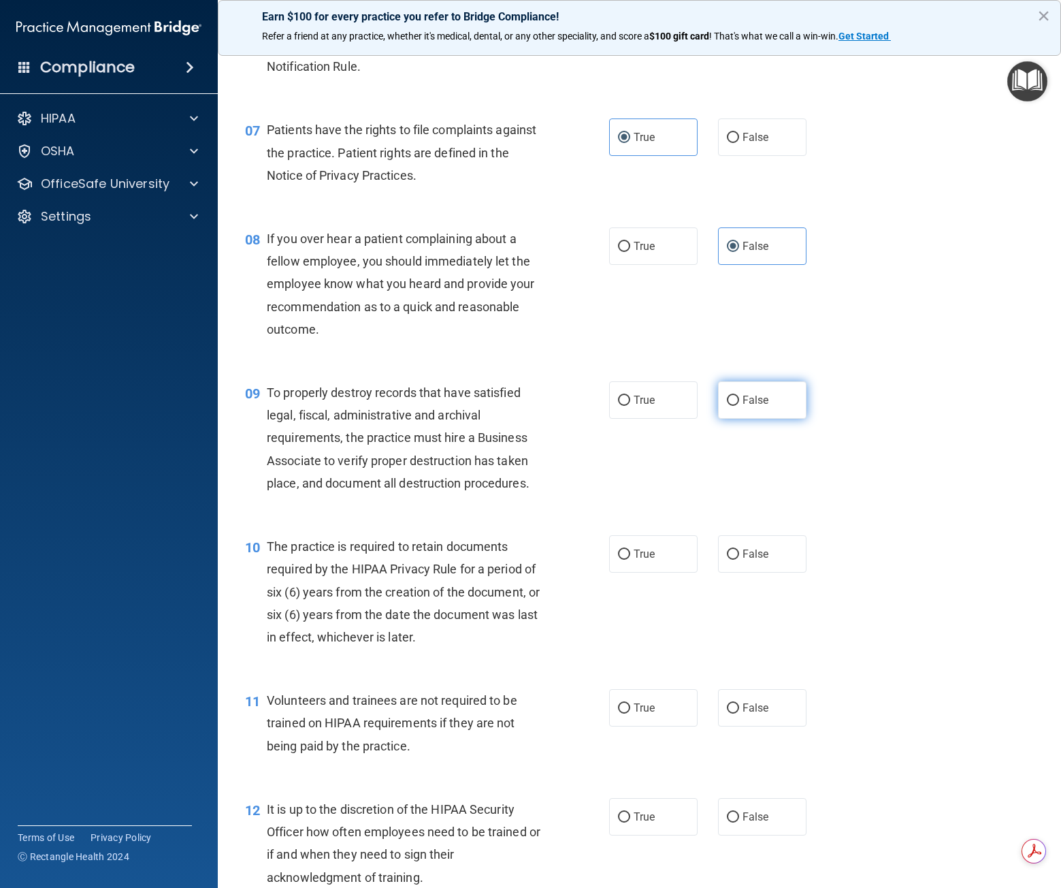
click at [759, 407] on label "False" at bounding box center [762, 399] width 88 height 37
click at [739, 406] on input "False" at bounding box center [733, 400] width 12 height 10
radio input "true"
click at [637, 560] on span "True" at bounding box center [644, 553] width 21 height 13
click at [630, 560] on input "True" at bounding box center [624, 554] width 12 height 10
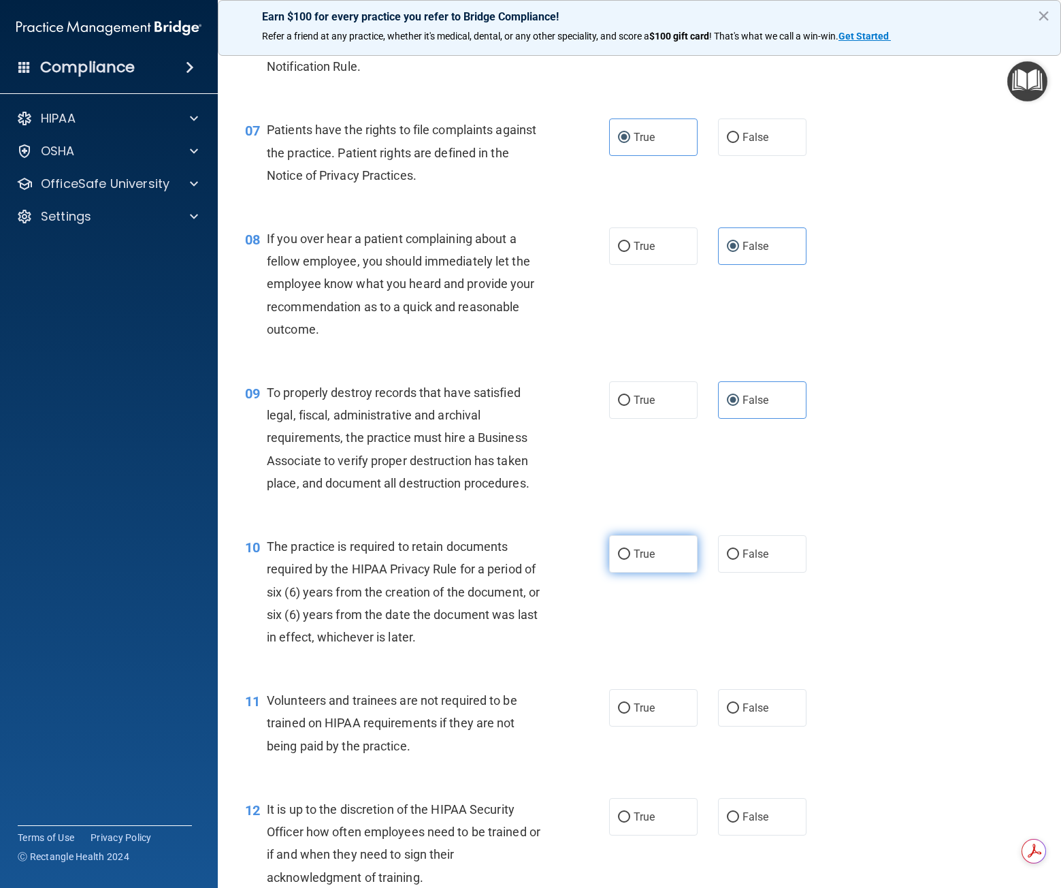
radio input "true"
click at [732, 726] on label "False" at bounding box center [762, 707] width 88 height 37
click at [732, 713] on input "False" at bounding box center [733, 708] width 12 height 10
radio input "true"
click at [727, 822] on input "False" at bounding box center [733, 817] width 12 height 10
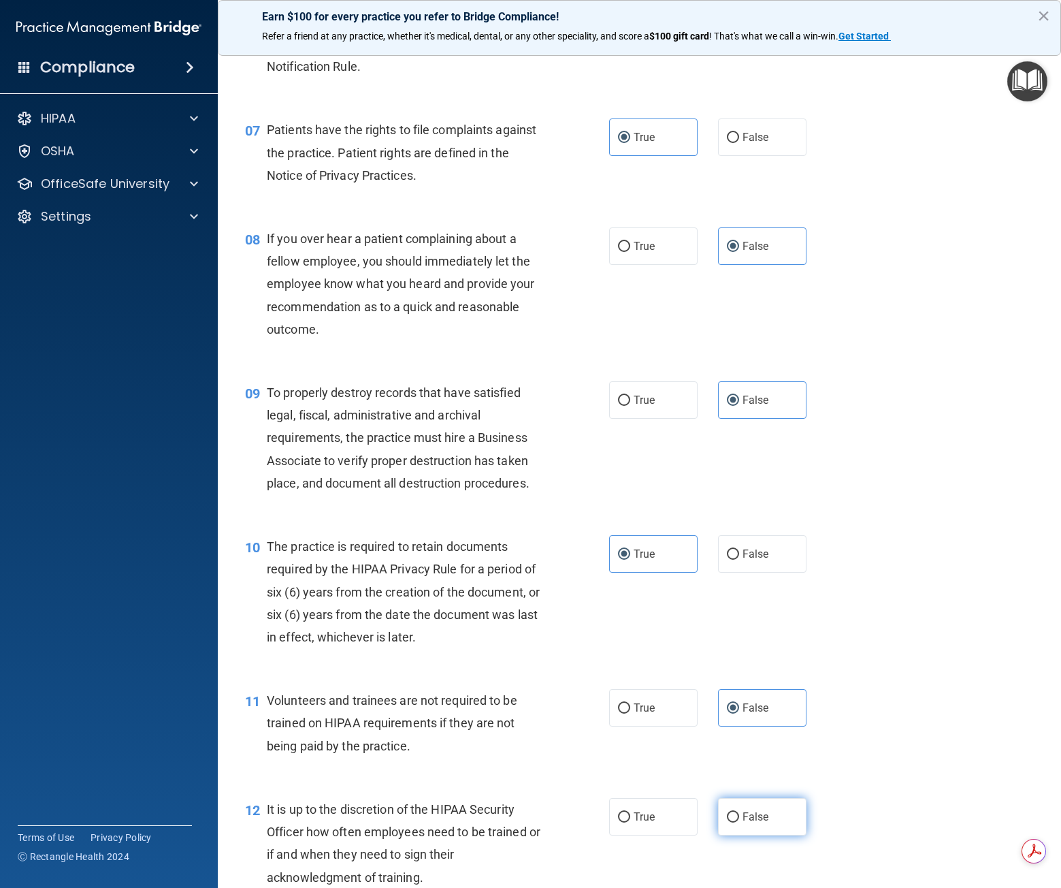
radio input "true"
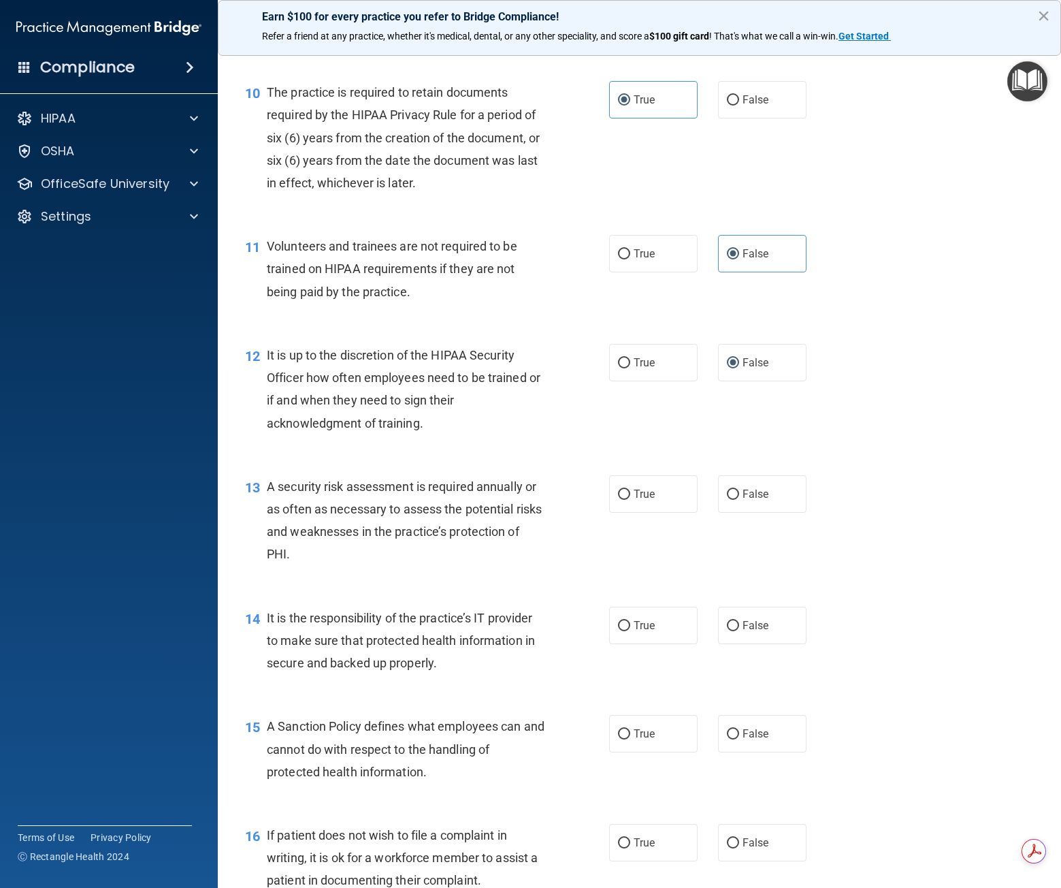
scroll to position [1326, 0]
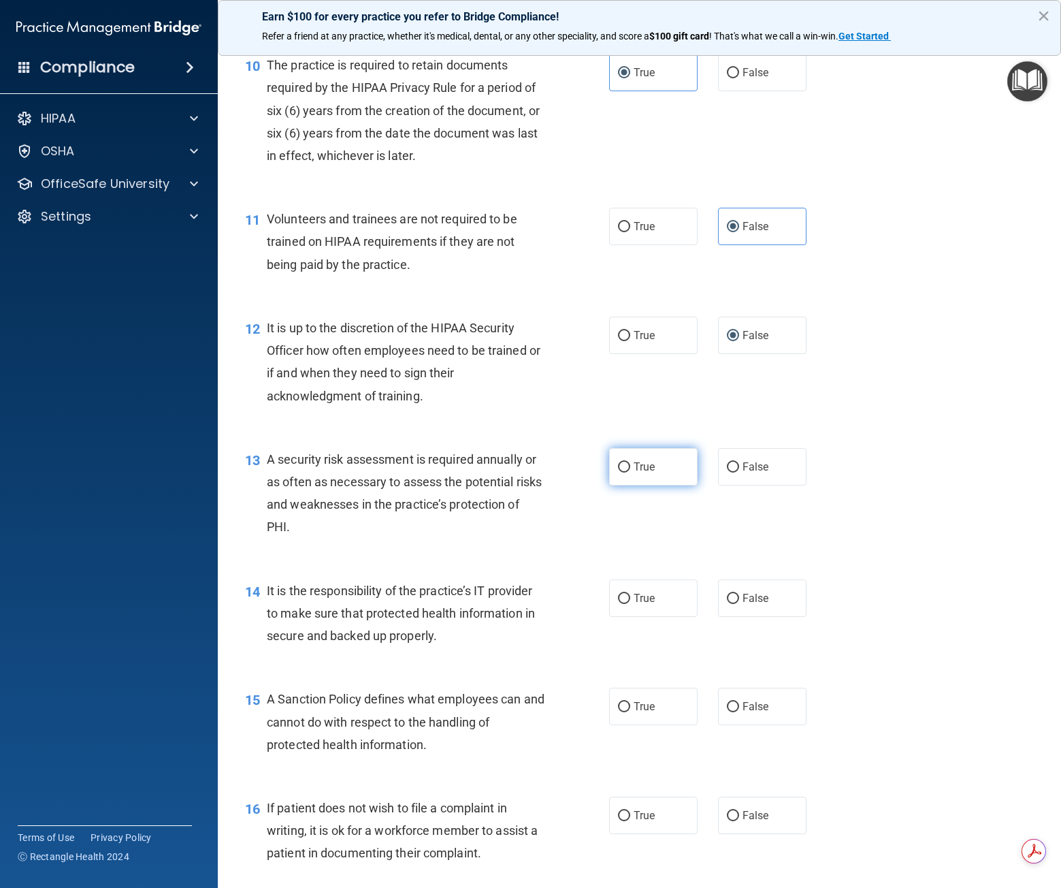
click at [666, 482] on label "True" at bounding box center [653, 466] width 88 height 37
click at [630, 472] on input "True" at bounding box center [624, 467] width 12 height 10
radio input "true"
click at [732, 604] on input "False" at bounding box center [733, 599] width 12 height 10
radio input "true"
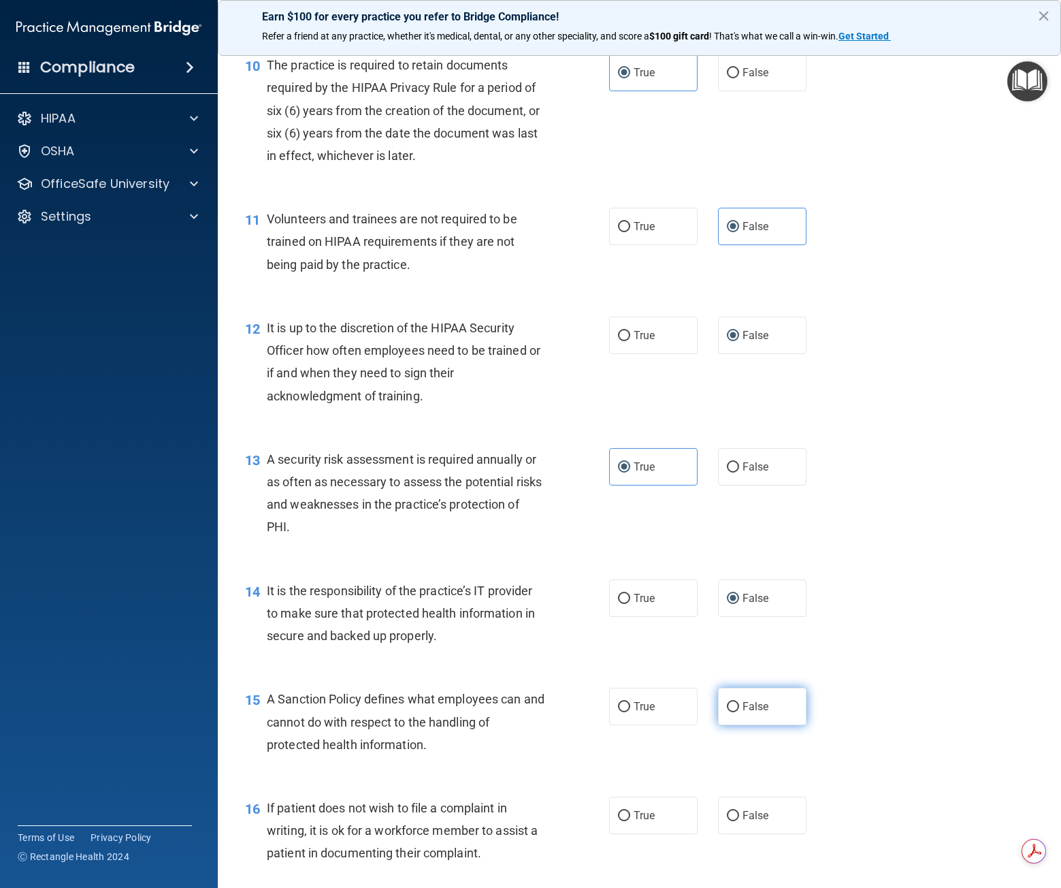
click at [740, 720] on label "False" at bounding box center [762, 705] width 88 height 37
click at [739, 712] on input "False" at bounding box center [733, 707] width 12 height 10
radio input "true"
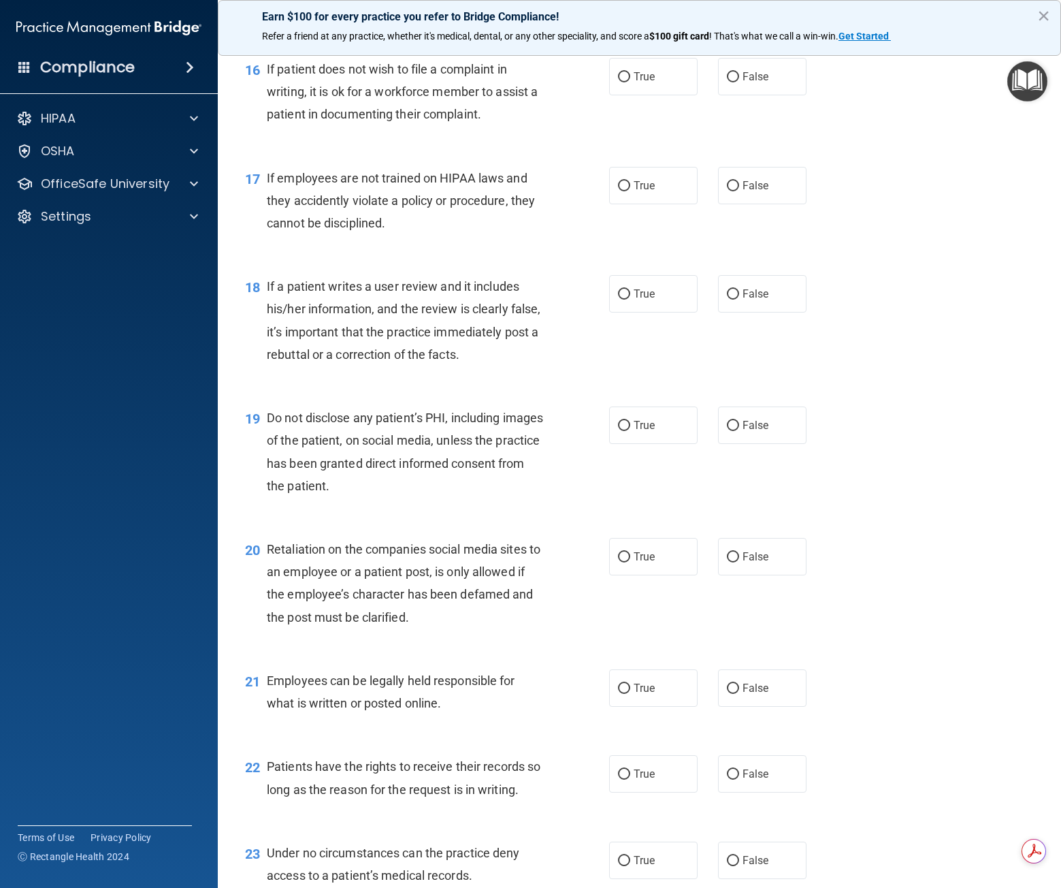
scroll to position [3095, 0]
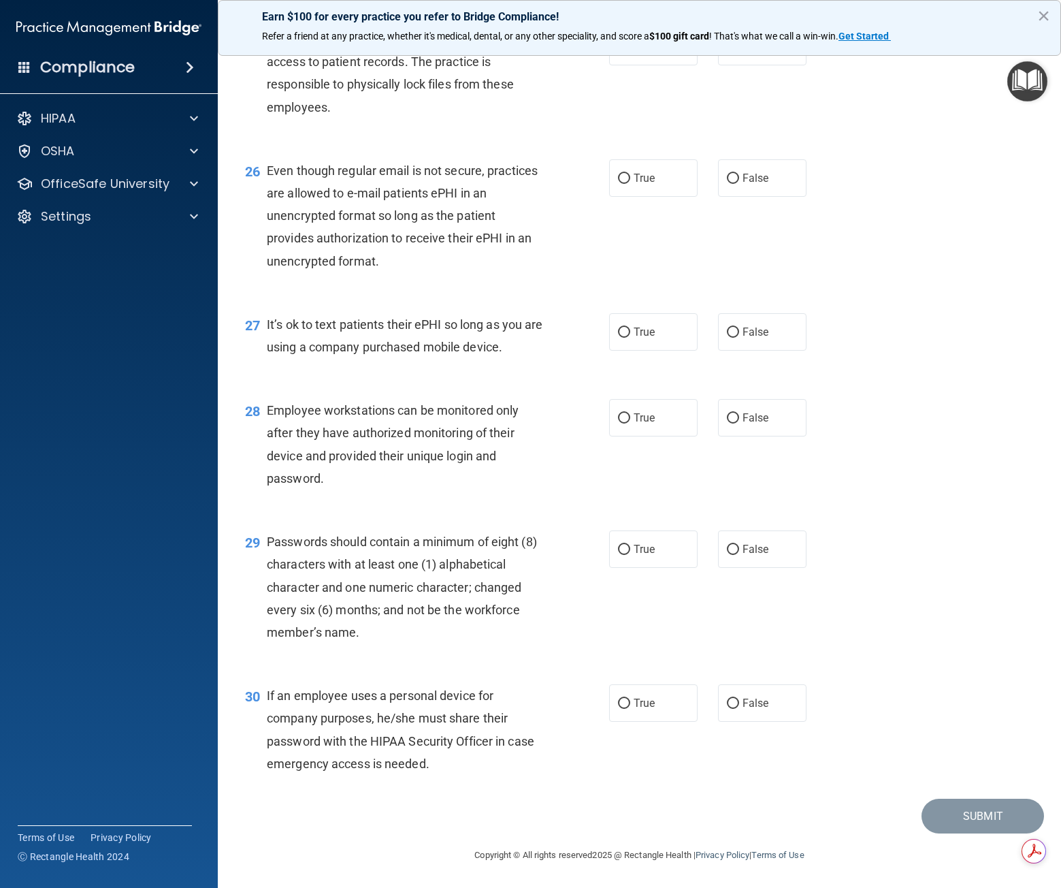
click at [994, 192] on div "26 Even though regular email is not secure, practices are allowed to e-mail pat…" at bounding box center [639, 219] width 809 height 154
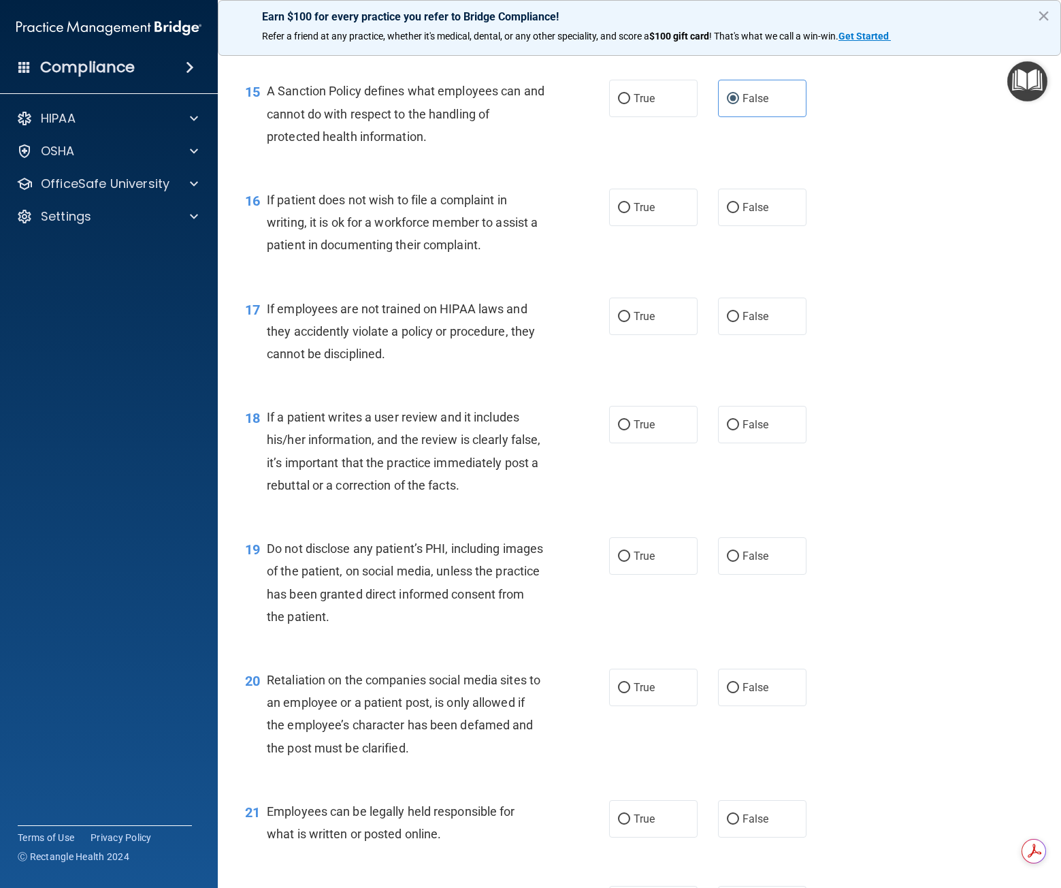
scroll to position [1943, 0]
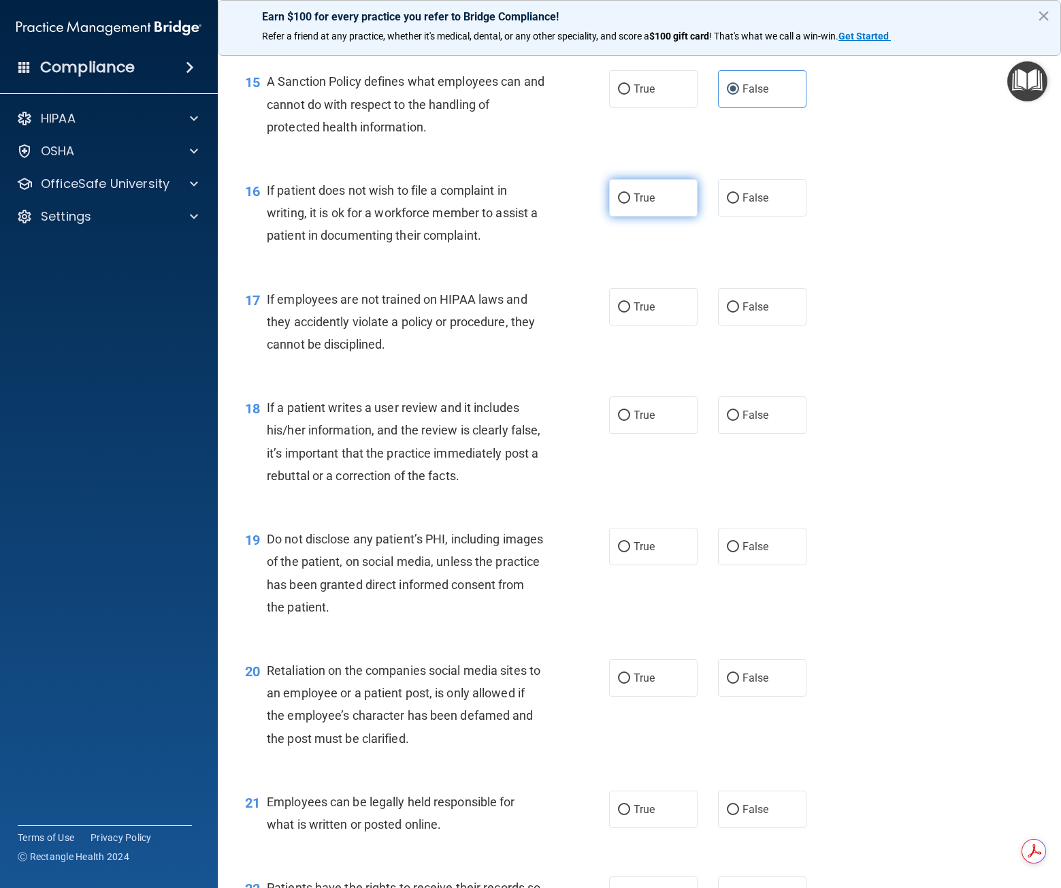
click at [655, 216] on label "True" at bounding box center [653, 197] width 88 height 37
click at [630, 204] on input "True" at bounding box center [624, 198] width 12 height 10
radio input "true"
click at [746, 313] on span "False" at bounding box center [756, 306] width 27 height 13
click at [739, 312] on input "False" at bounding box center [733, 307] width 12 height 10
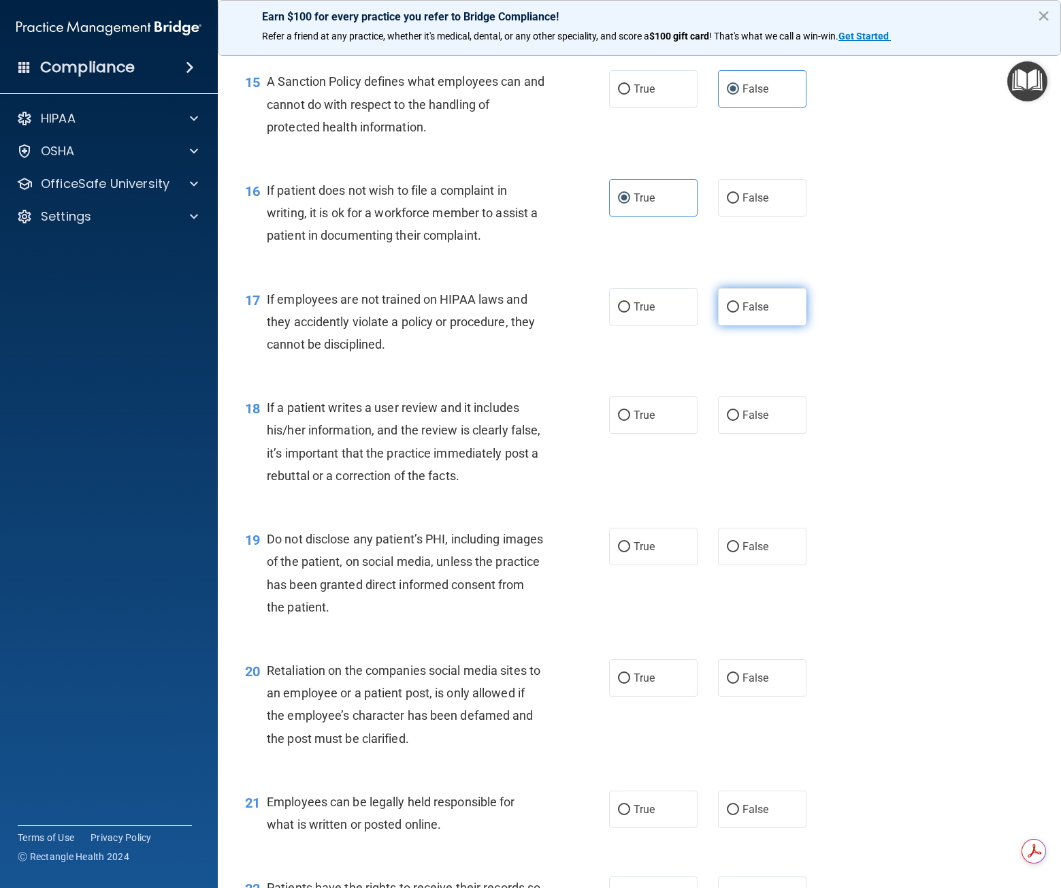
radio input "true"
click at [730, 434] on label "False" at bounding box center [762, 414] width 88 height 37
click at [730, 421] on input "False" at bounding box center [733, 415] width 12 height 10
radio input "true"
click at [624, 552] on input "True" at bounding box center [624, 547] width 12 height 10
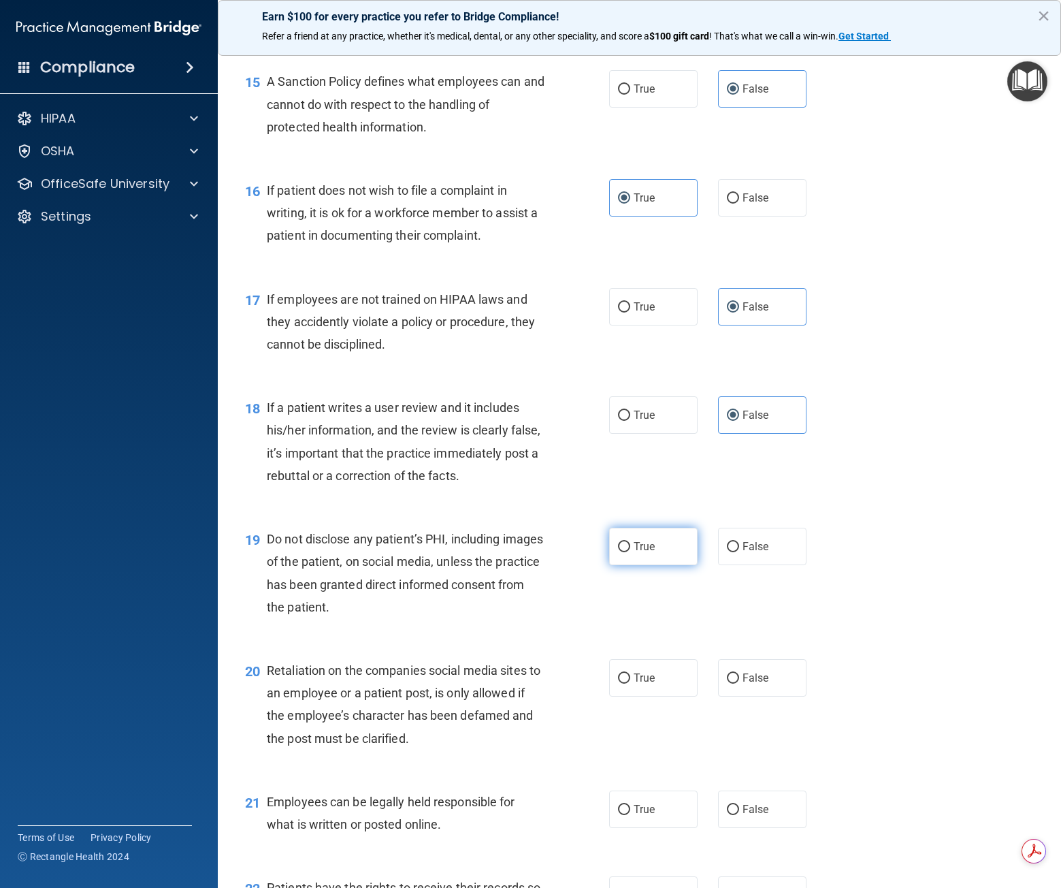
radio input "true"
click at [743, 684] on span "False" at bounding box center [756, 677] width 27 height 13
click at [739, 683] on input "False" at bounding box center [733, 678] width 12 height 10
radio input "true"
click at [646, 828] on label "True" at bounding box center [653, 808] width 88 height 37
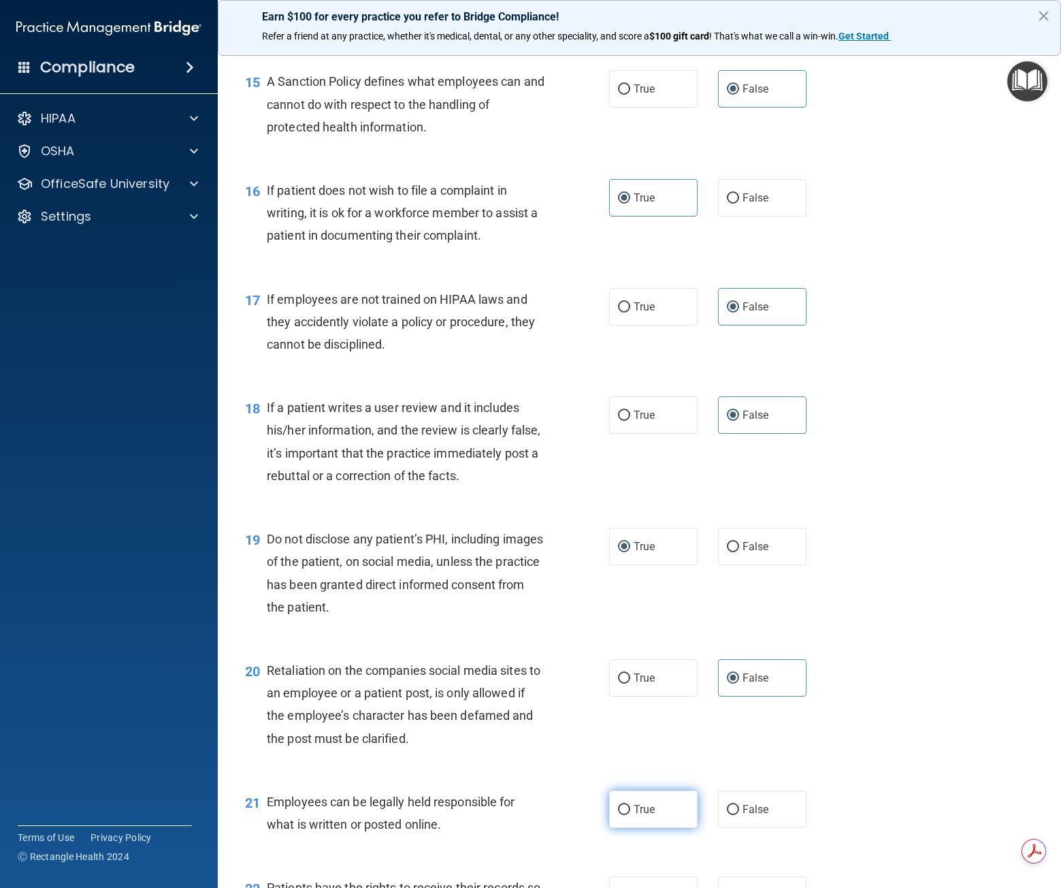
click at [630, 815] on input "True" at bounding box center [624, 810] width 12 height 10
radio input "true"
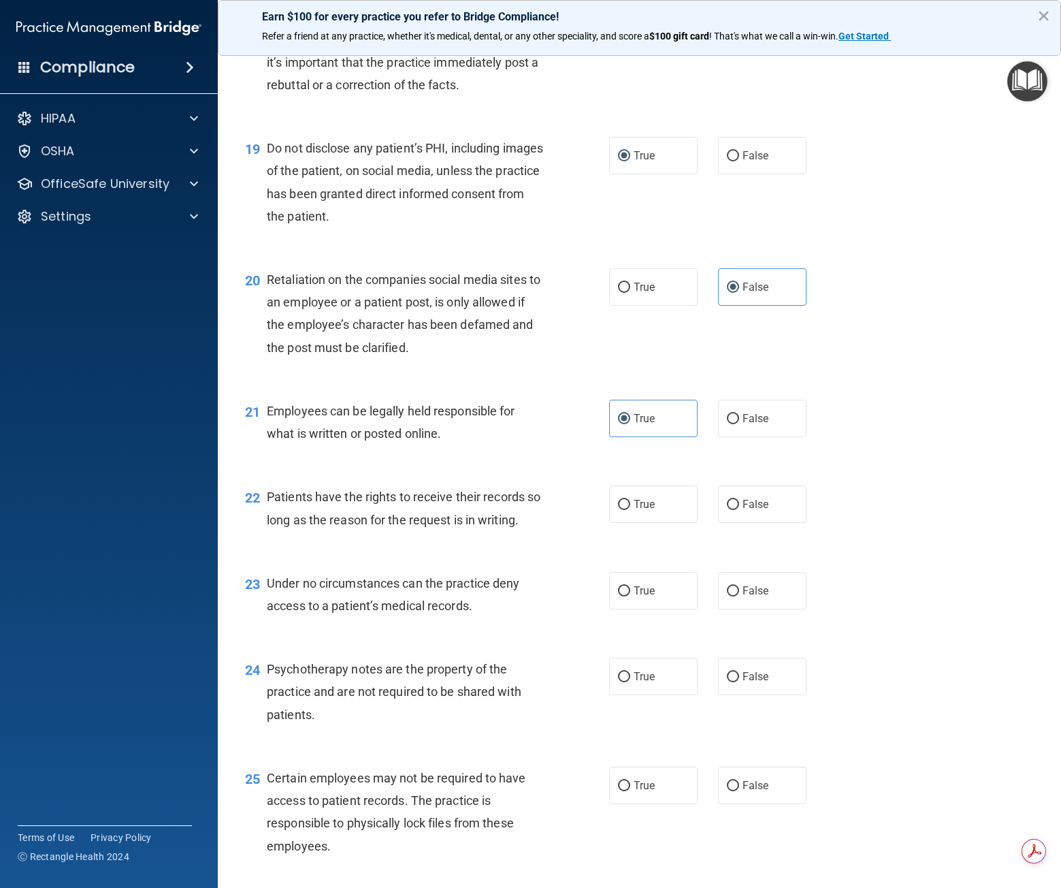
scroll to position [2370, 0]
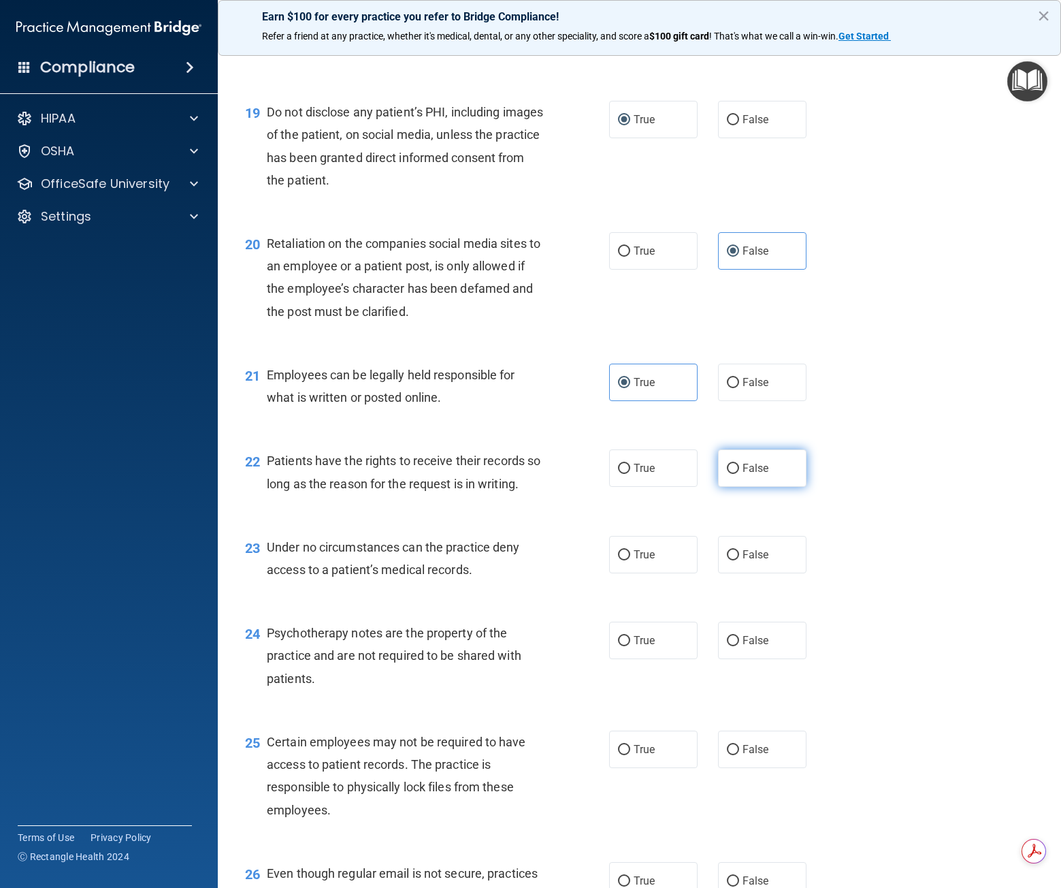
click at [754, 484] on label "False" at bounding box center [762, 467] width 88 height 37
click at [739, 474] on input "False" at bounding box center [733, 469] width 12 height 10
radio input "true"
click at [743, 561] on span "False" at bounding box center [756, 554] width 27 height 13
click at [739, 560] on input "False" at bounding box center [733, 555] width 12 height 10
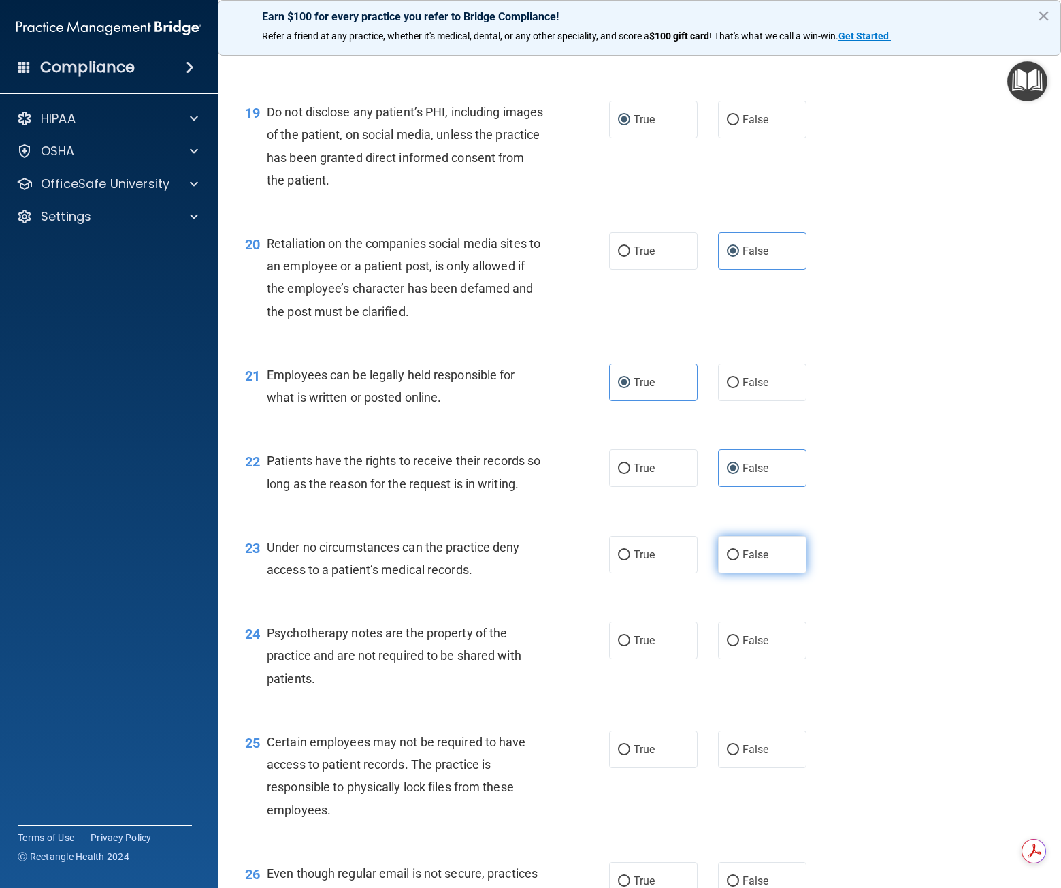
radio input "true"
click at [626, 650] on label "True" at bounding box center [653, 639] width 88 height 37
click at [626, 646] on input "True" at bounding box center [624, 641] width 12 height 10
radio input "true"
click at [628, 764] on label "True" at bounding box center [653, 748] width 88 height 37
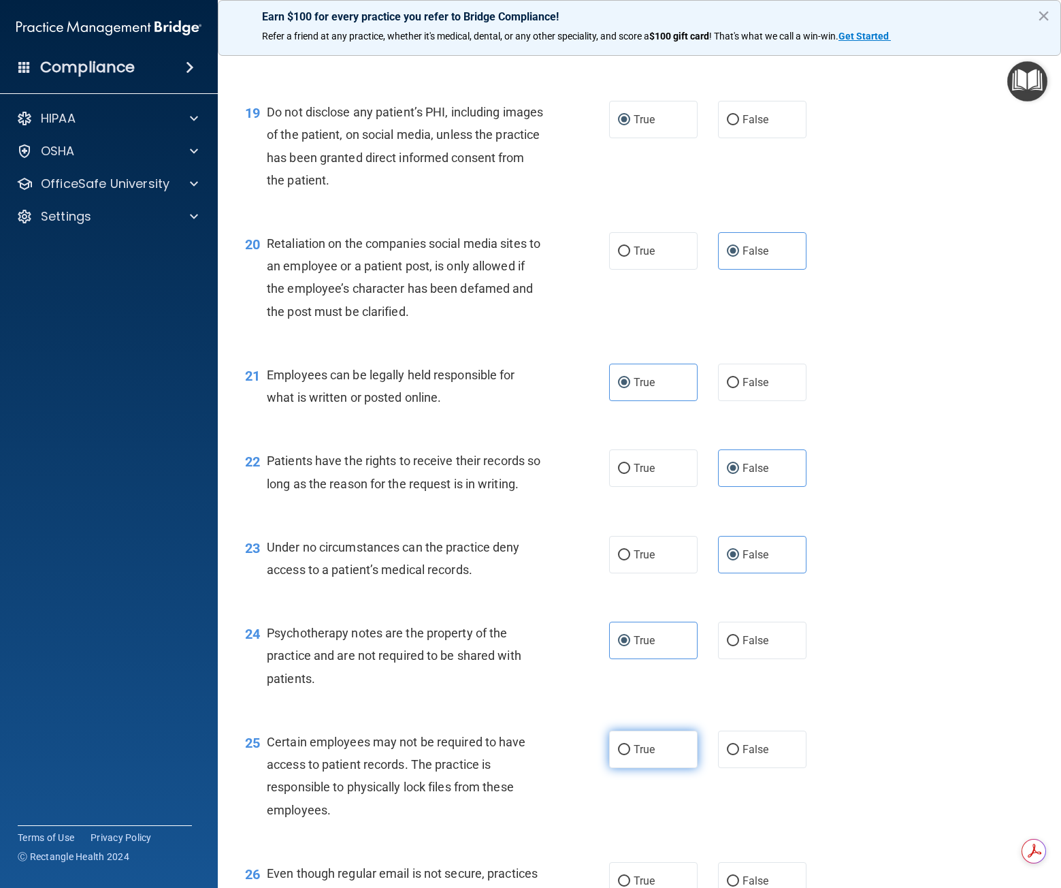
click at [628, 755] on input "True" at bounding box center [624, 750] width 12 height 10
radio input "true"
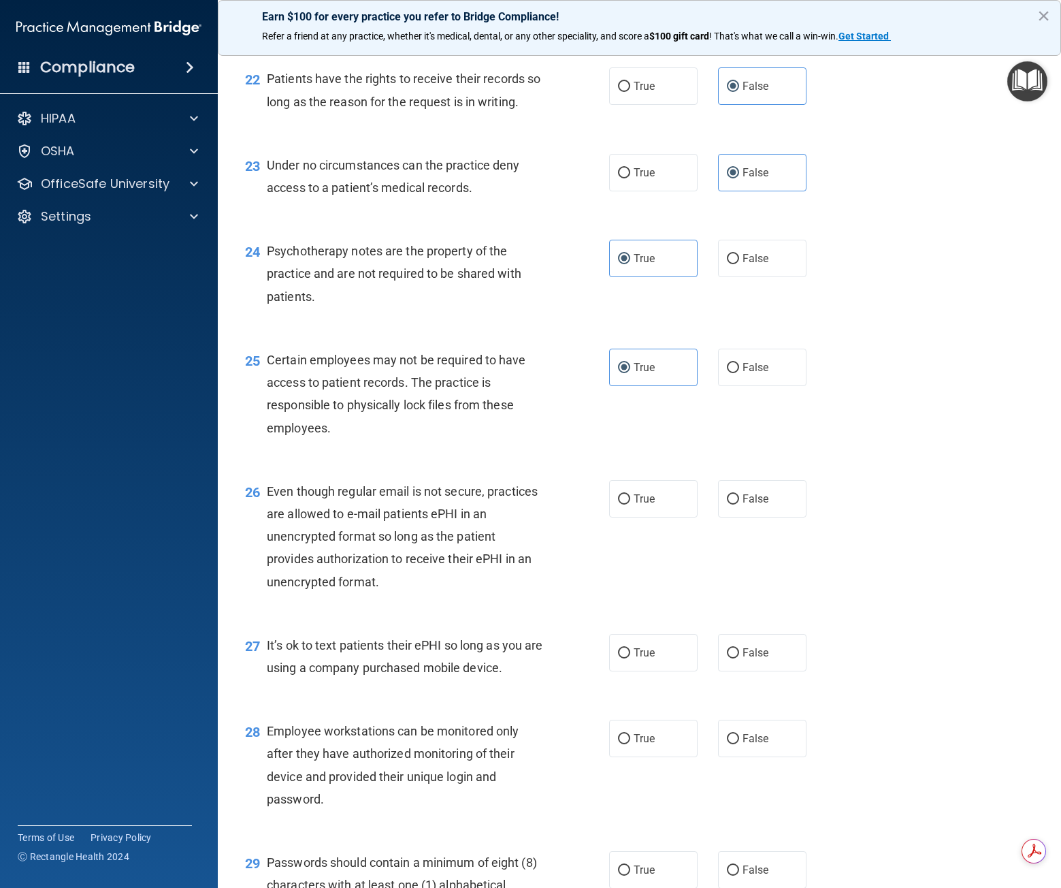
scroll to position [2761, 0]
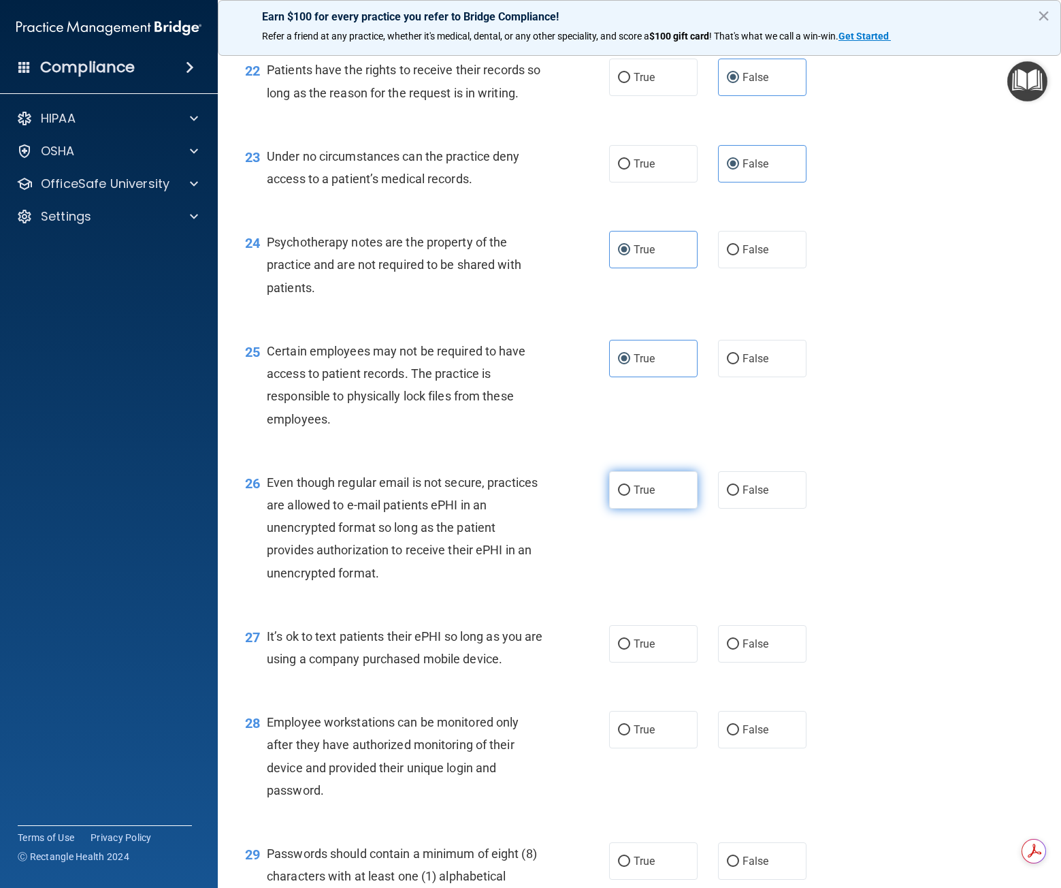
click at [650, 508] on label "True" at bounding box center [653, 489] width 88 height 37
click at [630, 496] on input "True" at bounding box center [624, 490] width 12 height 10
radio input "true"
click at [748, 650] on span "False" at bounding box center [756, 643] width 27 height 13
click at [739, 649] on input "False" at bounding box center [733, 644] width 12 height 10
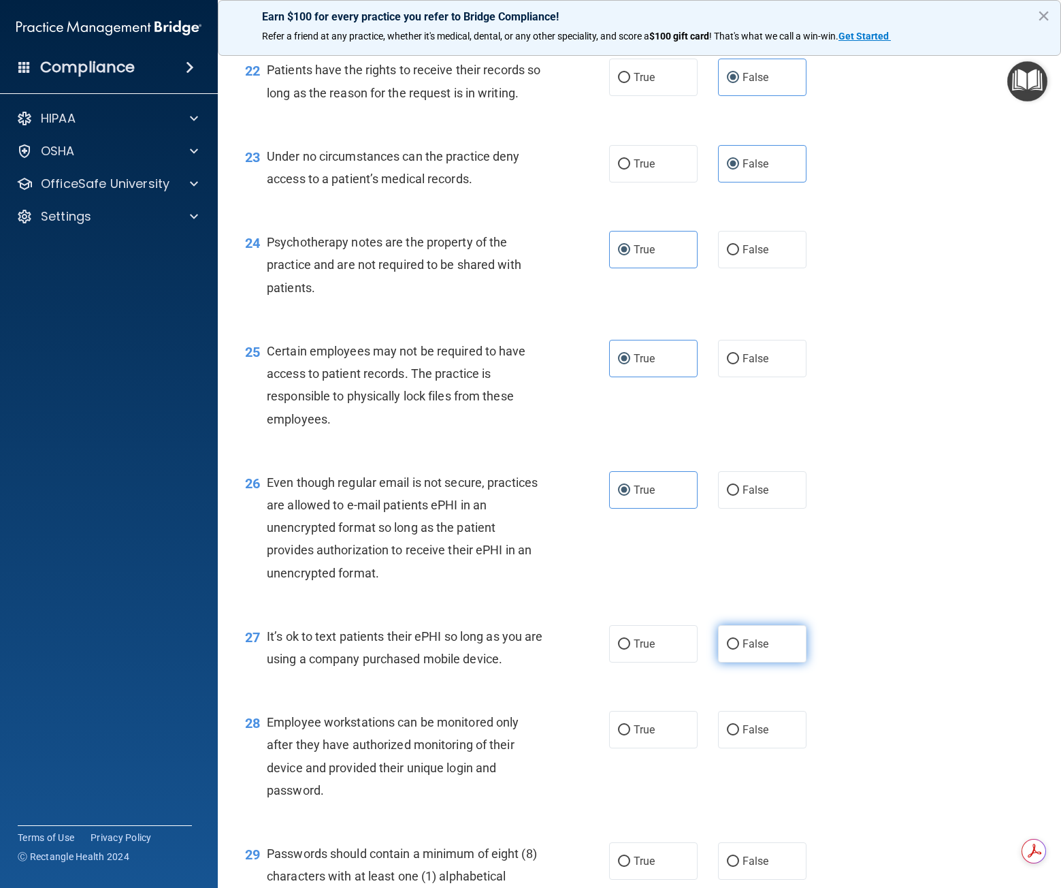
radio input "true"
click at [743, 736] on span "False" at bounding box center [756, 729] width 27 height 13
click at [739, 735] on input "False" at bounding box center [733, 730] width 12 height 10
radio input "true"
click at [657, 871] on label "True" at bounding box center [653, 860] width 88 height 37
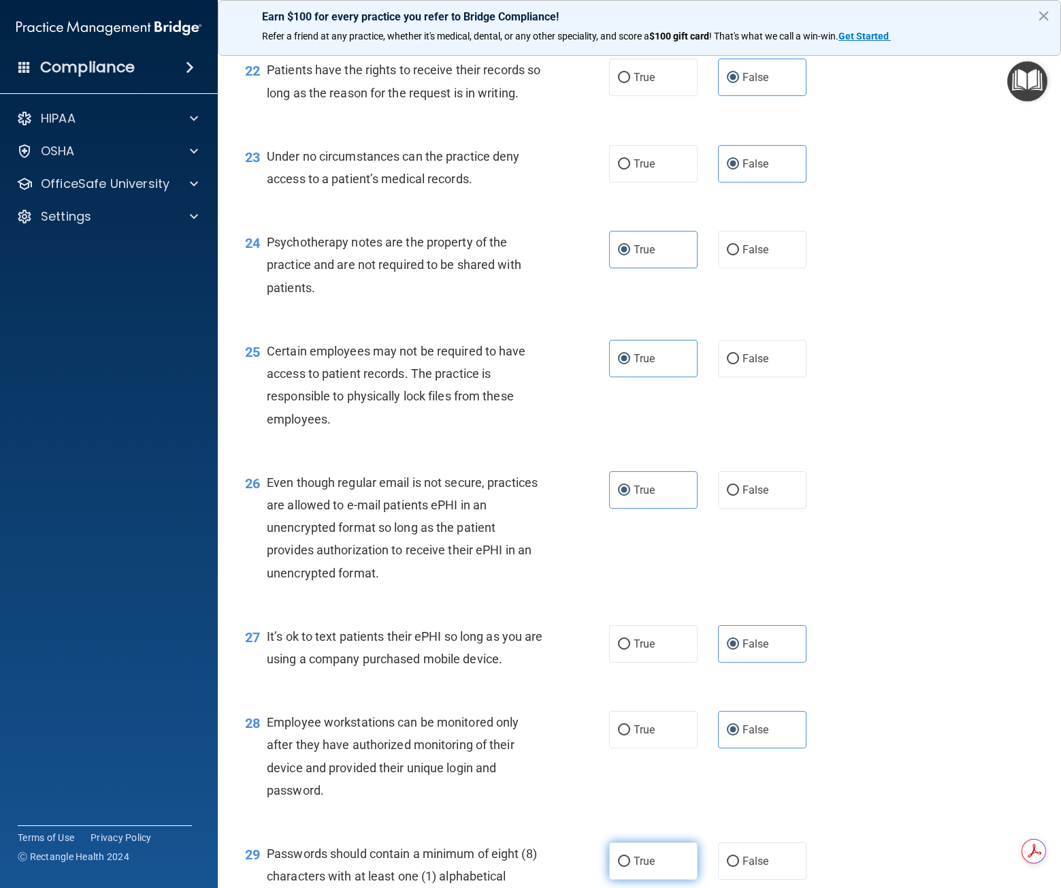
click at [630, 867] on input "True" at bounding box center [624, 861] width 12 height 10
radio input "true"
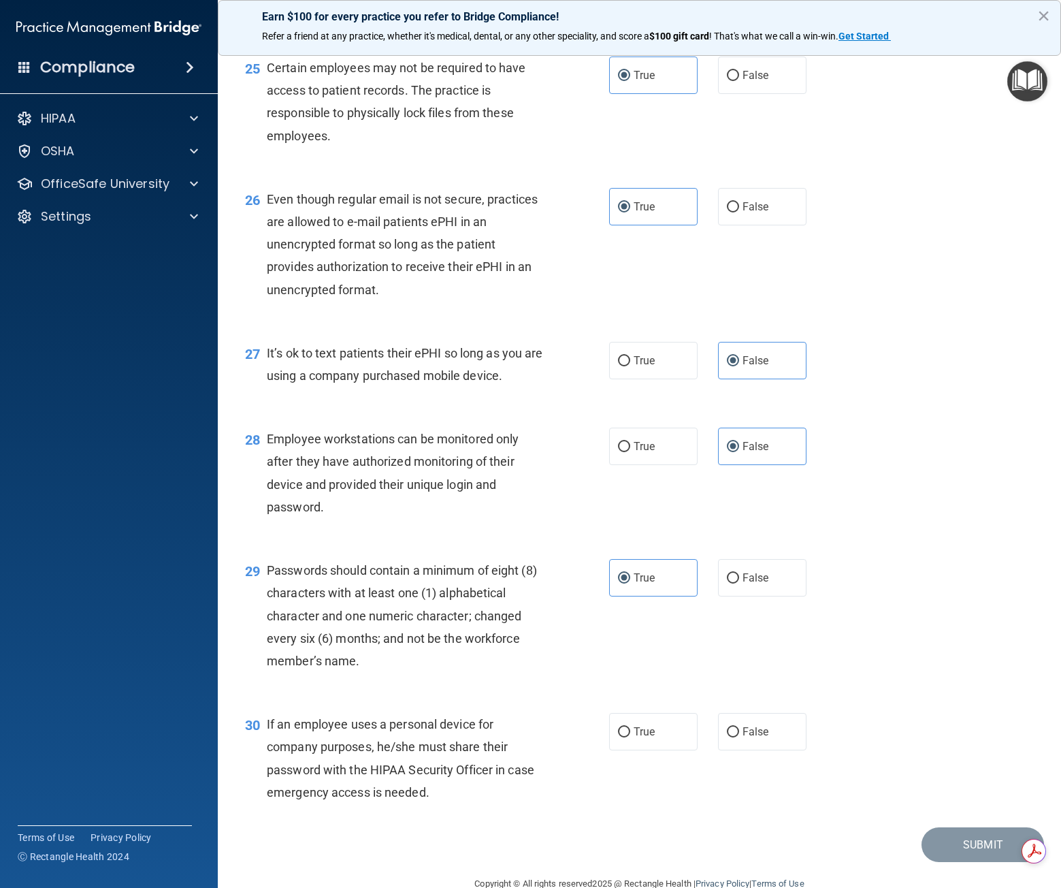
scroll to position [3095, 0]
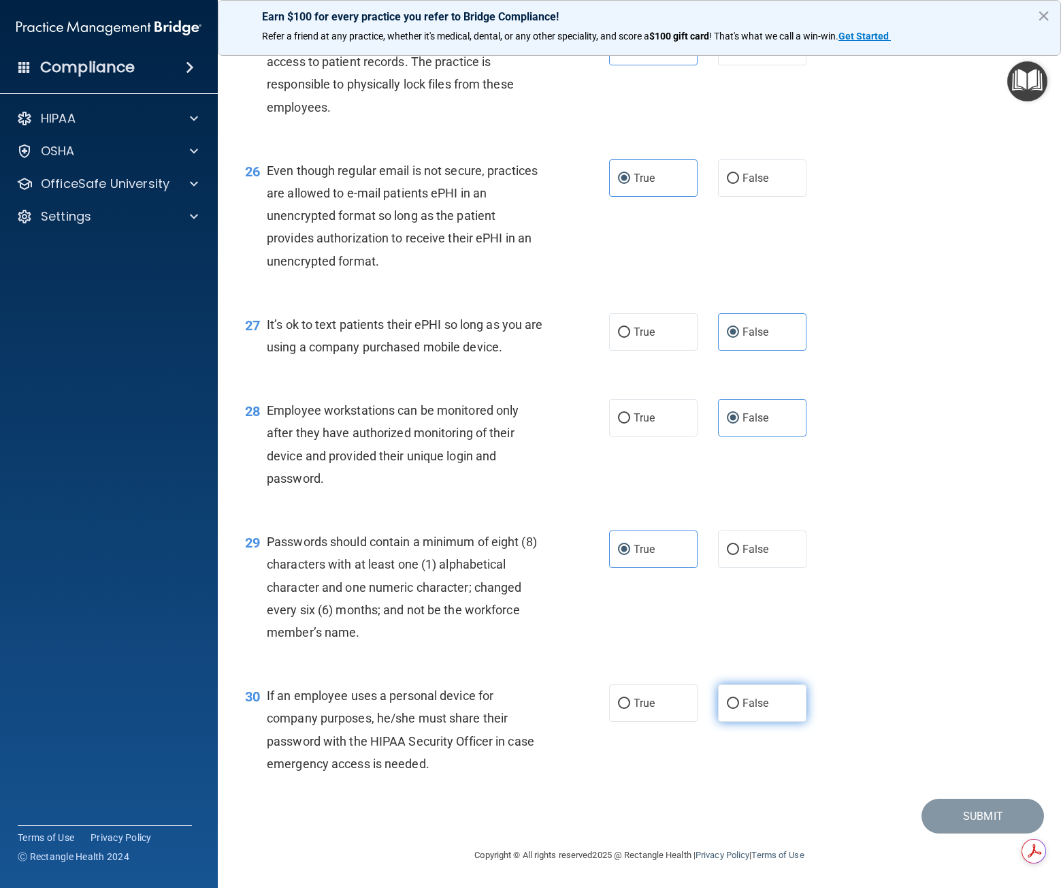
click at [753, 709] on label "False" at bounding box center [762, 702] width 88 height 37
click at [739, 709] on input "False" at bounding box center [733, 703] width 12 height 10
radio input "true"
click at [957, 813] on button "Submit" at bounding box center [983, 815] width 123 height 35
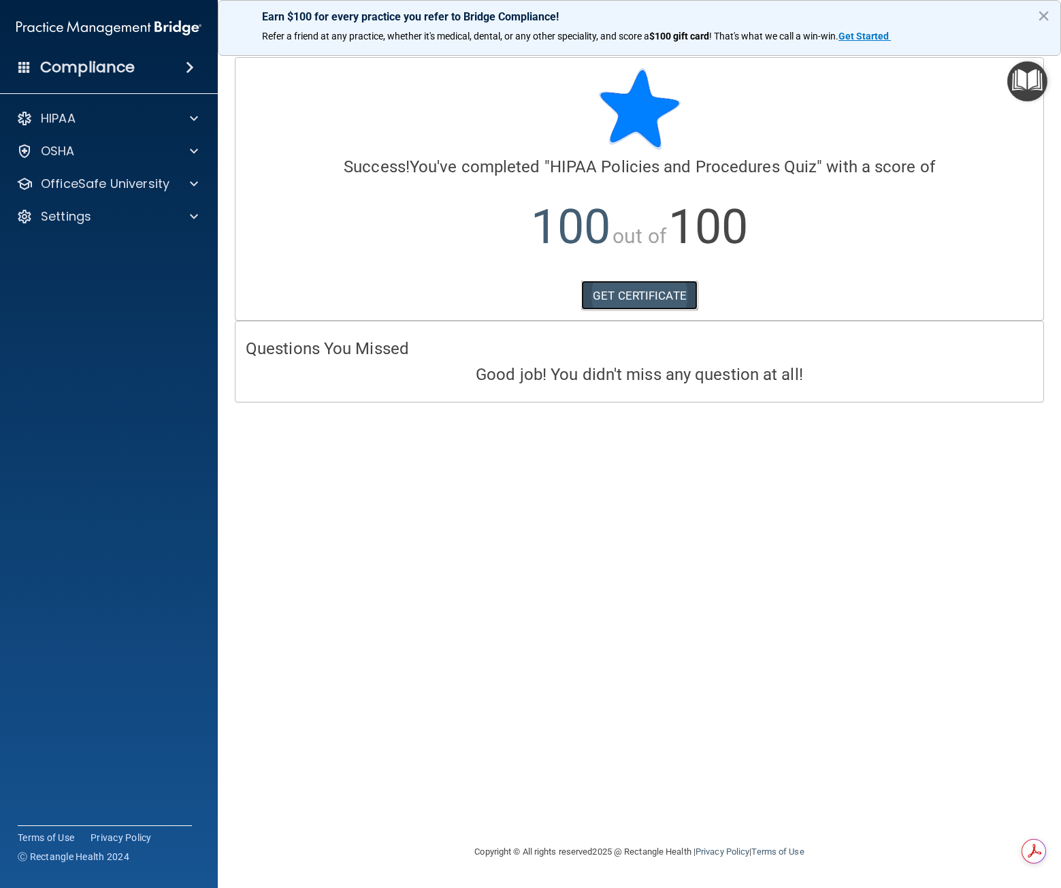
click at [636, 291] on link "GET CERTIFICATE" at bounding box center [639, 295] width 116 height 30
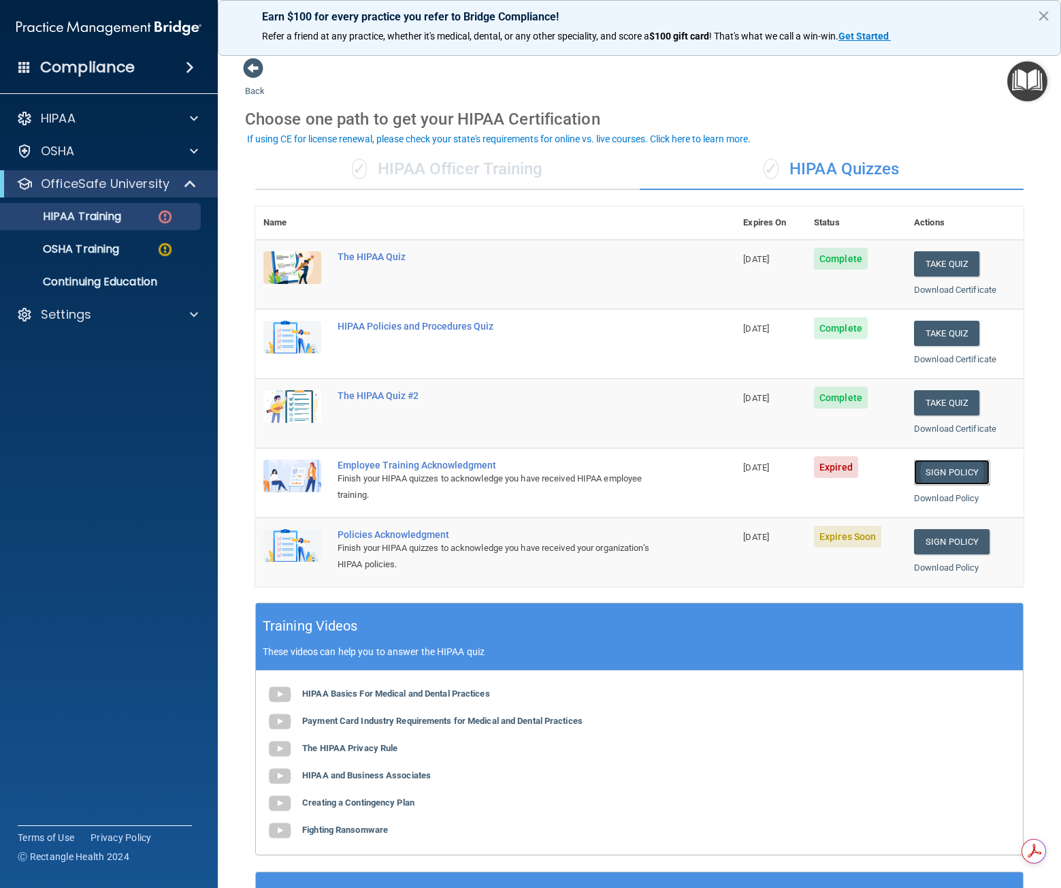
click at [946, 471] on link "Sign Policy" at bounding box center [952, 471] width 76 height 25
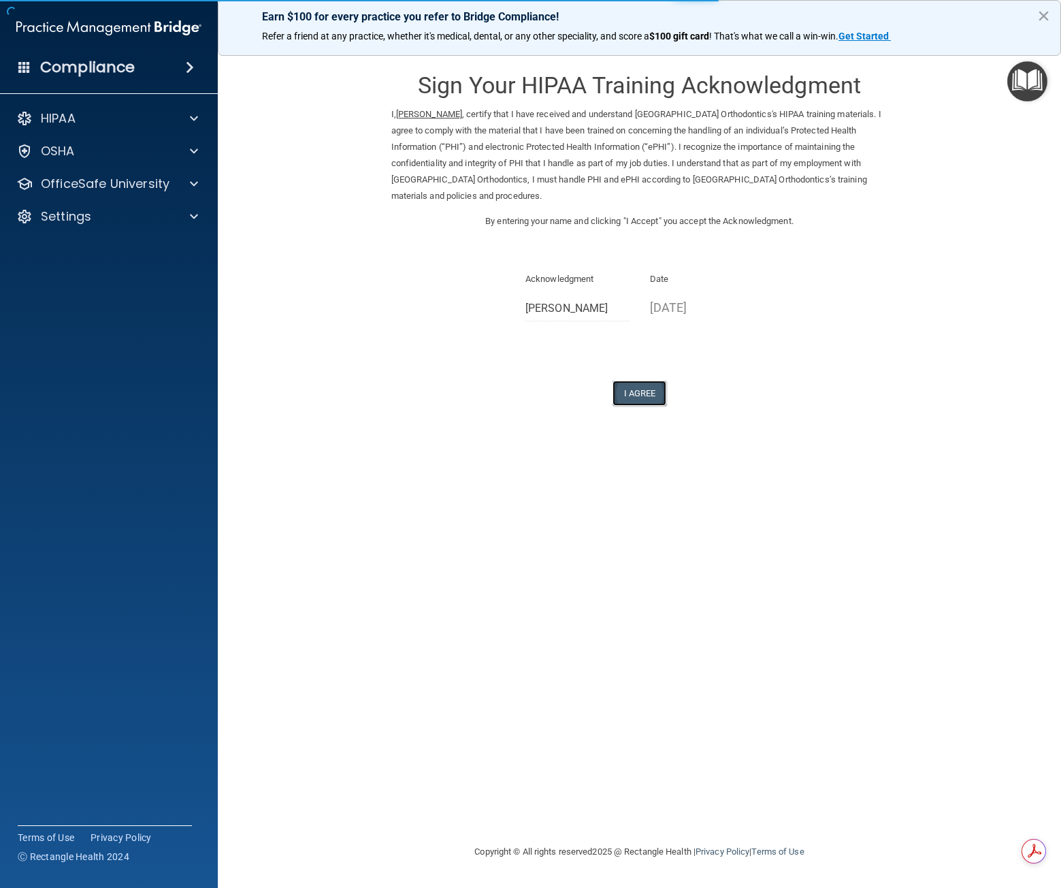
click at [644, 395] on button "I Agree" at bounding box center [640, 393] width 54 height 25
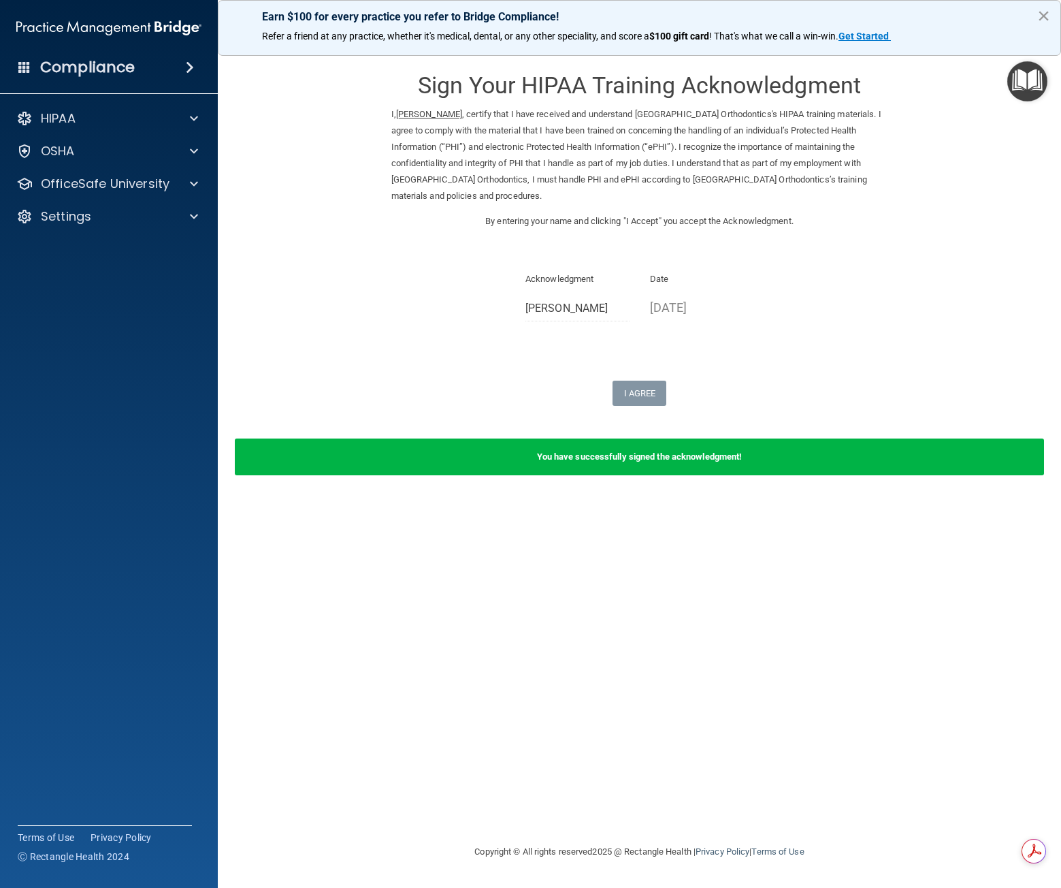
click at [1048, 7] on button "×" at bounding box center [1043, 16] width 13 height 22
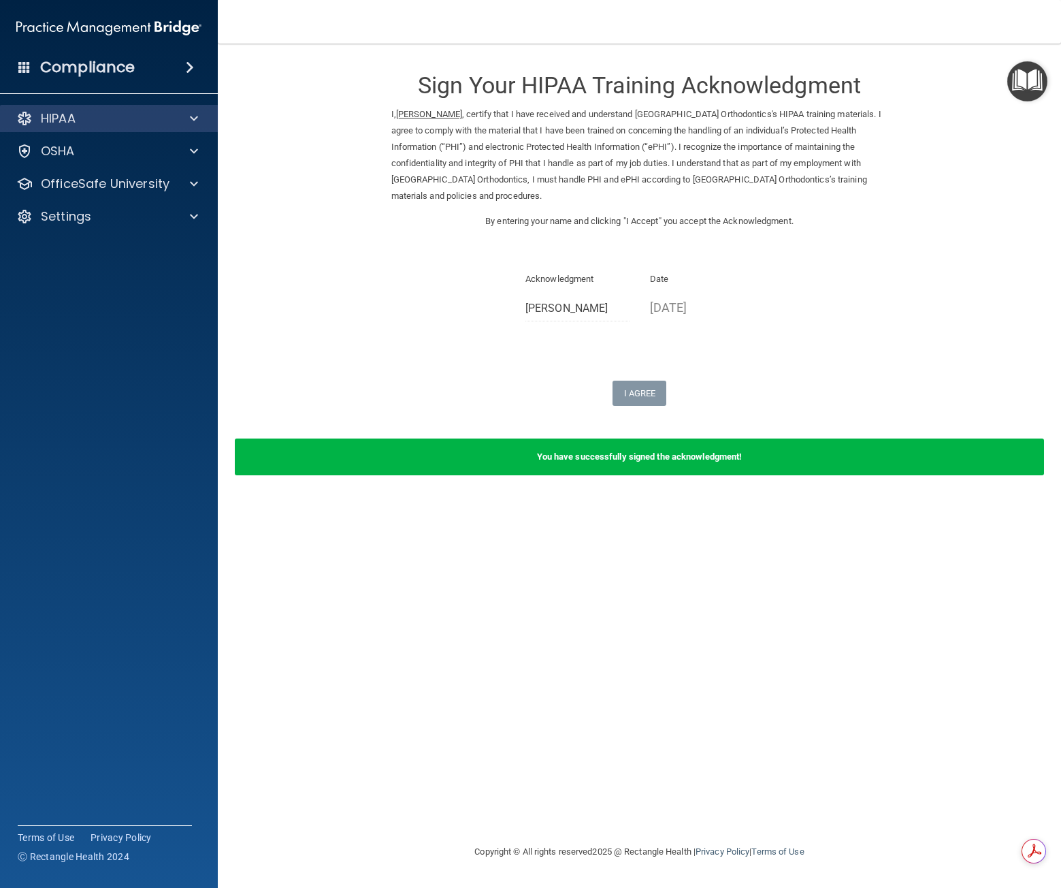
click at [181, 106] on div "HIPAA" at bounding box center [109, 118] width 218 height 27
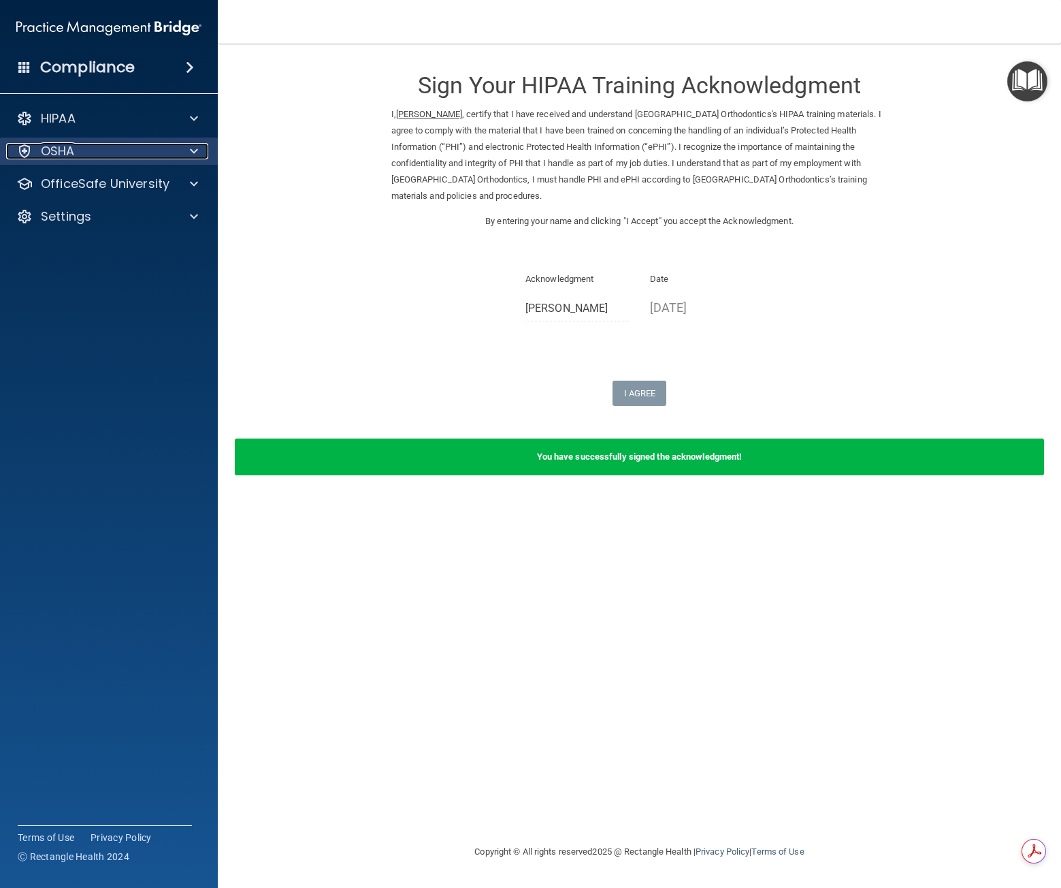
click at [184, 144] on div at bounding box center [192, 151] width 34 height 16
click at [192, 157] on span at bounding box center [194, 151] width 8 height 16
